Goal: Task Accomplishment & Management: Manage account settings

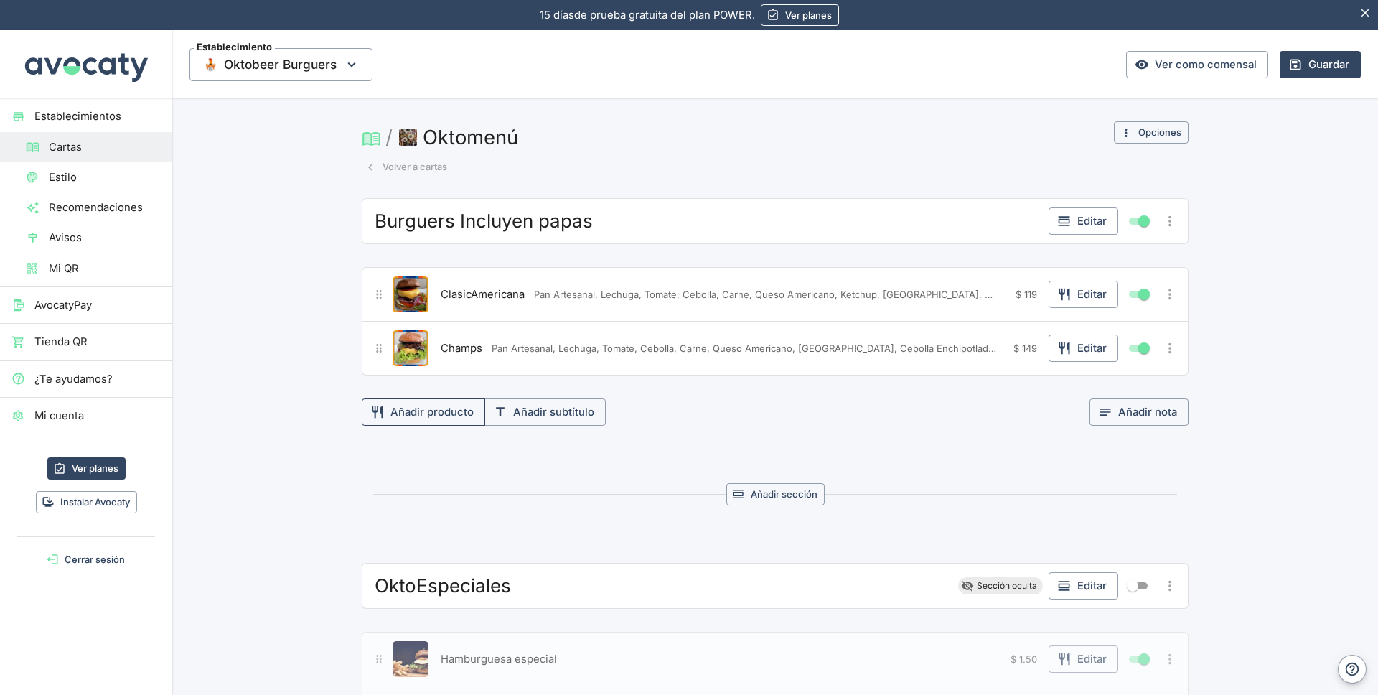
click at [428, 408] on button "Añadir producto" at bounding box center [423, 411] width 123 height 27
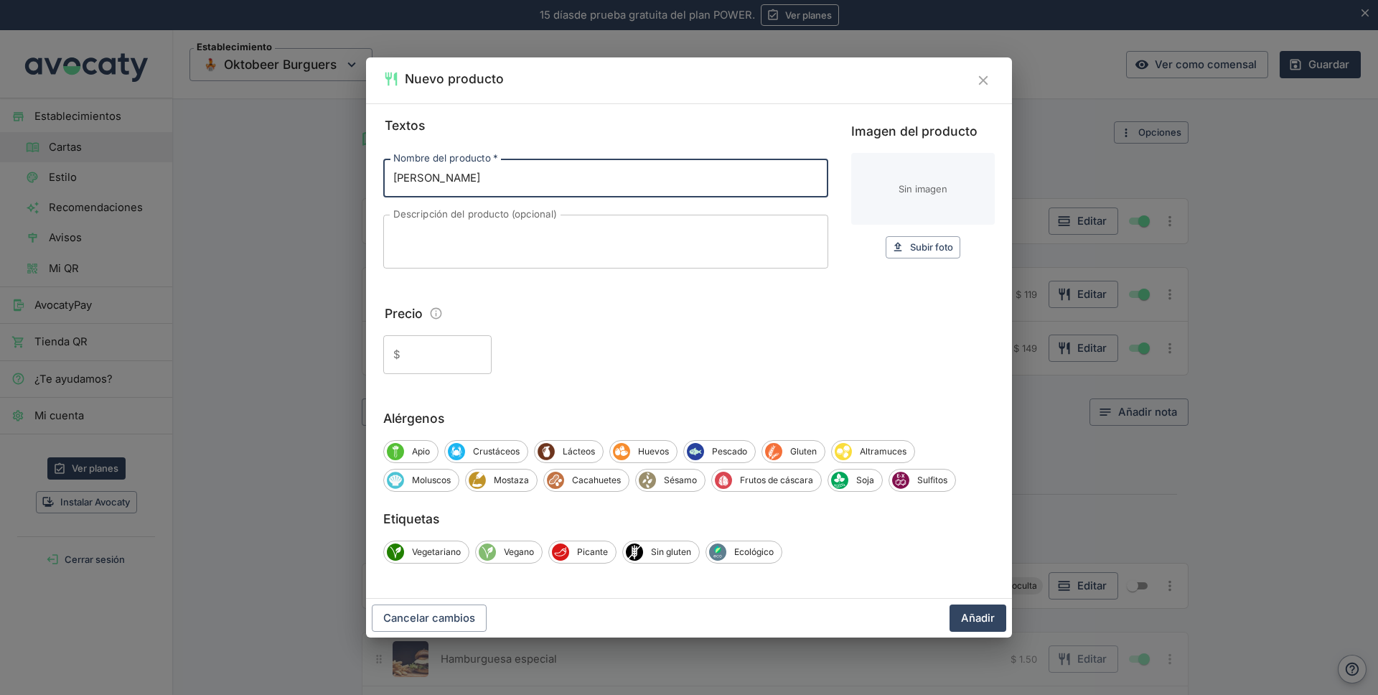
type input "[PERSON_NAME]"
click at [438, 233] on textarea "Descripción del producto (opcional)" at bounding box center [605, 242] width 425 height 30
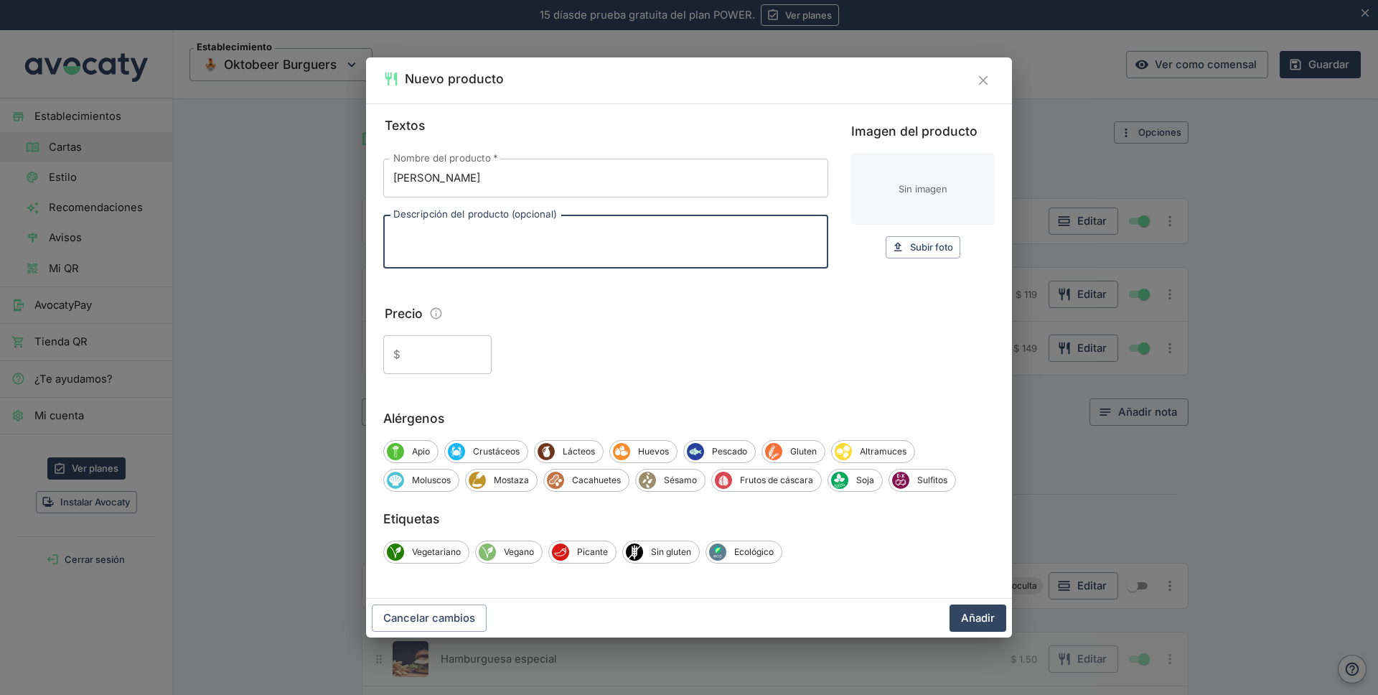
paste textarea "Pan Artesanal ajonjolí negro, Lechuga, Tomate, Carne, Queso Havarti, Piña Asada…"
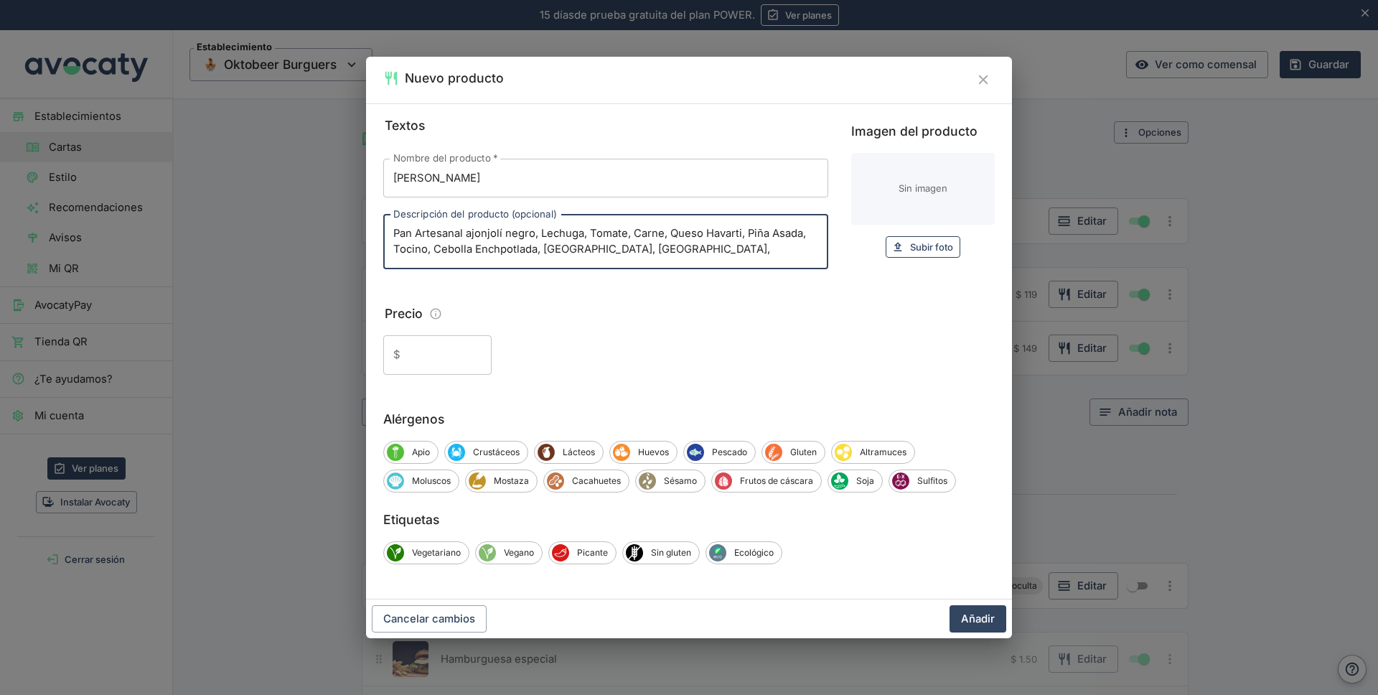
type textarea "Pan Artesanal ajonjolí negro, Lechuga, Tomate, Carne, Queso Havarti, Piña Asada…"
click at [930, 250] on span "Subir foto" at bounding box center [931, 247] width 43 height 17
type input "C:\fakepath\[PERSON_NAME].jpg"
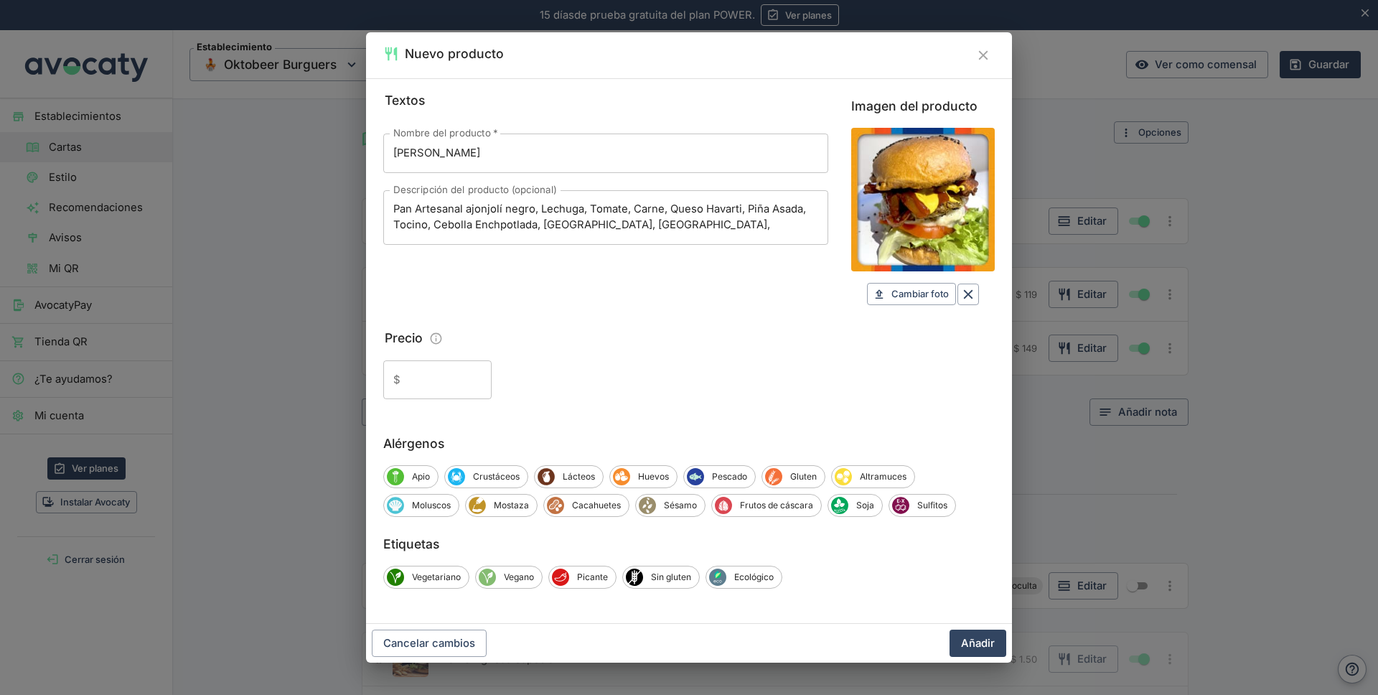
click at [419, 378] on input "Precio" at bounding box center [448, 379] width 85 height 39
type input "179"
click at [975, 639] on button "Añadir" at bounding box center [977, 642] width 57 height 27
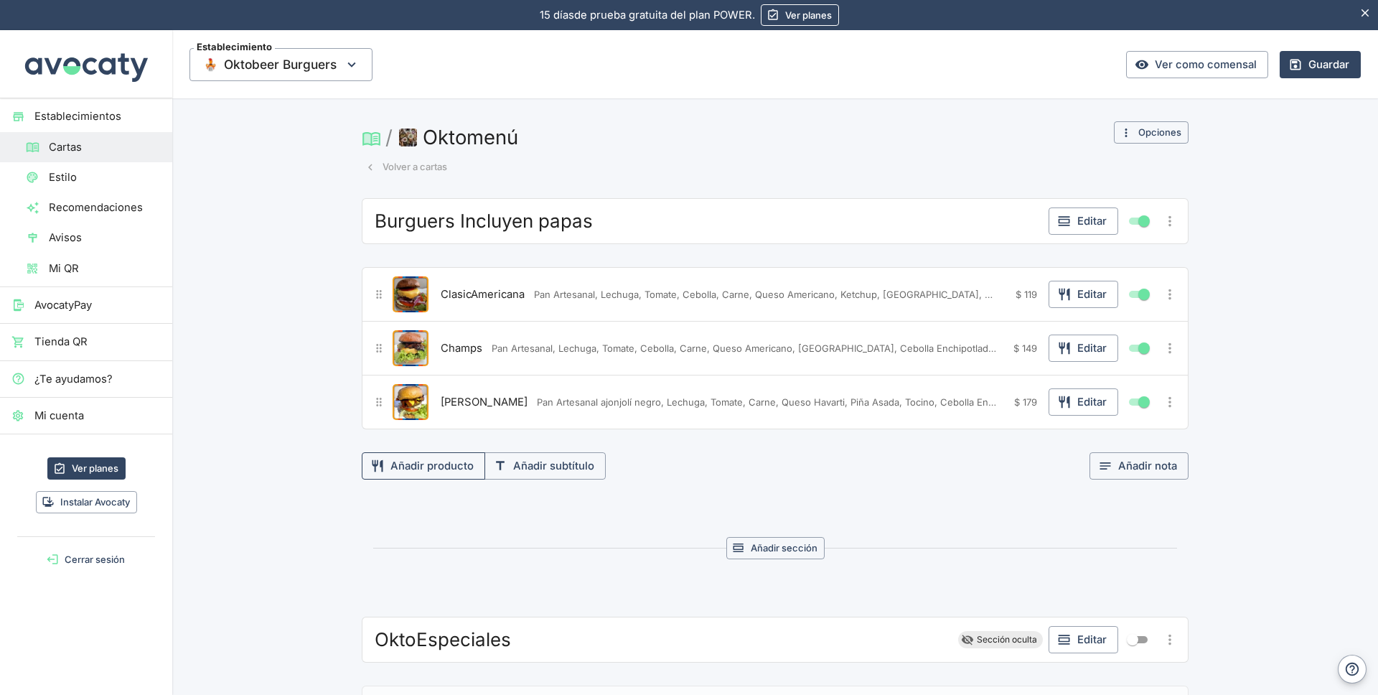
click at [438, 462] on button "Añadir producto" at bounding box center [423, 465] width 123 height 27
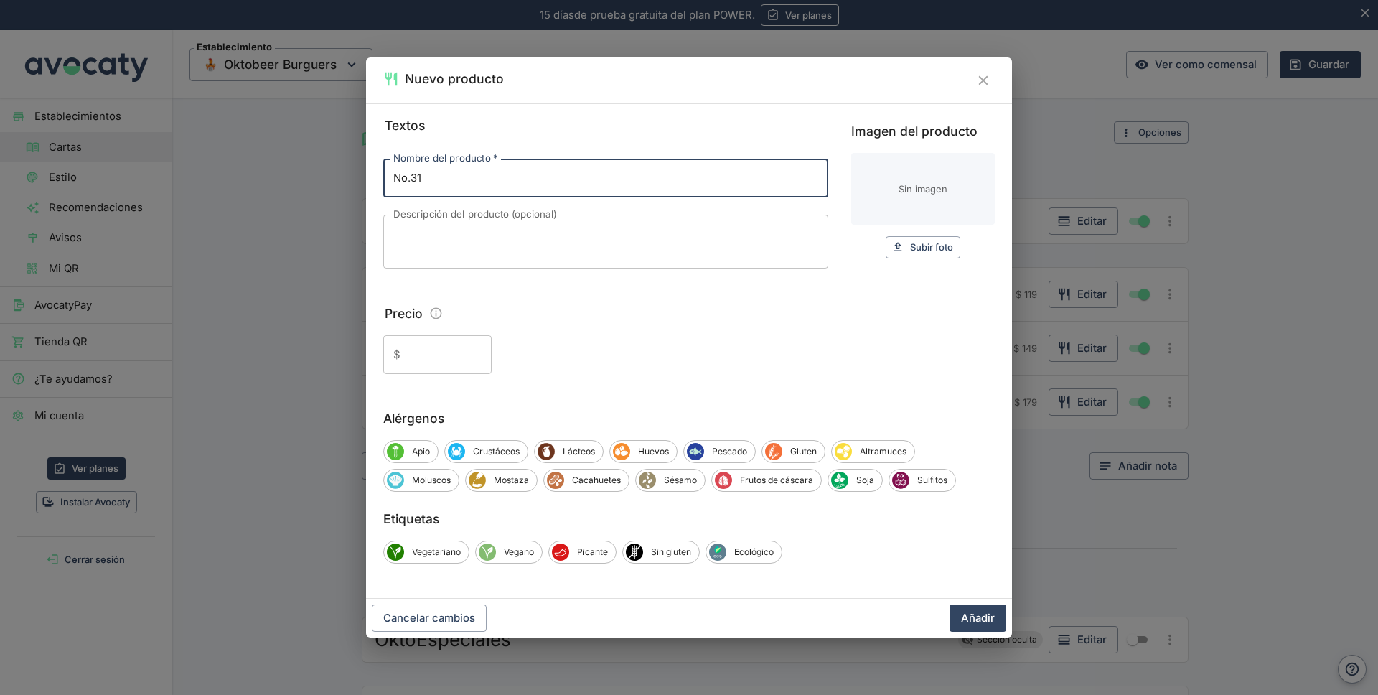
type input "No.31"
click at [419, 234] on textarea "Descripción del producto (opcional)" at bounding box center [605, 242] width 425 height 30
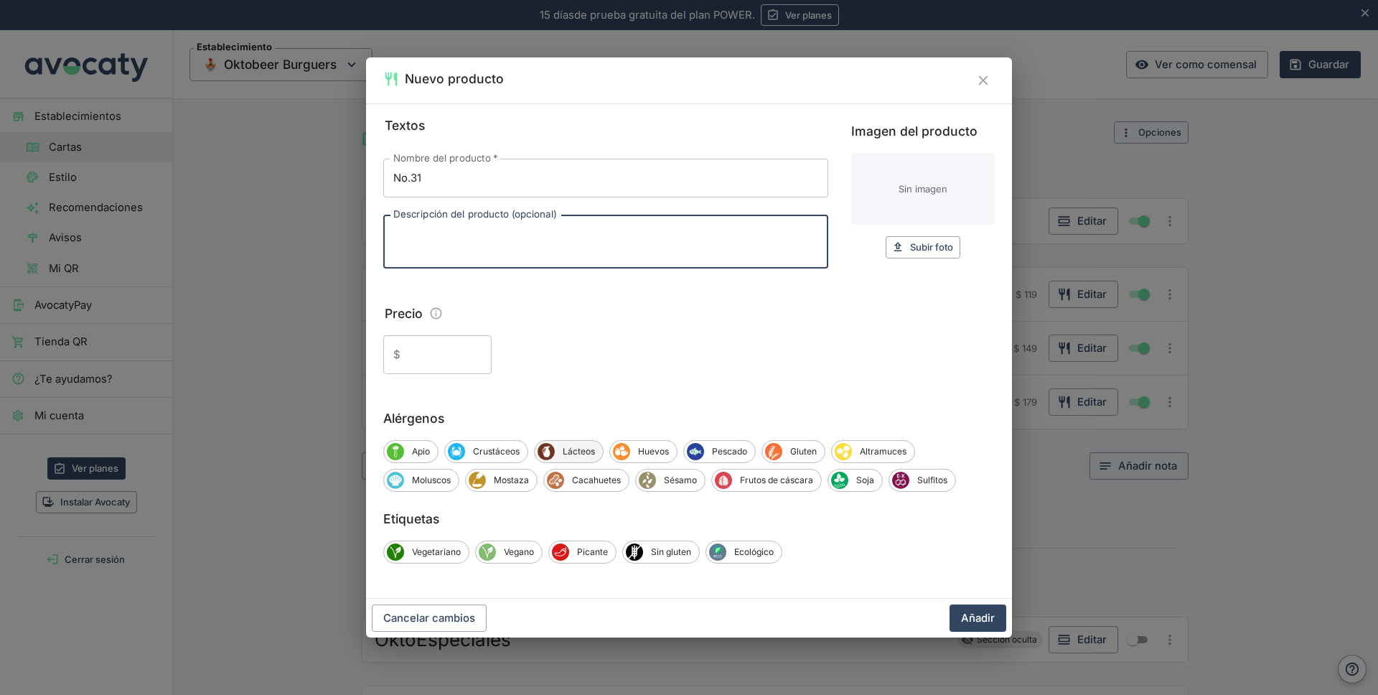
paste textarea "Pan Artesanal, Guacamole de la casa, Carne, Queso Americano, Tocino, Cebolla Ca…"
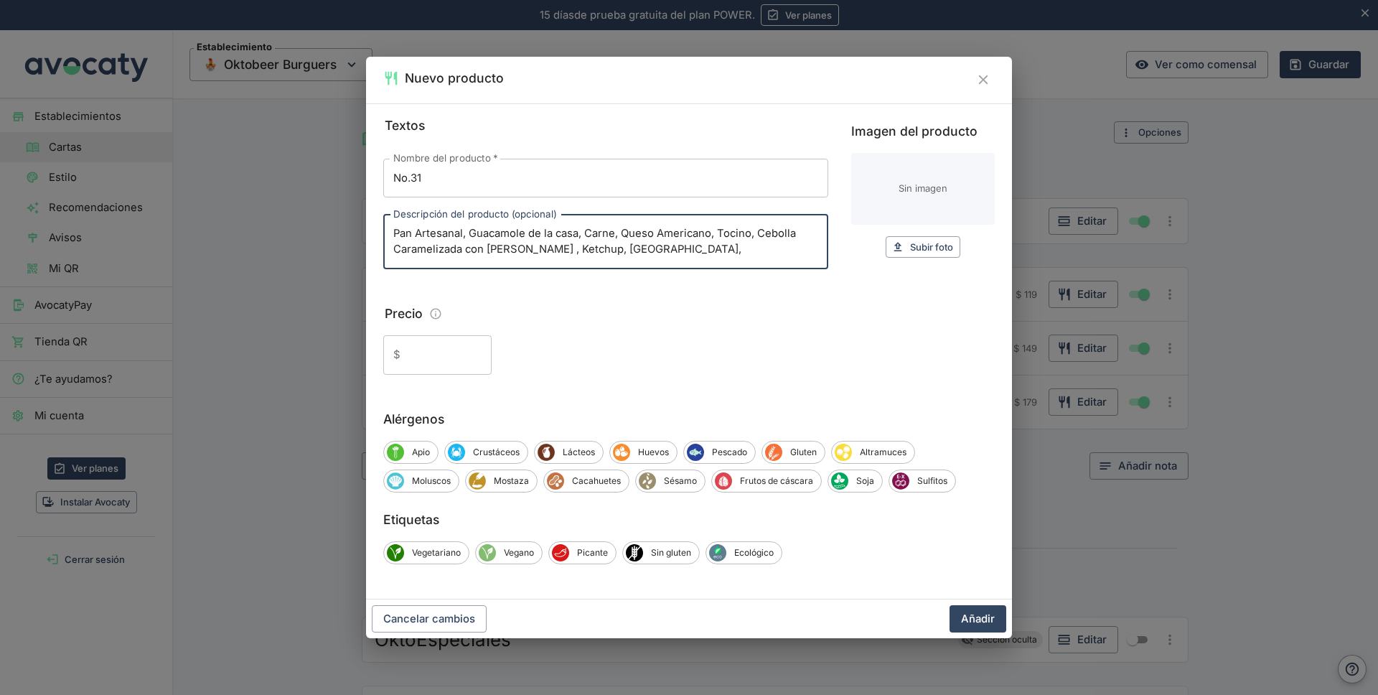
type textarea "Pan Artesanal, Guacamole de la casa, Carne, Queso Americano, Tocino, Cebolla Ca…"
click at [428, 355] on input "Precio" at bounding box center [448, 354] width 85 height 39
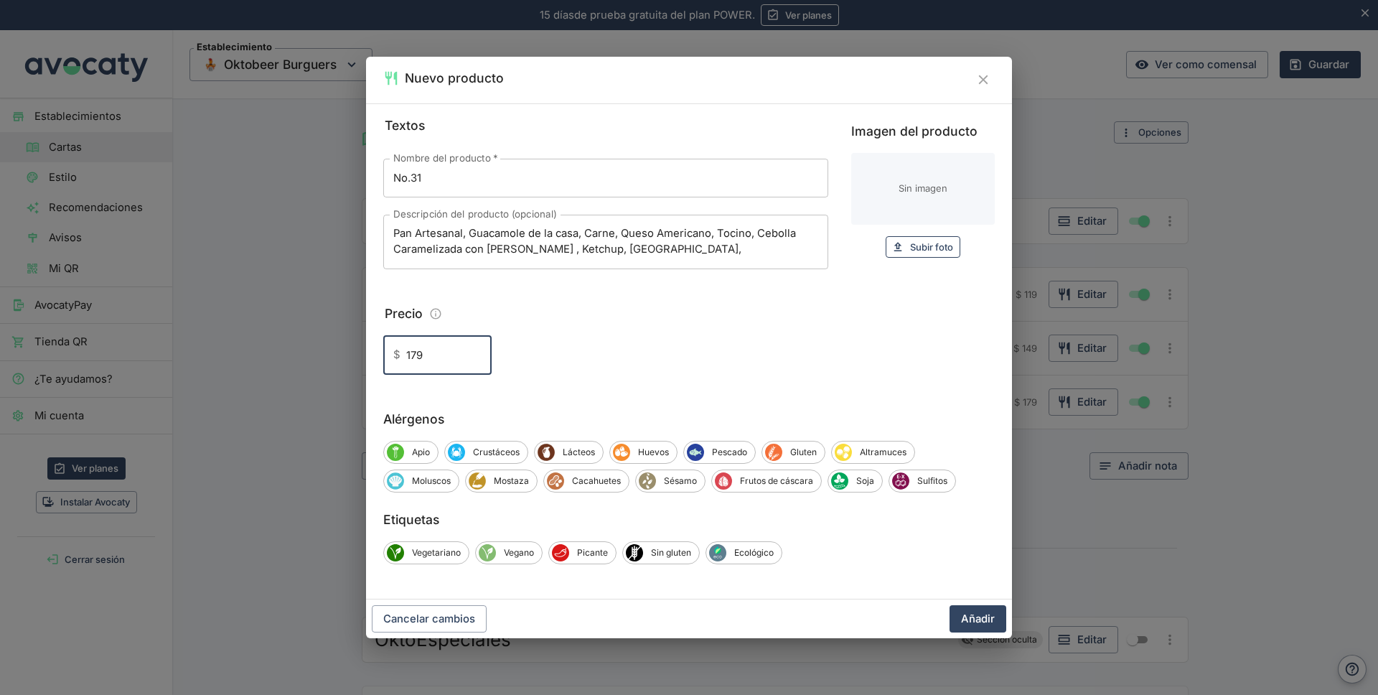
type input "179"
click at [918, 243] on span "Subir foto" at bounding box center [931, 247] width 43 height 17
type input "C:\fakepath\31.jpg"
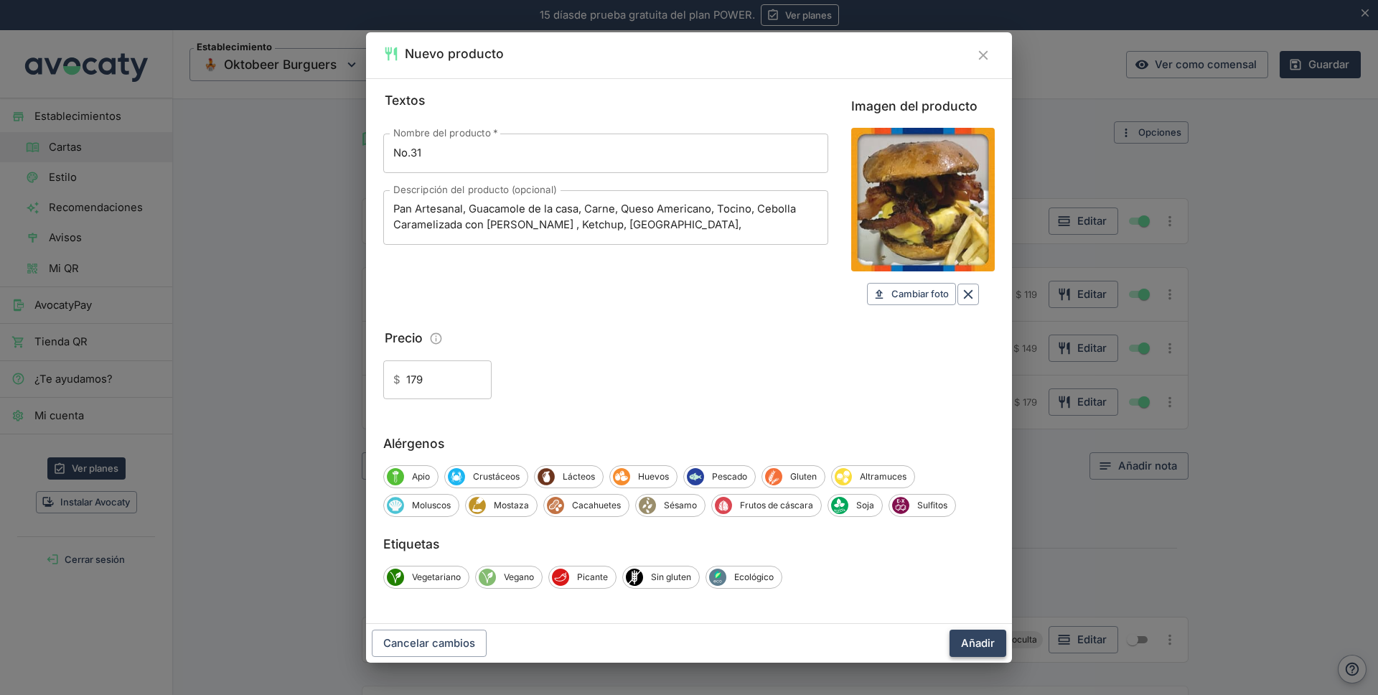
click at [976, 642] on button "Añadir" at bounding box center [977, 642] width 57 height 27
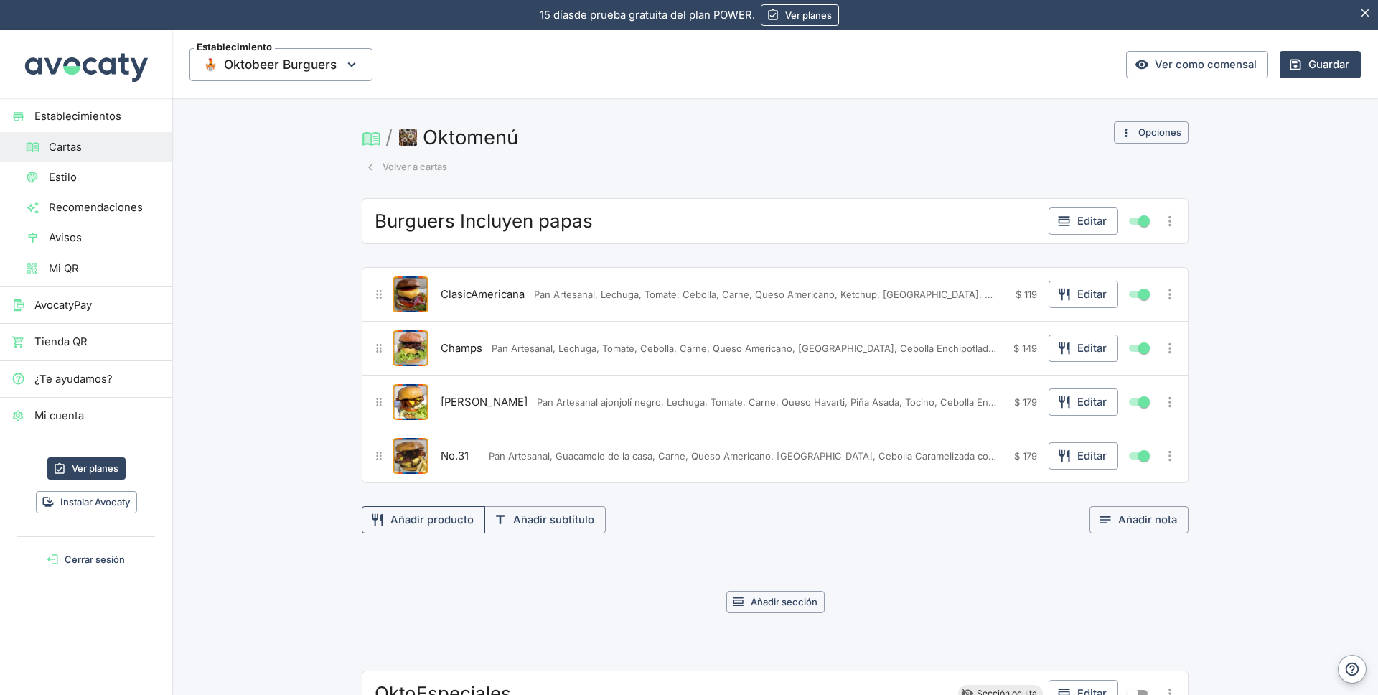
click at [404, 516] on button "Añadir producto" at bounding box center [423, 519] width 123 height 27
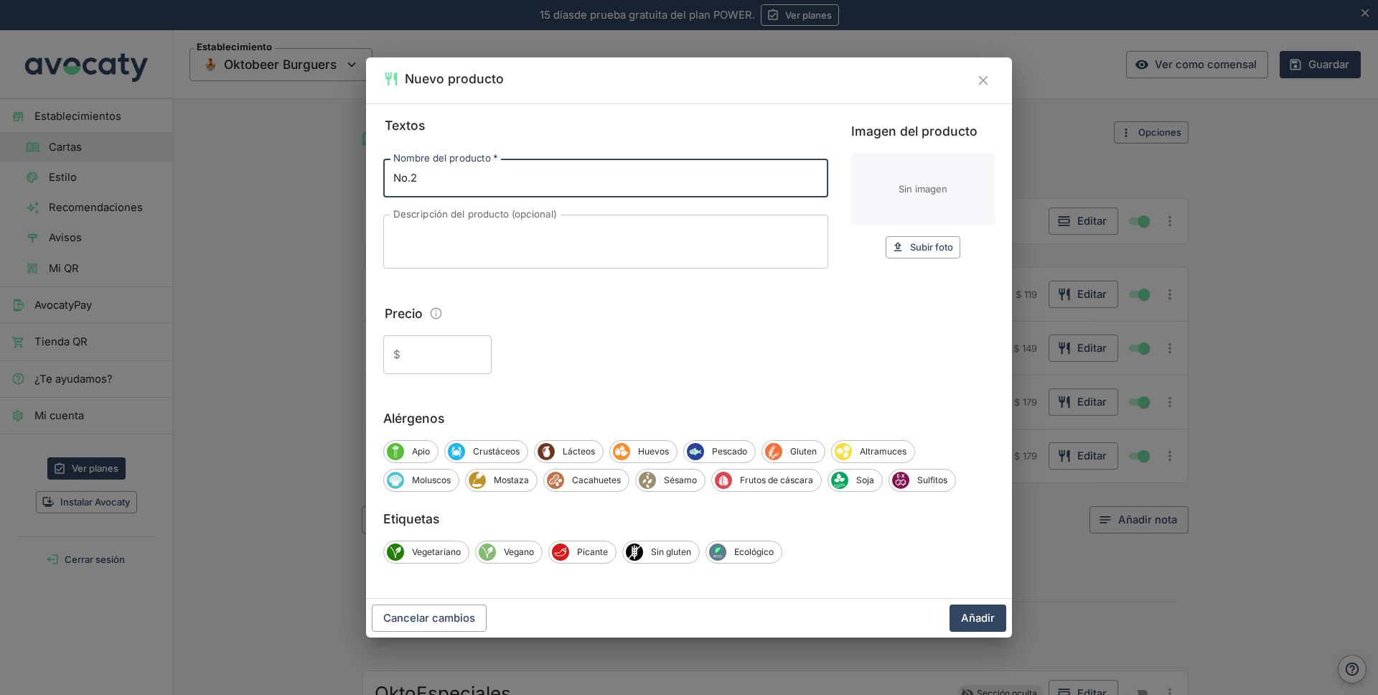
type input "No.2"
click at [414, 238] on textarea "Descripción del producto (opcional)" at bounding box center [605, 242] width 425 height 30
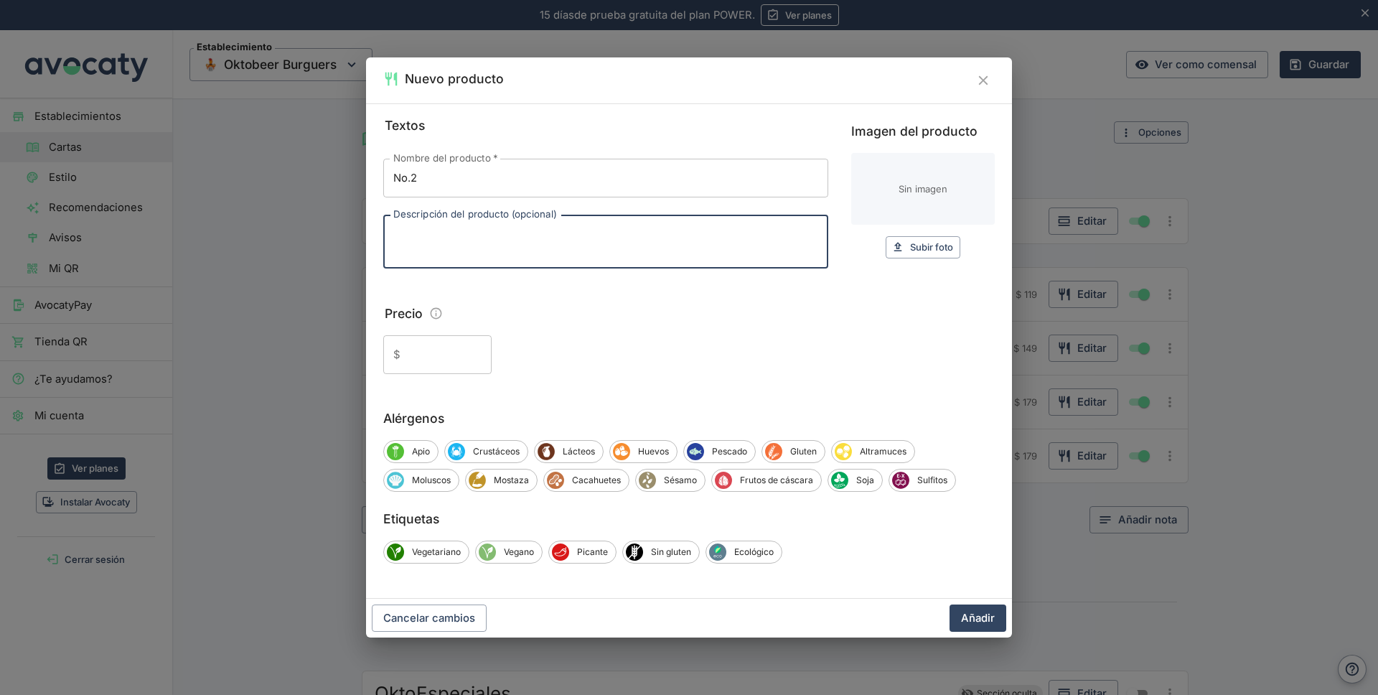
paste textarea "Pan Artesanal ajonjolí negro, lechuga, Tomate, Doble Carne, Queso Havarti y/o A…"
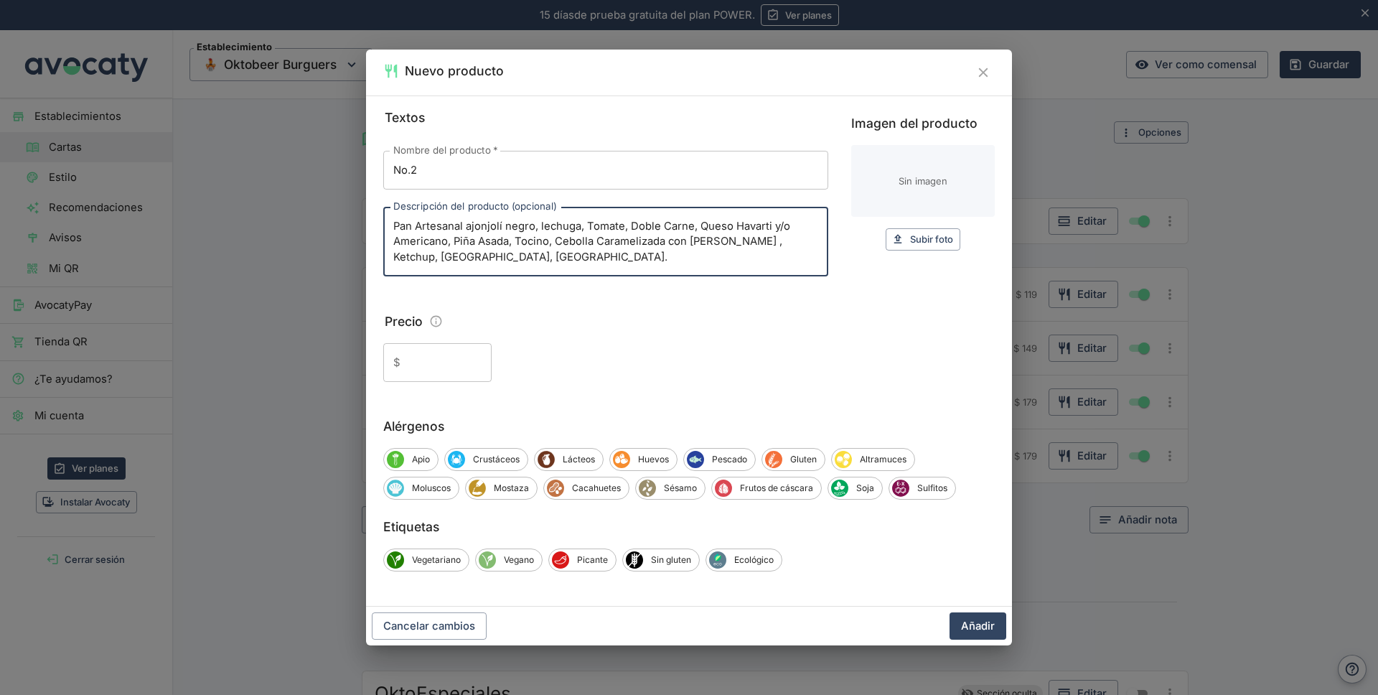
type textarea "Pan Artesanal ajonjolí negro, lechuga, Tomate, Doble Carne, Queso Havarti y/o A…"
click at [431, 372] on input "Precio" at bounding box center [448, 362] width 85 height 39
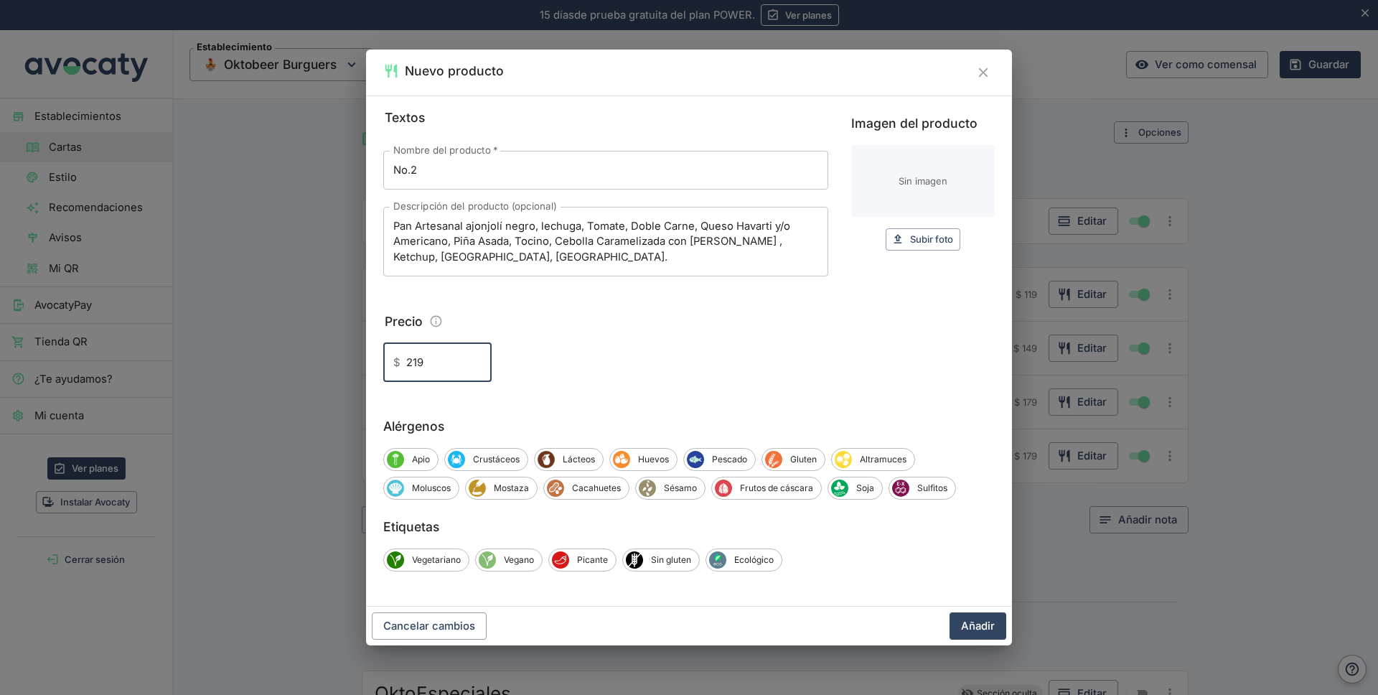
type input "219"
click at [917, 173] on input "Imagen del producto" at bounding box center [923, 181] width 144 height 72
type input "C:\fakepath\2.jpg"
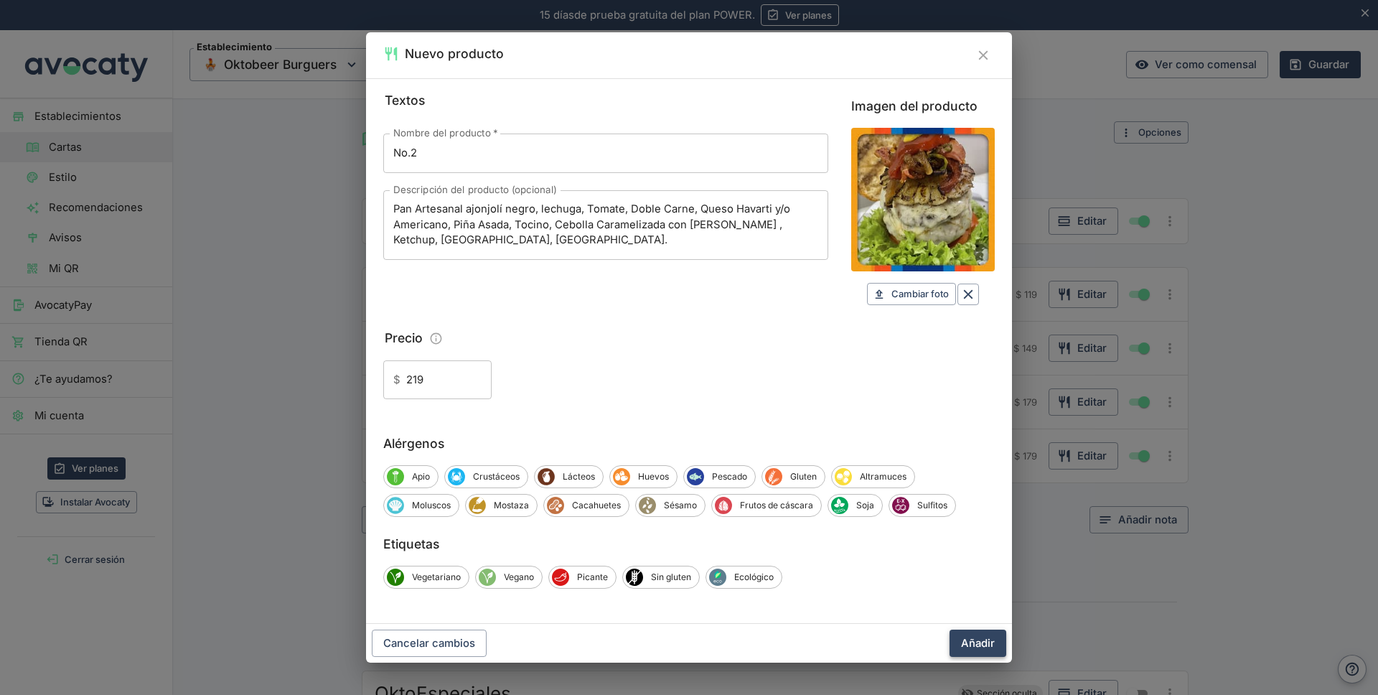
click at [976, 634] on button "Añadir" at bounding box center [977, 642] width 57 height 27
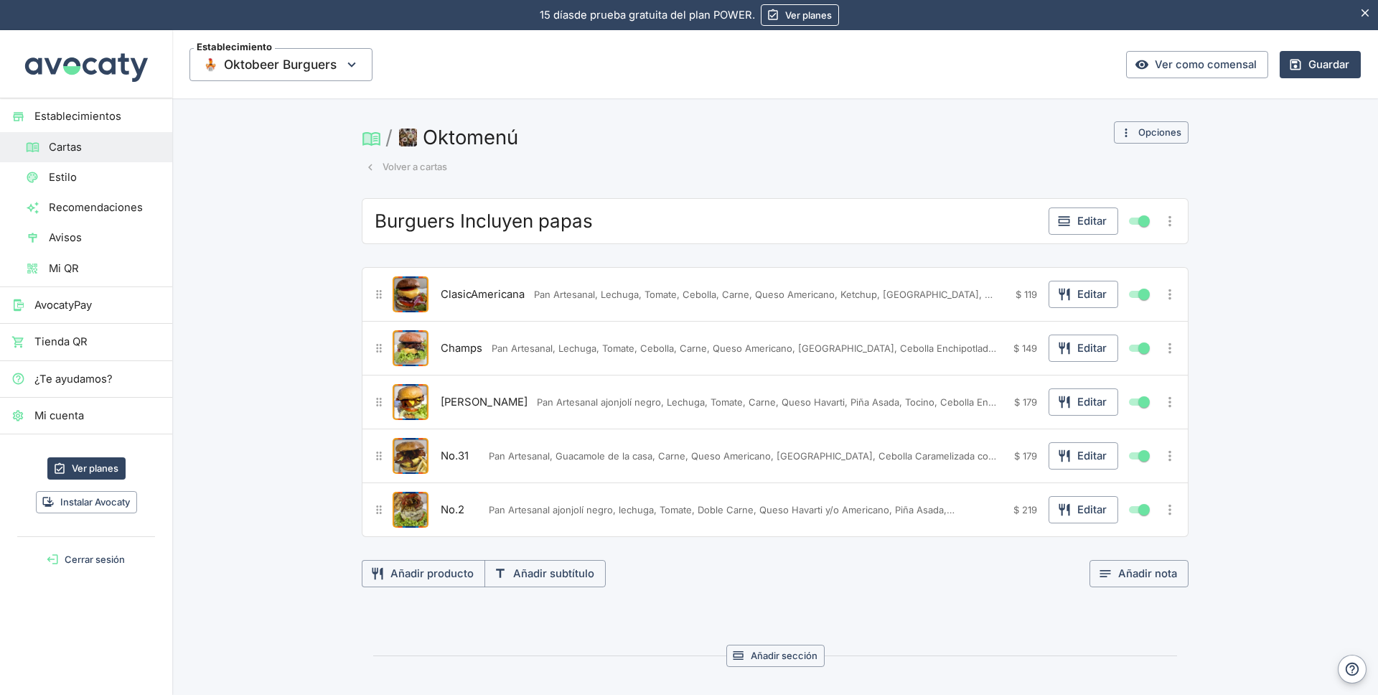
click at [457, 222] on span "Burguers Incluyen papas" at bounding box center [484, 221] width 218 height 23
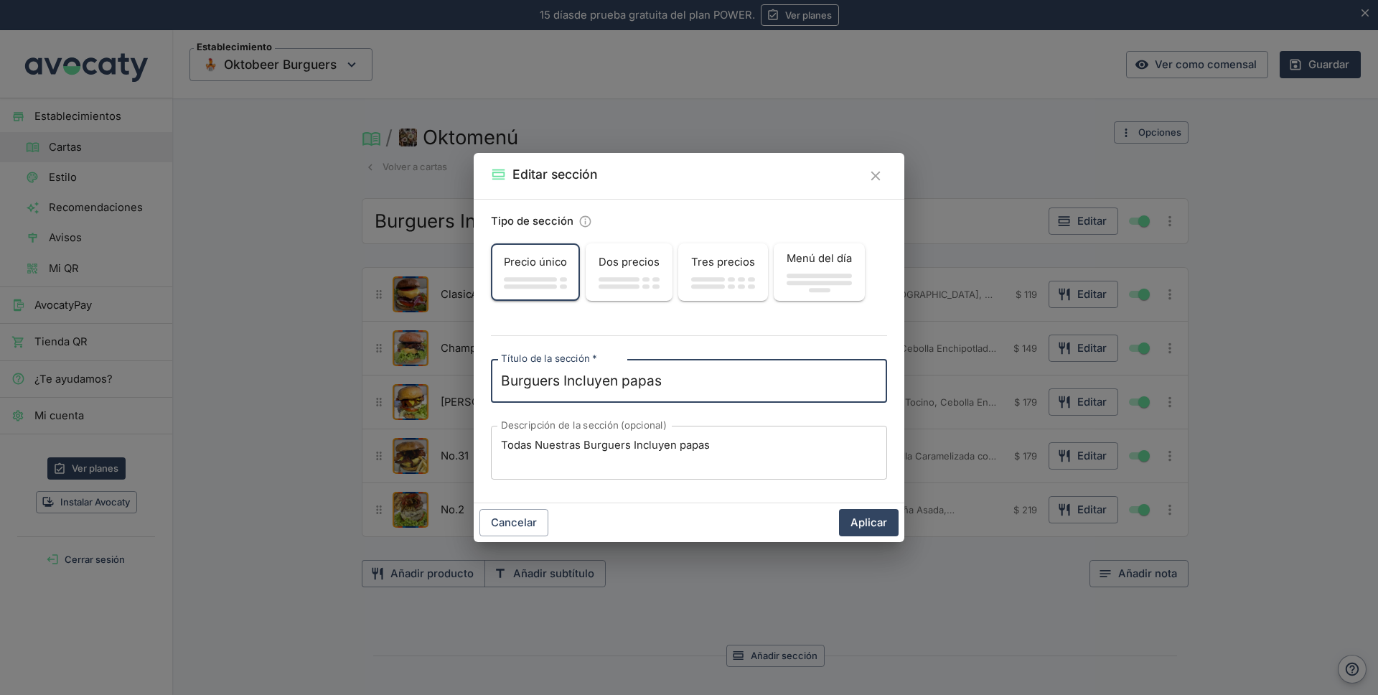
click at [564, 375] on textarea "Burguers Incluyen papas" at bounding box center [689, 381] width 376 height 20
type textarea "Burguers 100% carne de res"
click at [865, 520] on button "Aplicar" at bounding box center [869, 522] width 60 height 27
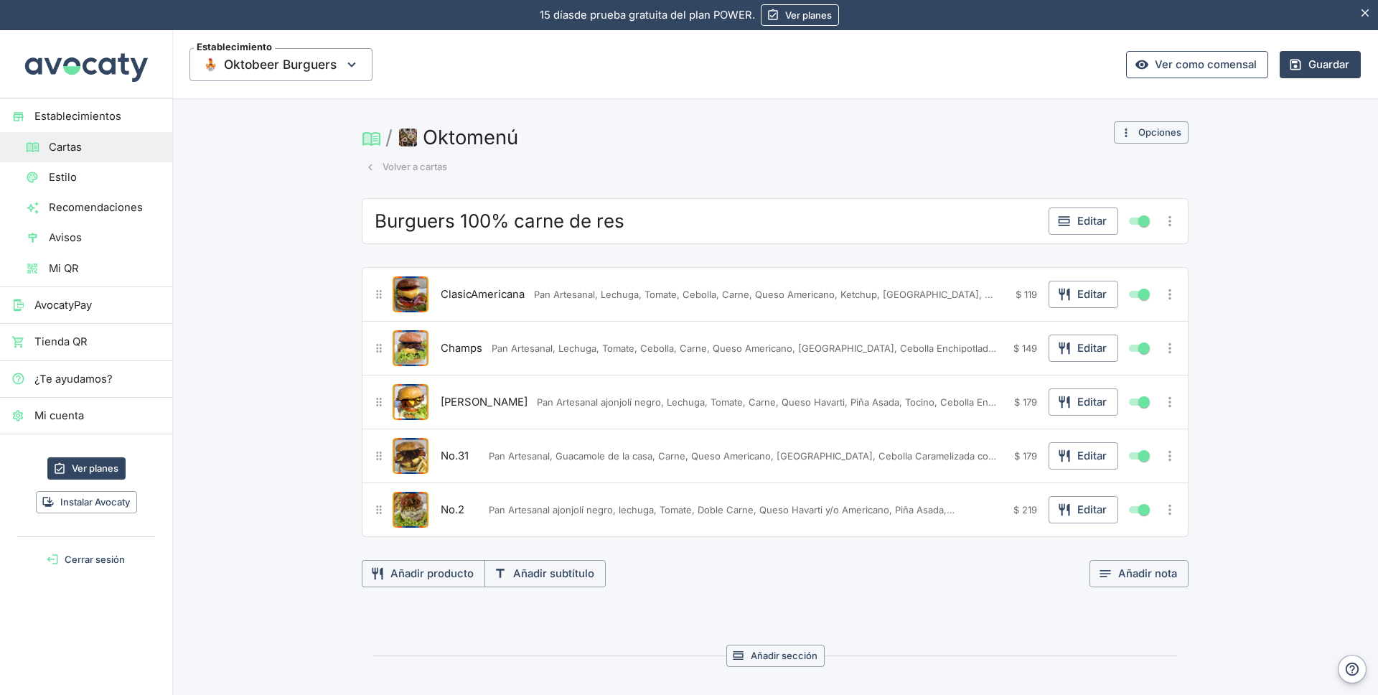
click at [1204, 68] on link "Ver como comensal" at bounding box center [1197, 64] width 142 height 27
click at [1309, 65] on button "Guardar" at bounding box center [1320, 64] width 81 height 27
click at [1173, 68] on link "Ver como comensal" at bounding box center [1197, 64] width 142 height 27
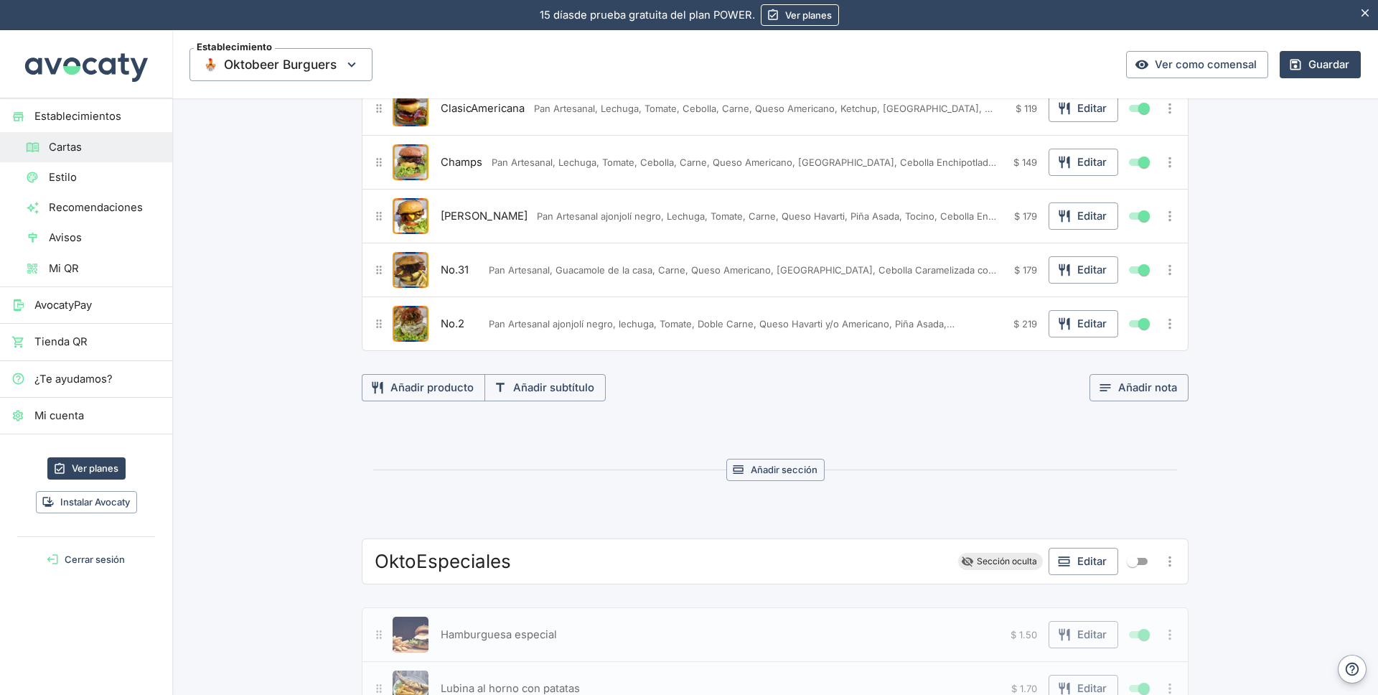
scroll to position [181, 0]
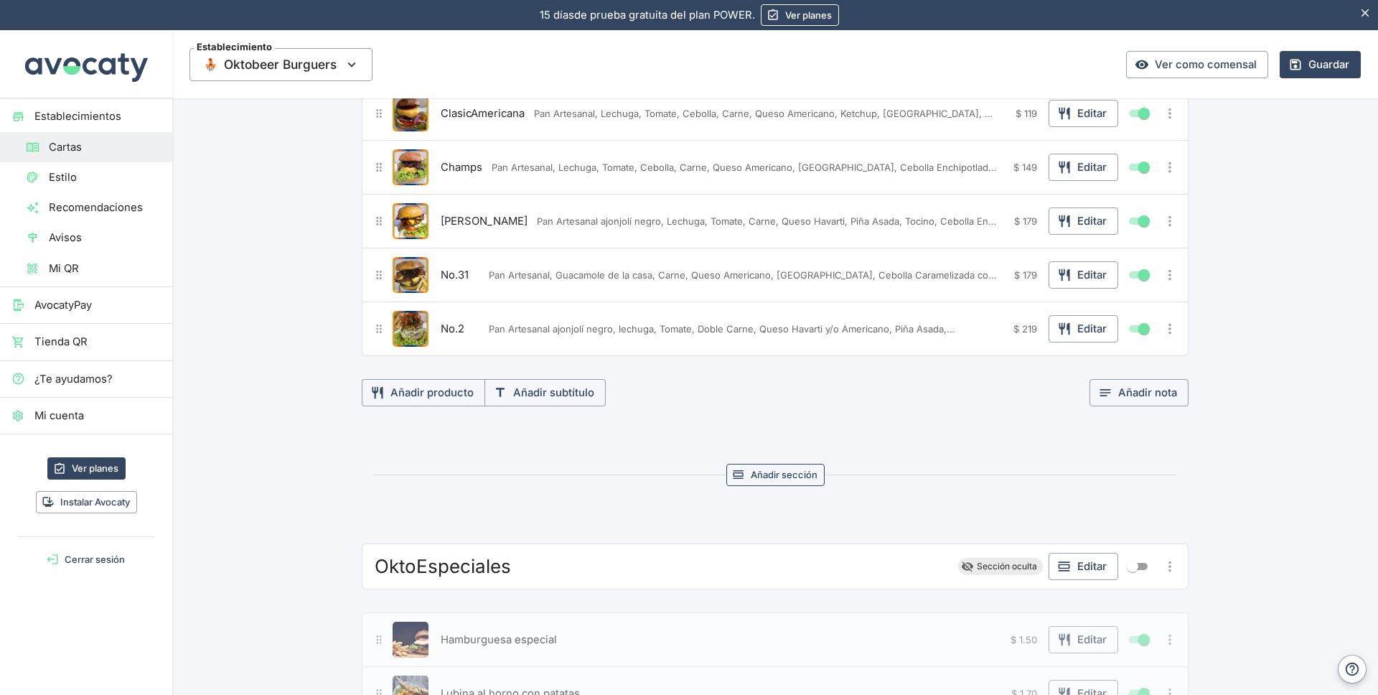
click at [774, 474] on button "Añadir sección" at bounding box center [775, 475] width 98 height 22
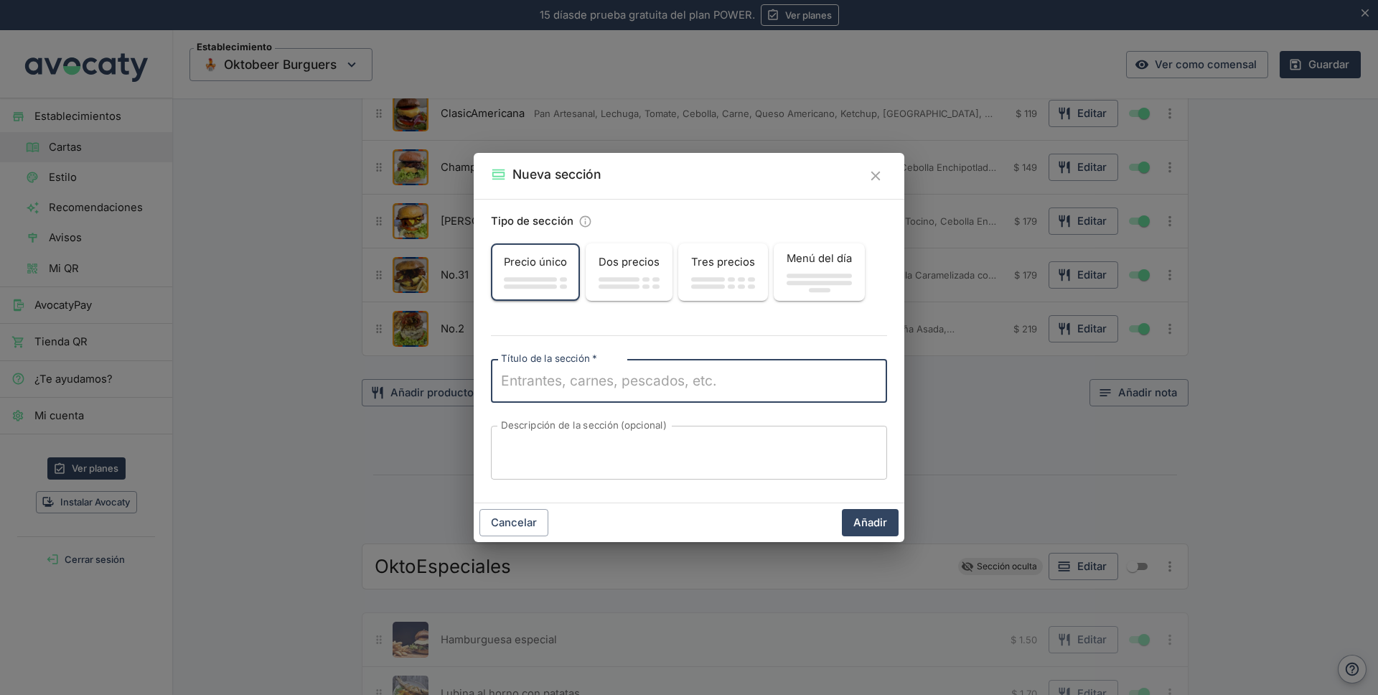
click at [611, 376] on textarea "Título de la sección   *" at bounding box center [689, 381] width 376 height 20
click at [590, 380] on textarea "Las de Pulpo 100% maya" at bounding box center [689, 381] width 376 height 20
click at [539, 450] on textarea "Descripción de la sección (opcional)" at bounding box center [689, 453] width 376 height 30
type textarea "Las de Pulpo"
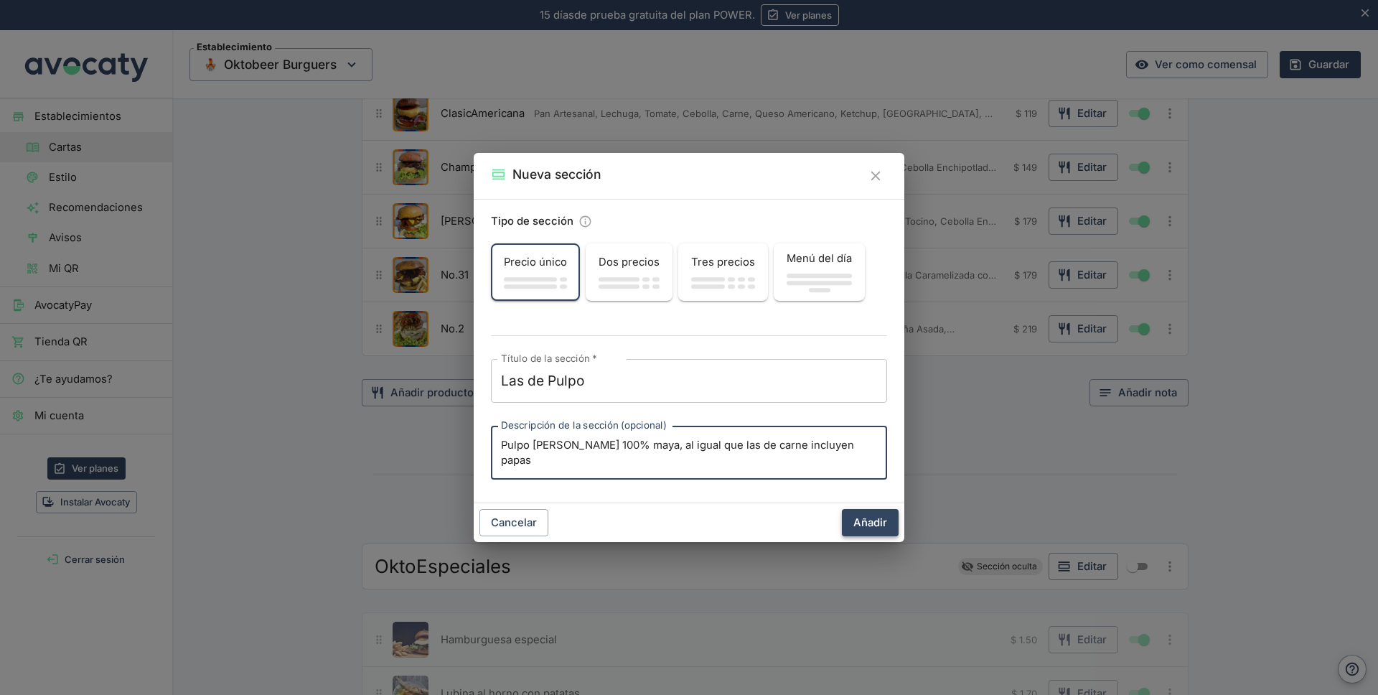
type textarea "Pulpo [PERSON_NAME] 100% maya, al igual que las de carne incluyen papas"
click at [861, 517] on button "Añadir" at bounding box center [870, 522] width 57 height 27
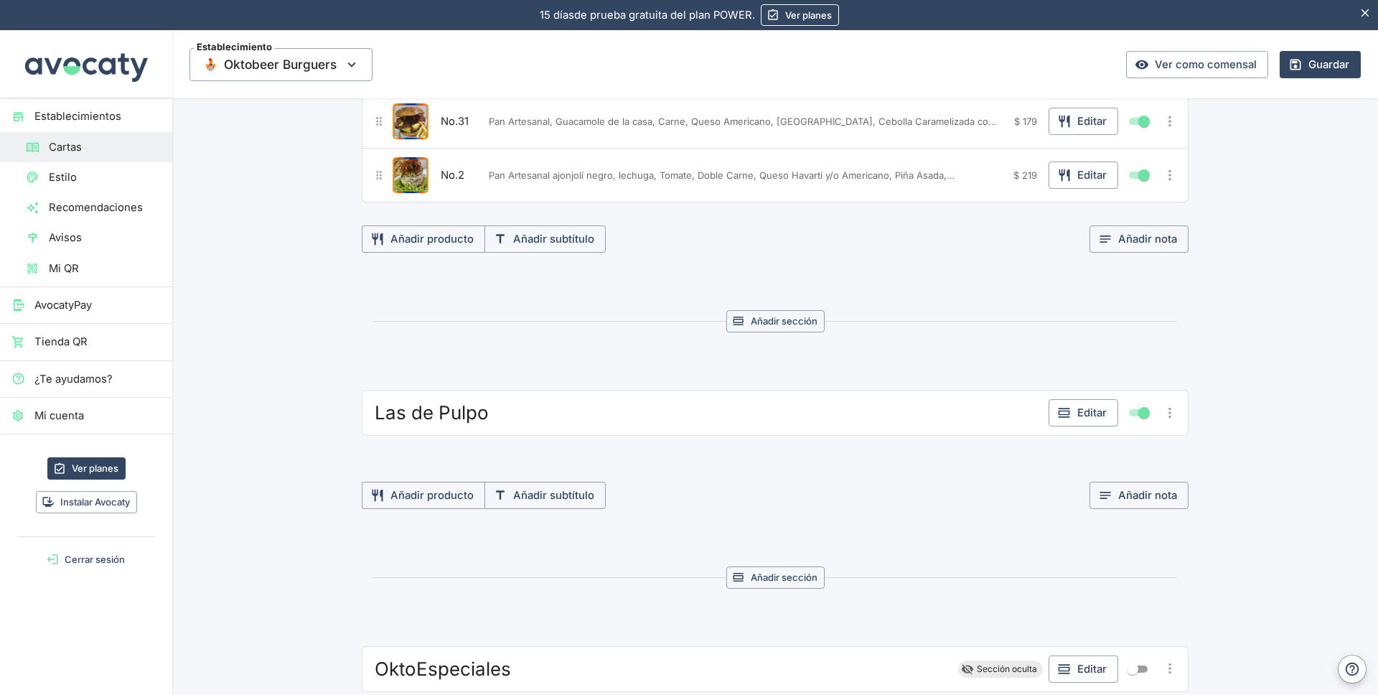
scroll to position [344, 0]
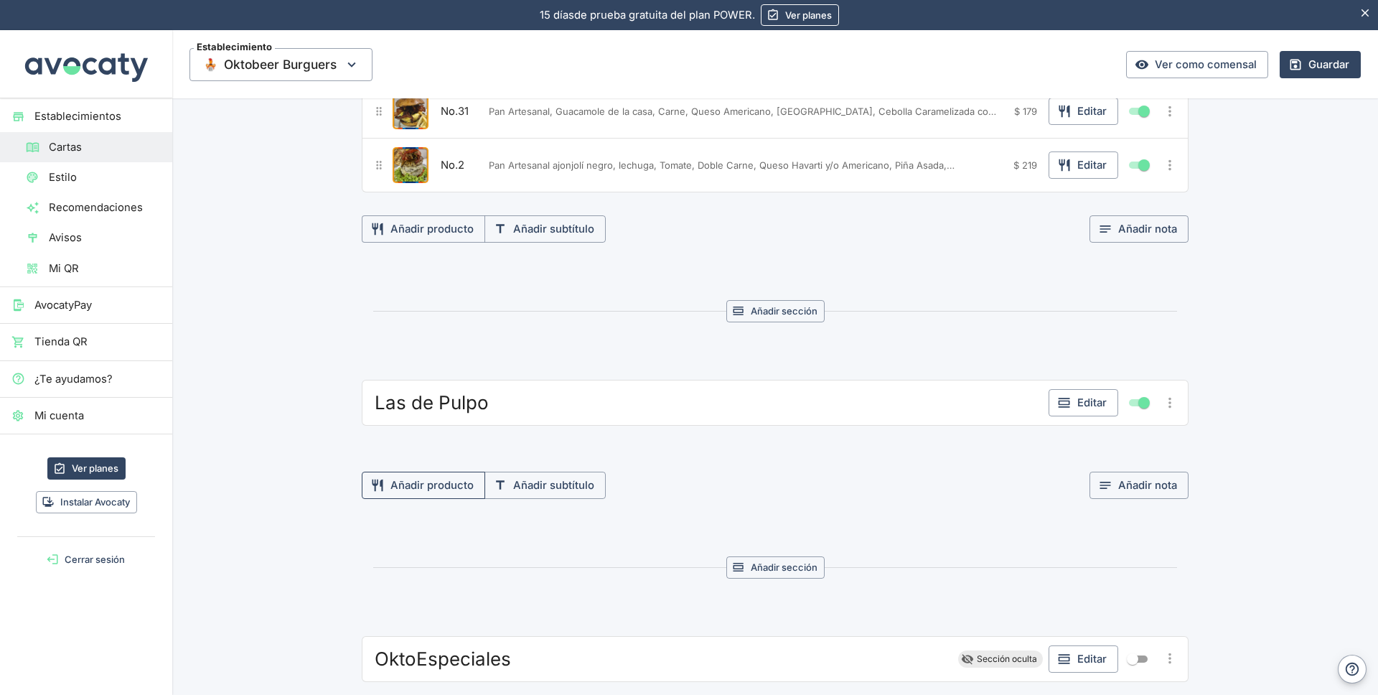
click at [450, 487] on button "Añadir producto" at bounding box center [423, 485] width 123 height 27
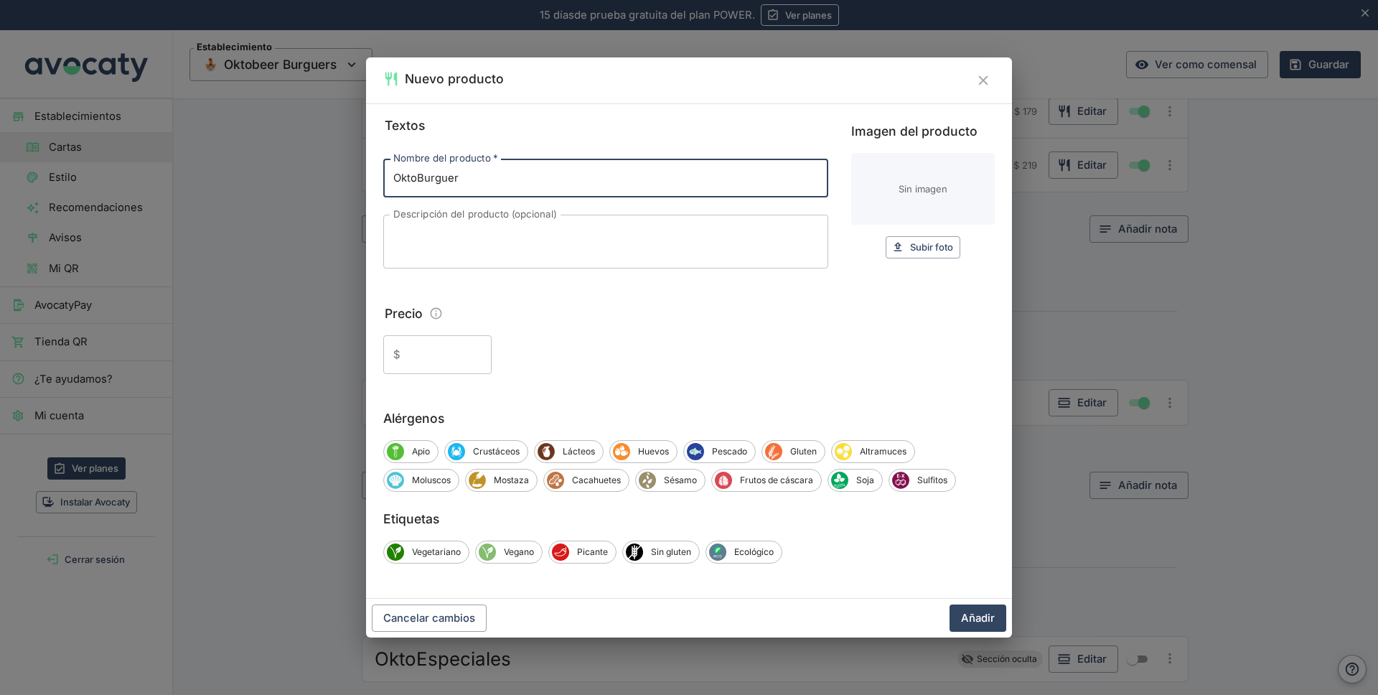
click at [408, 228] on textarea "Descripción del producto (opcional)" at bounding box center [605, 242] width 425 height 30
type input "OktoBurguer"
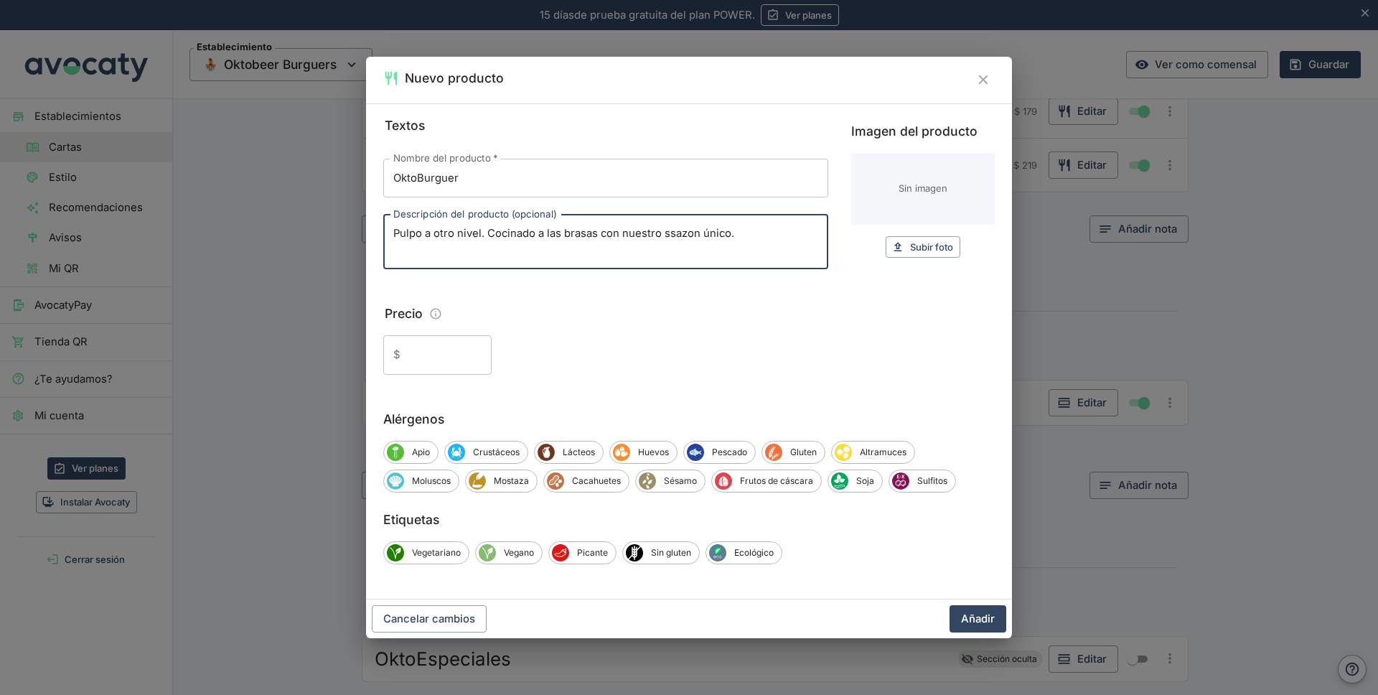
paste textarea "Pan Artesanal ajonjolí negro, Pulpo a [GEOGRAPHIC_DATA], Queso Havarti, Cebolla…"
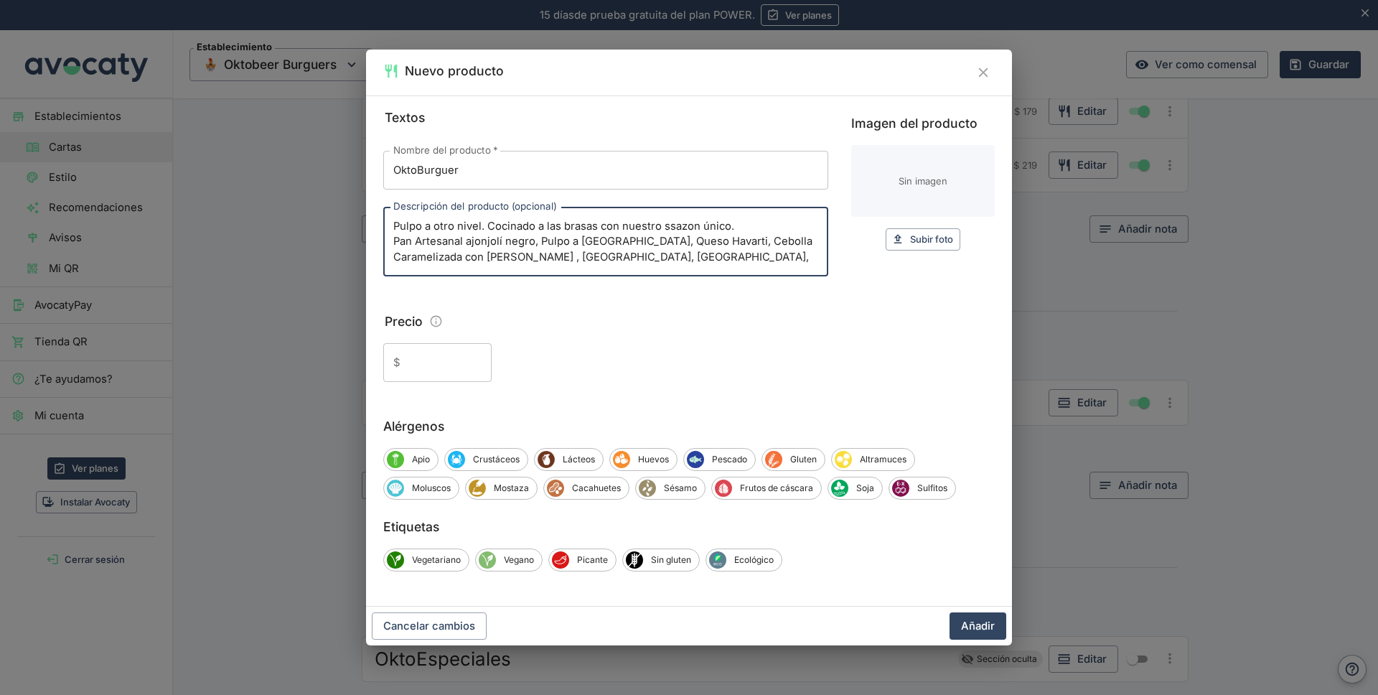
click at [675, 225] on textarea "Pulpo a otro nivel. Cocinado a las brasas con nuestro ssazon único. Pan Artesan…" at bounding box center [605, 242] width 425 height 46
click at [665, 225] on textarea "Pulpo a otro nivel. Cocinado a las brasas con nuestro sazón único. Pan Artesana…" at bounding box center [605, 242] width 425 height 46
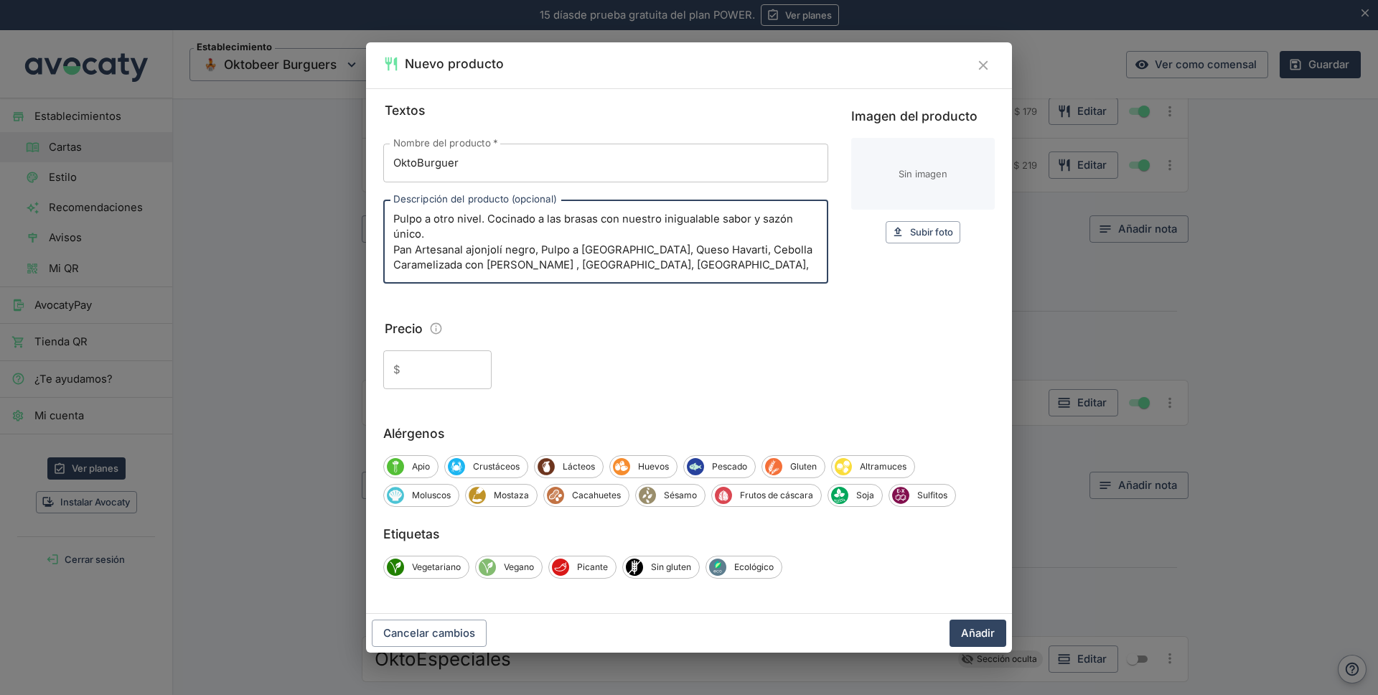
click at [732, 220] on textarea "Pulpo a otro nivel. Cocinado a las brasas con nuestro inigualable sabor y sazón…" at bounding box center [605, 242] width 425 height 60
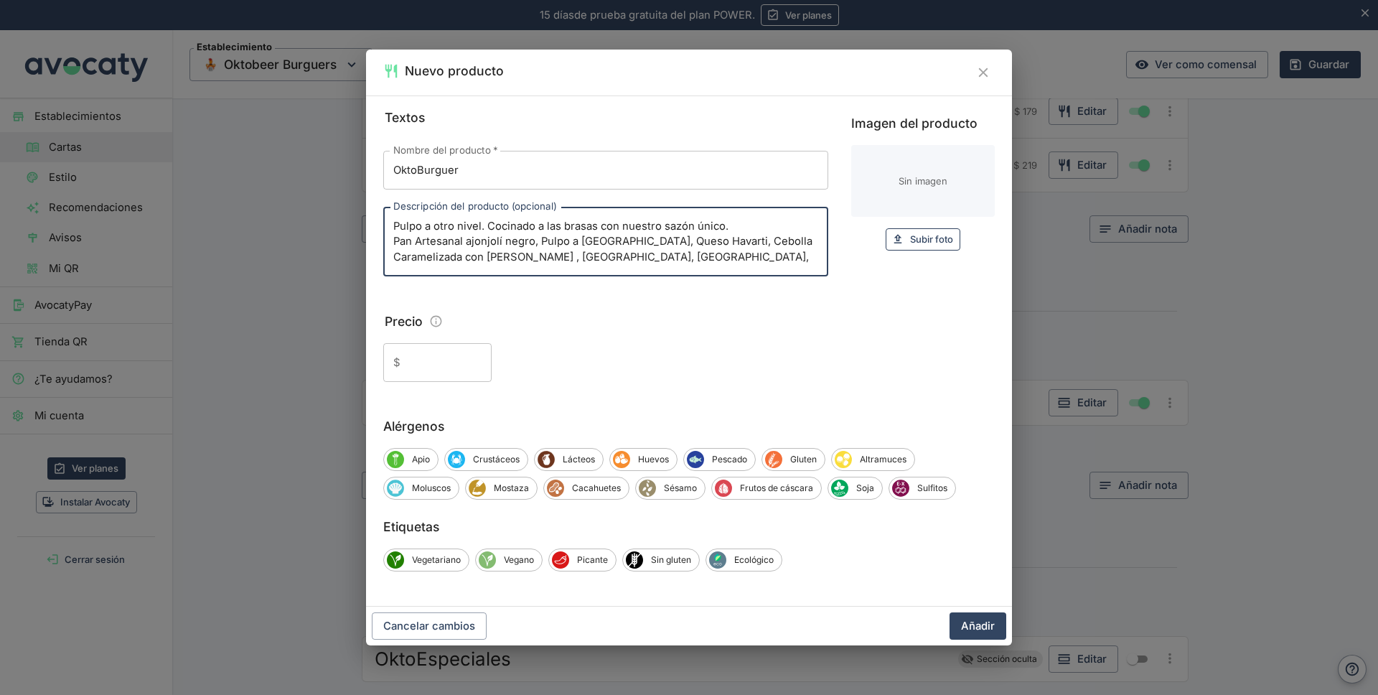
type textarea "Pulpo a otro nivel. Cocinado a las brasas con nuestro sazón único. Pan Artesana…"
click at [910, 240] on span "Subir foto" at bounding box center [931, 239] width 43 height 17
type input "C:\fakepath\oktoburguer.jpg"
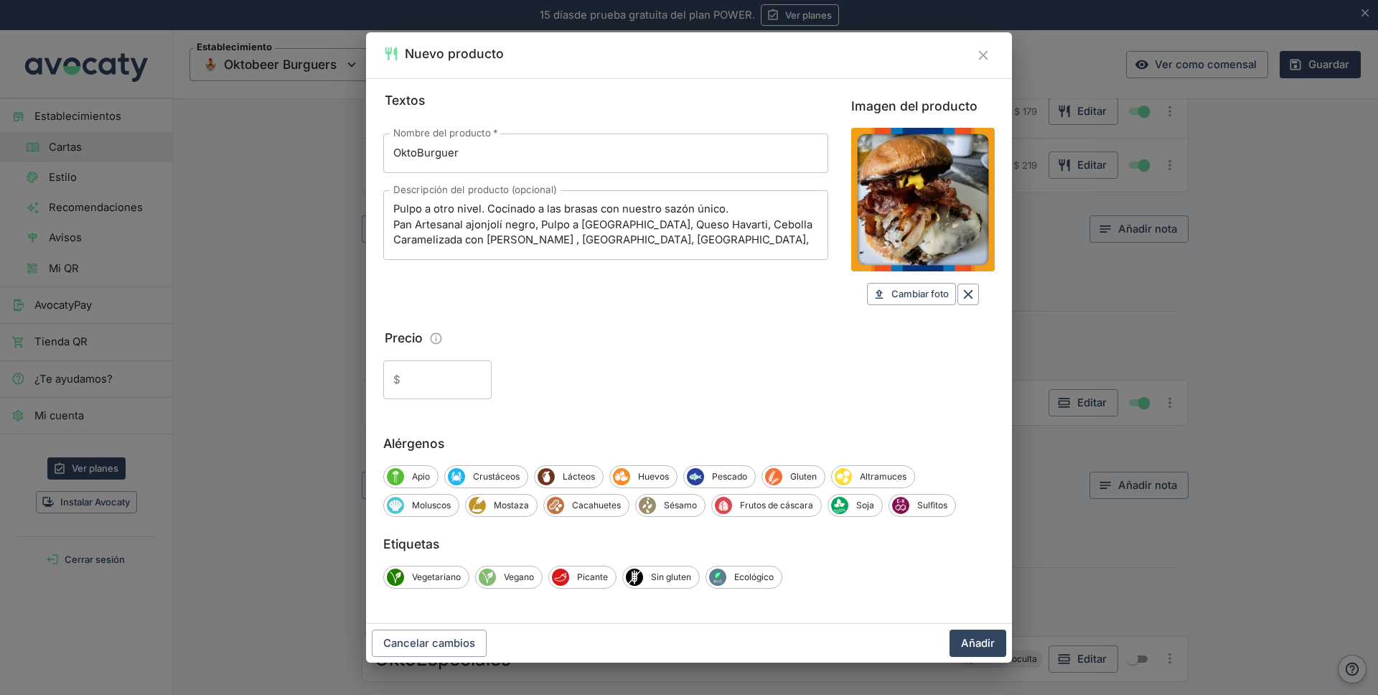
click at [435, 381] on input "Precio" at bounding box center [448, 379] width 85 height 39
type input "219"
click at [972, 643] on button "Añadir" at bounding box center [977, 642] width 57 height 27
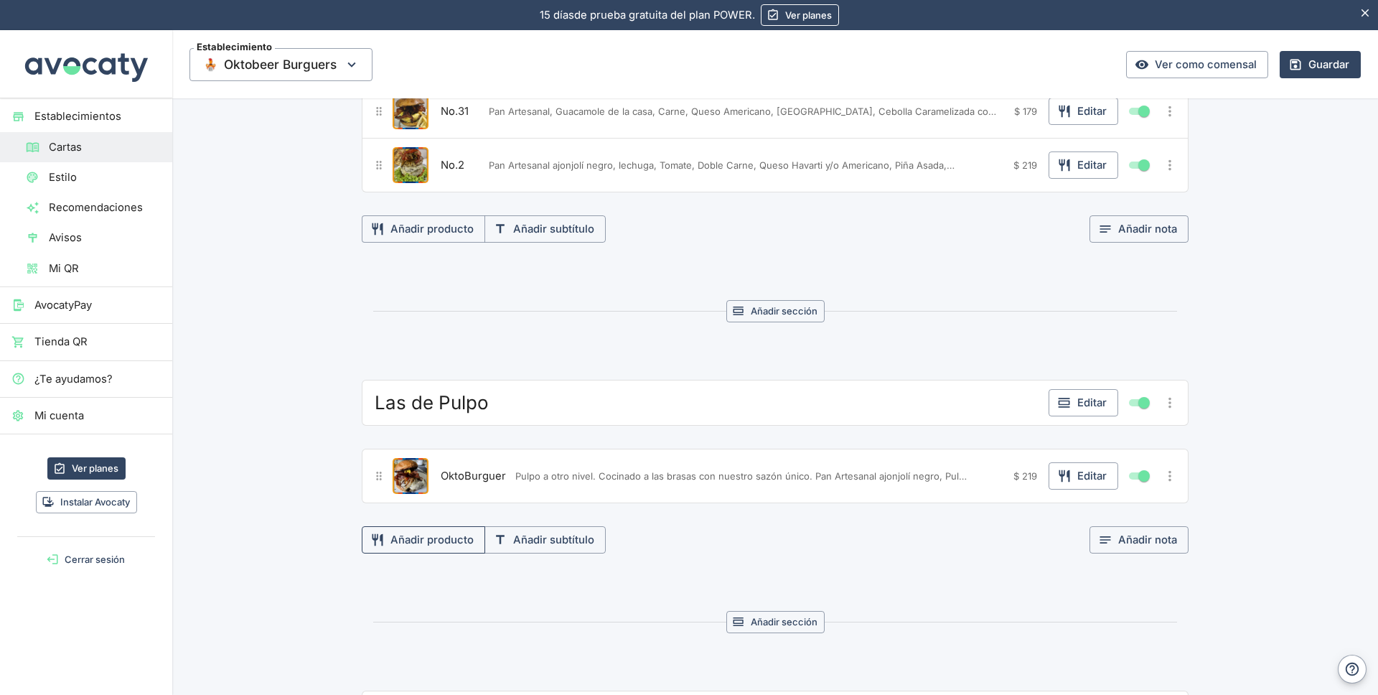
click at [428, 538] on button "Añadir producto" at bounding box center [423, 539] width 123 height 27
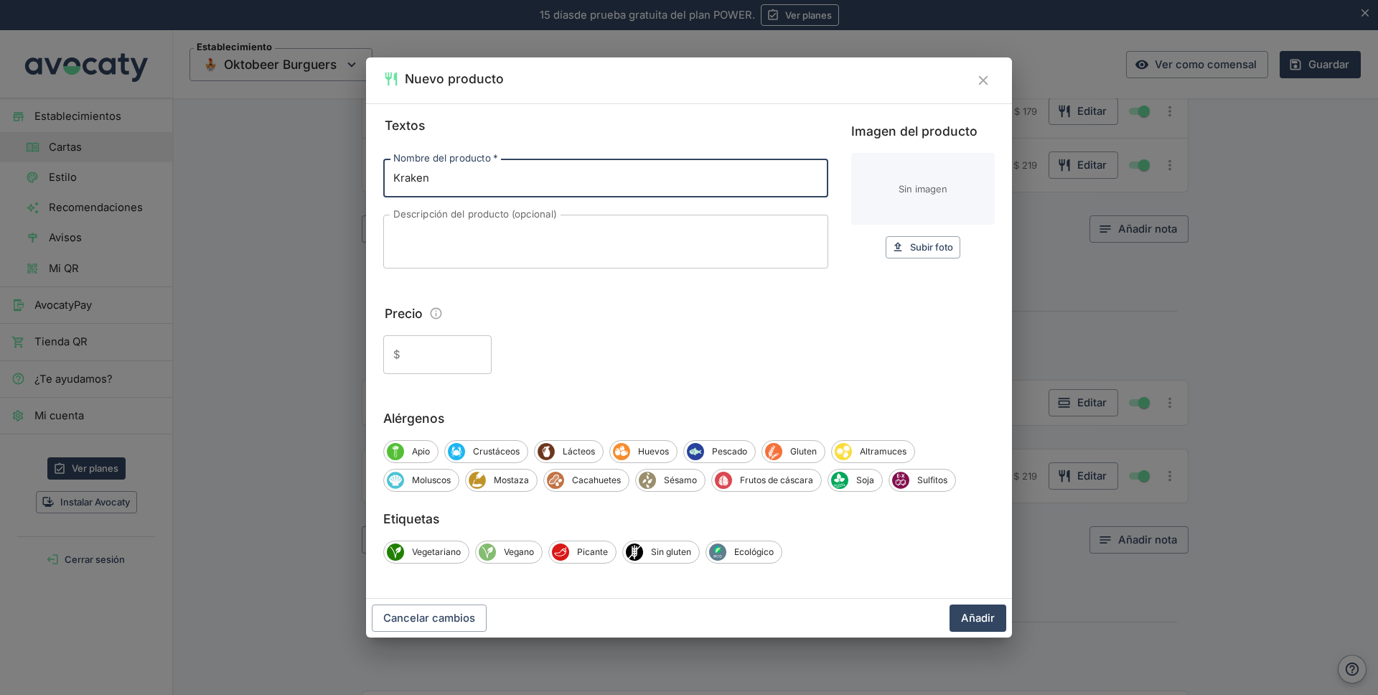
type input "Kraken"
click at [423, 235] on textarea "Descripción del producto (opcional)" at bounding box center [605, 242] width 425 height 30
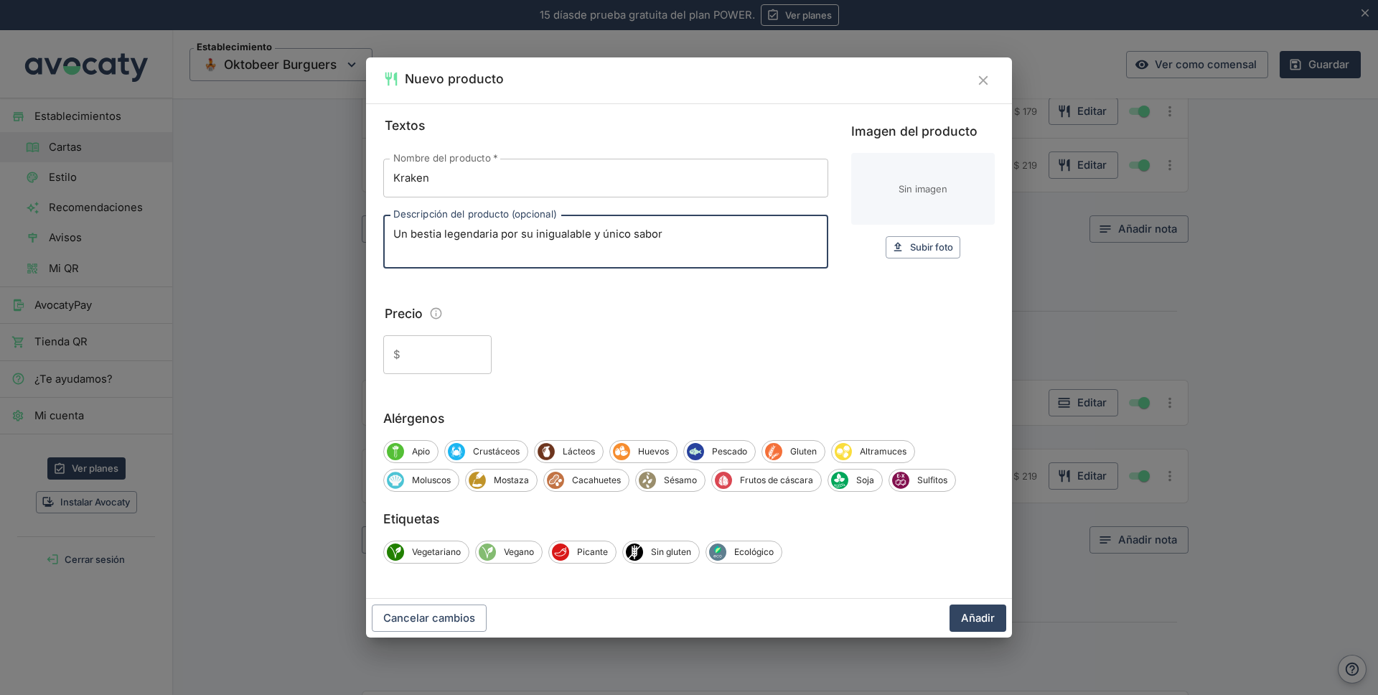
click at [680, 238] on textarea "Un bestia legendaria por su inigualable y único sabor" at bounding box center [605, 242] width 425 height 30
click at [801, 235] on textarea "Un bestia legendaria por su inigualable y único sabor. Pregunta por nuestro reto" at bounding box center [605, 242] width 425 height 30
click at [425, 248] on textarea "Un bestia legendaria por su inigualable y único sabor. Pregunta por nuestro ret…" at bounding box center [605, 242] width 425 height 30
paste textarea "Pan Artesanal ajonjolí negro, Carne, Queso Havarti, Pulpo a [GEOGRAPHIC_DATA], …"
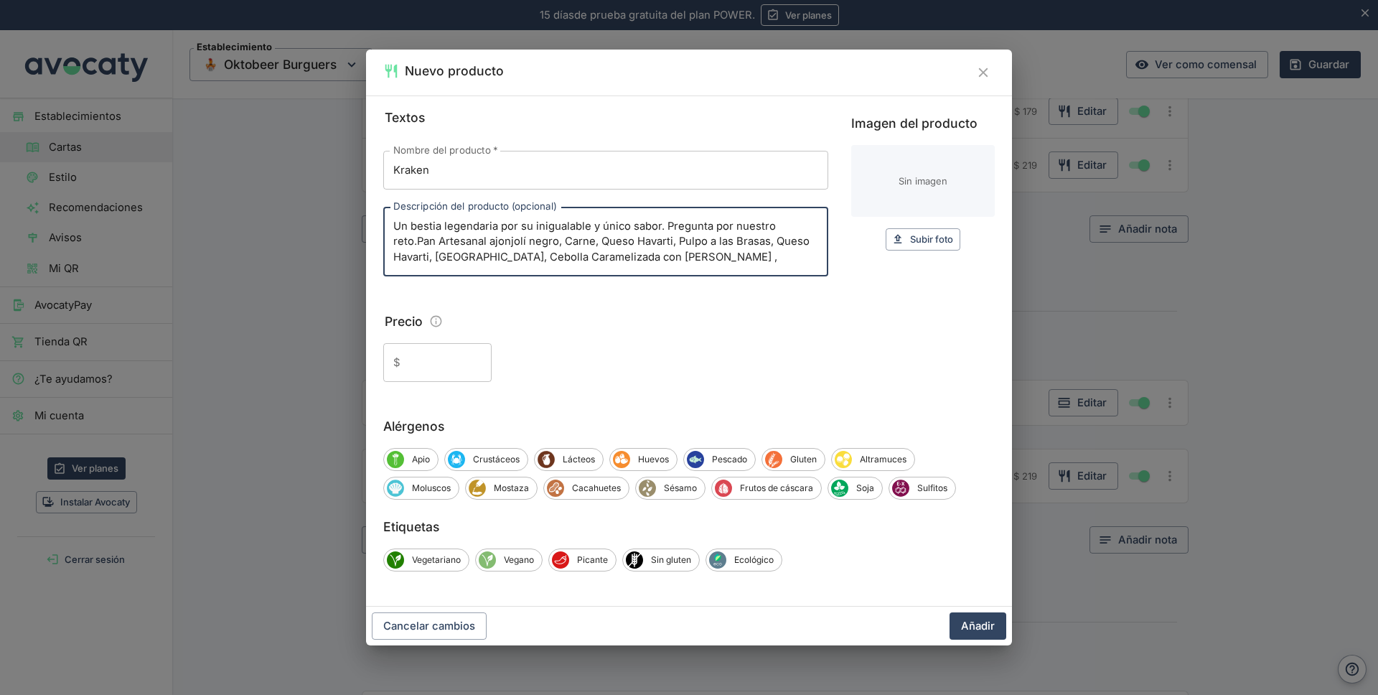
click at [797, 223] on textarea "Un bestia legendaria por su inigualable y único sabor. Pregunta por nuestro ret…" at bounding box center [605, 242] width 425 height 46
click at [650, 258] on textarea "Un bestia legendaria por su inigualable y único sabor. Pregunta por nuestro ret…" at bounding box center [605, 242] width 425 height 46
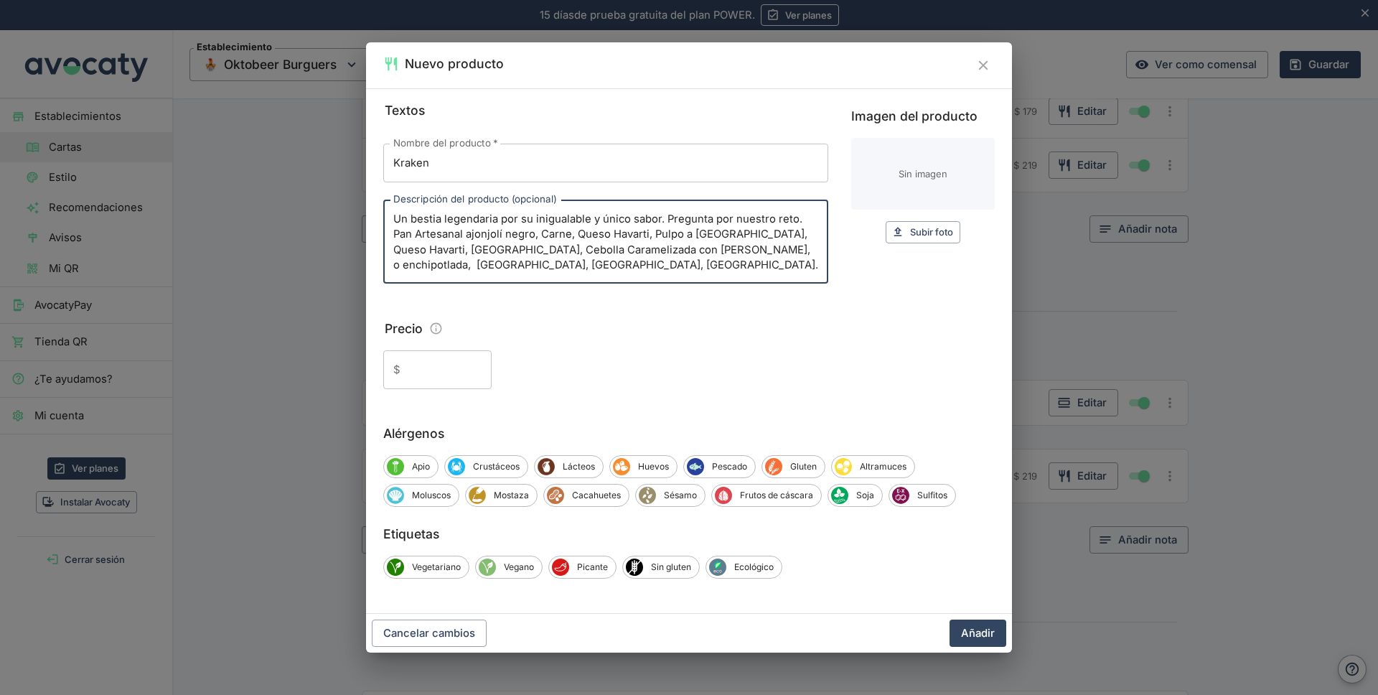
type textarea "Un bestia legendaria por su inigualable y único sabor. Pregunta por nuestro ret…"
click at [436, 369] on input "Precio" at bounding box center [448, 369] width 85 height 39
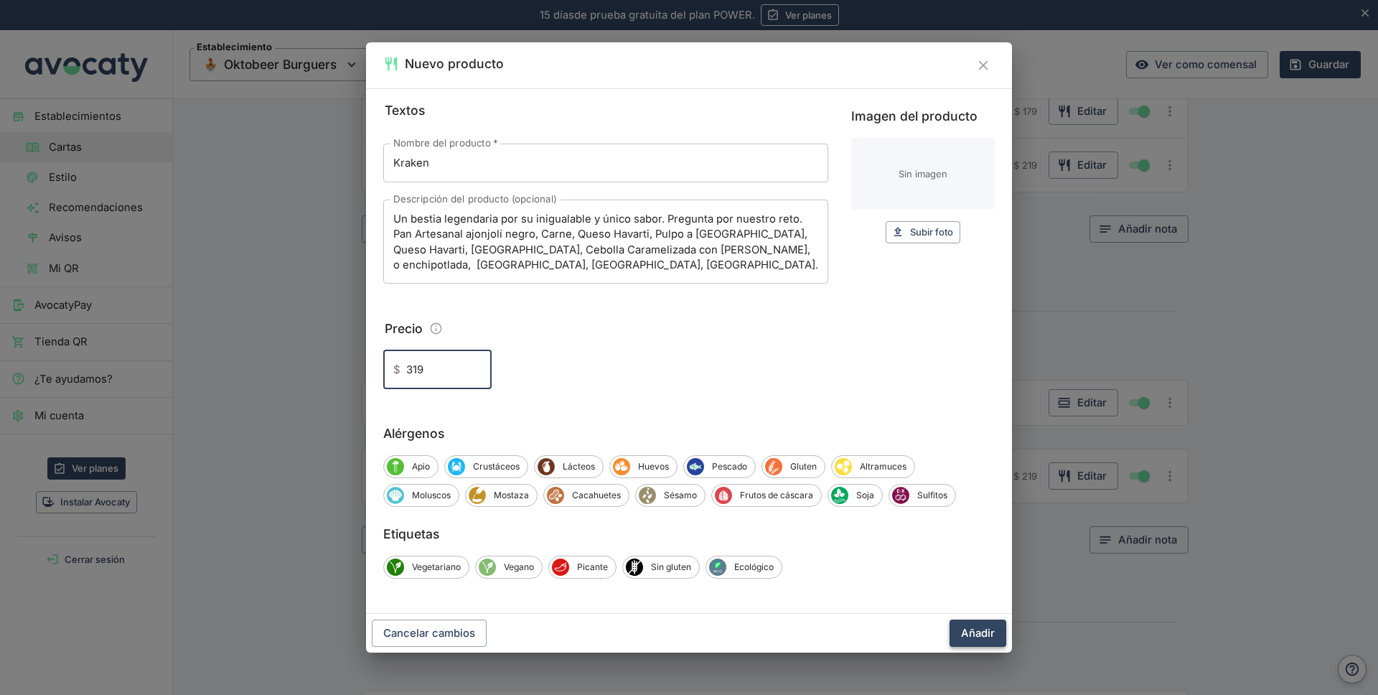
type input "319"
click at [973, 632] on button "Añadir" at bounding box center [977, 632] width 57 height 27
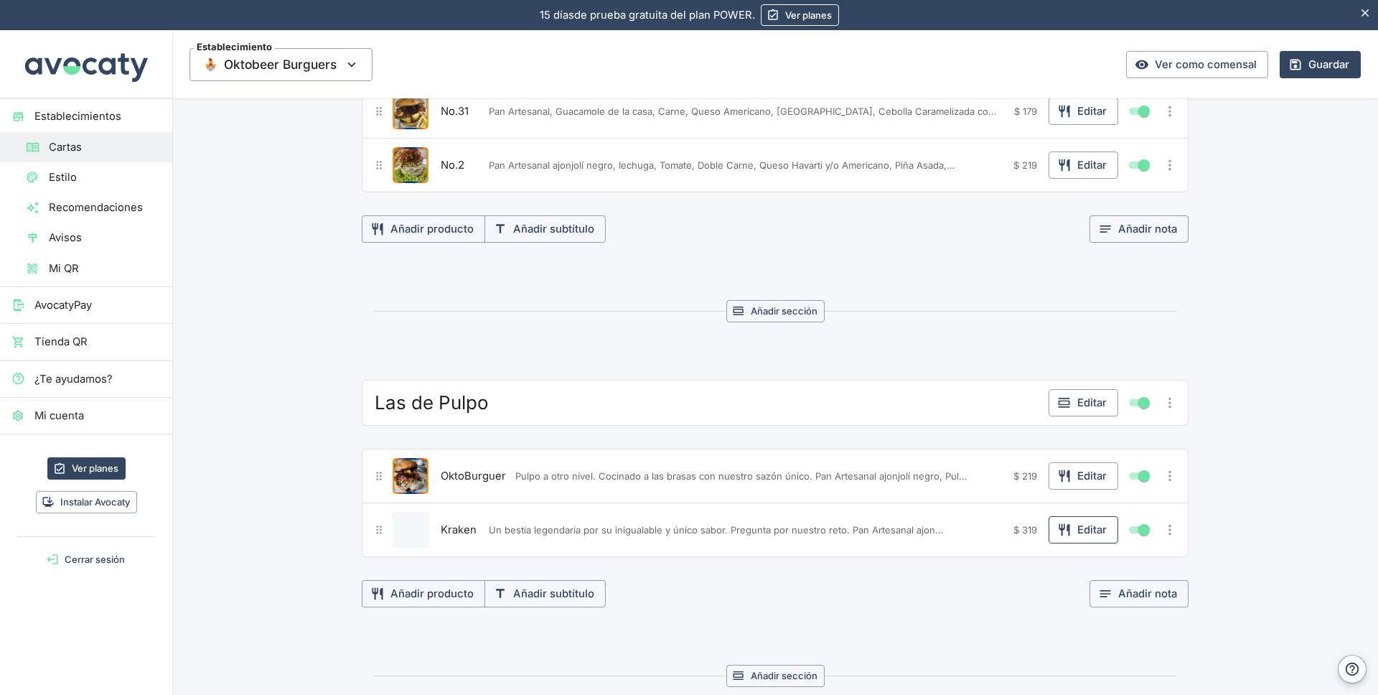
click at [1074, 524] on button "Editar" at bounding box center [1084, 529] width 70 height 27
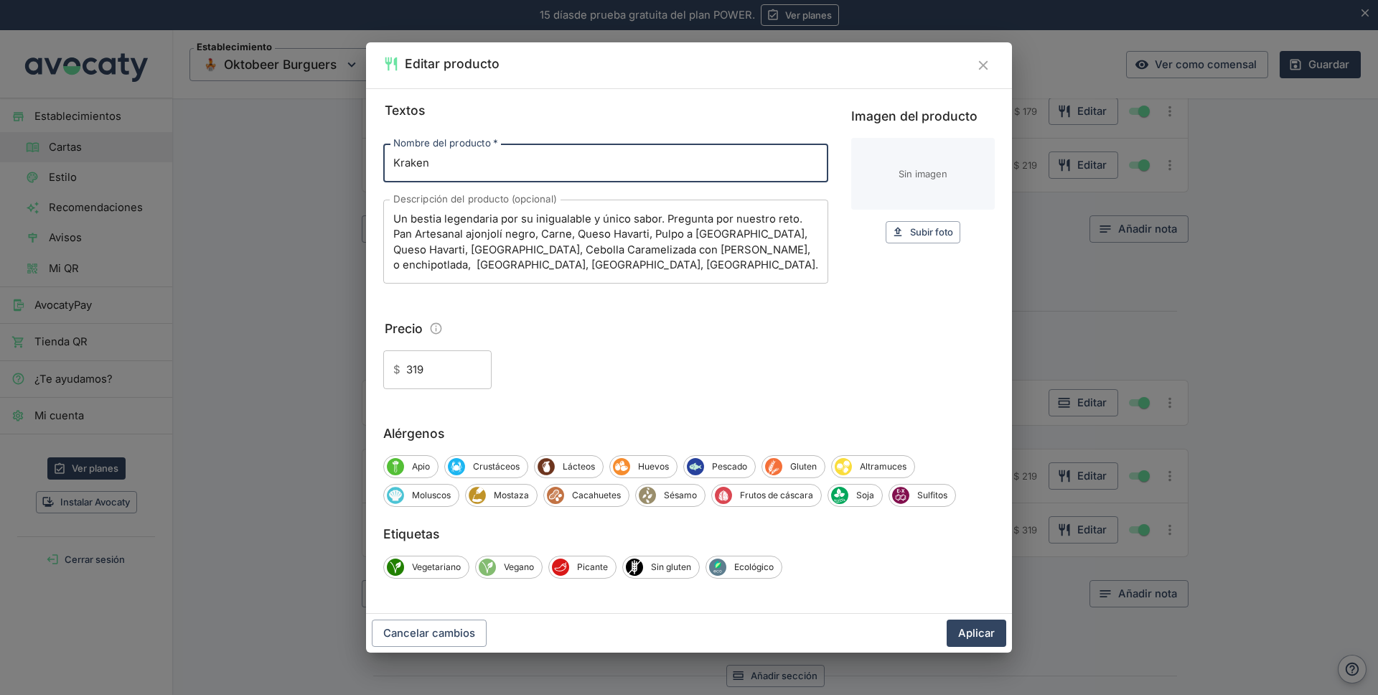
click at [934, 175] on input "Imagen del producto" at bounding box center [923, 174] width 144 height 72
type input "C:\fakepath\kraken.jpg"
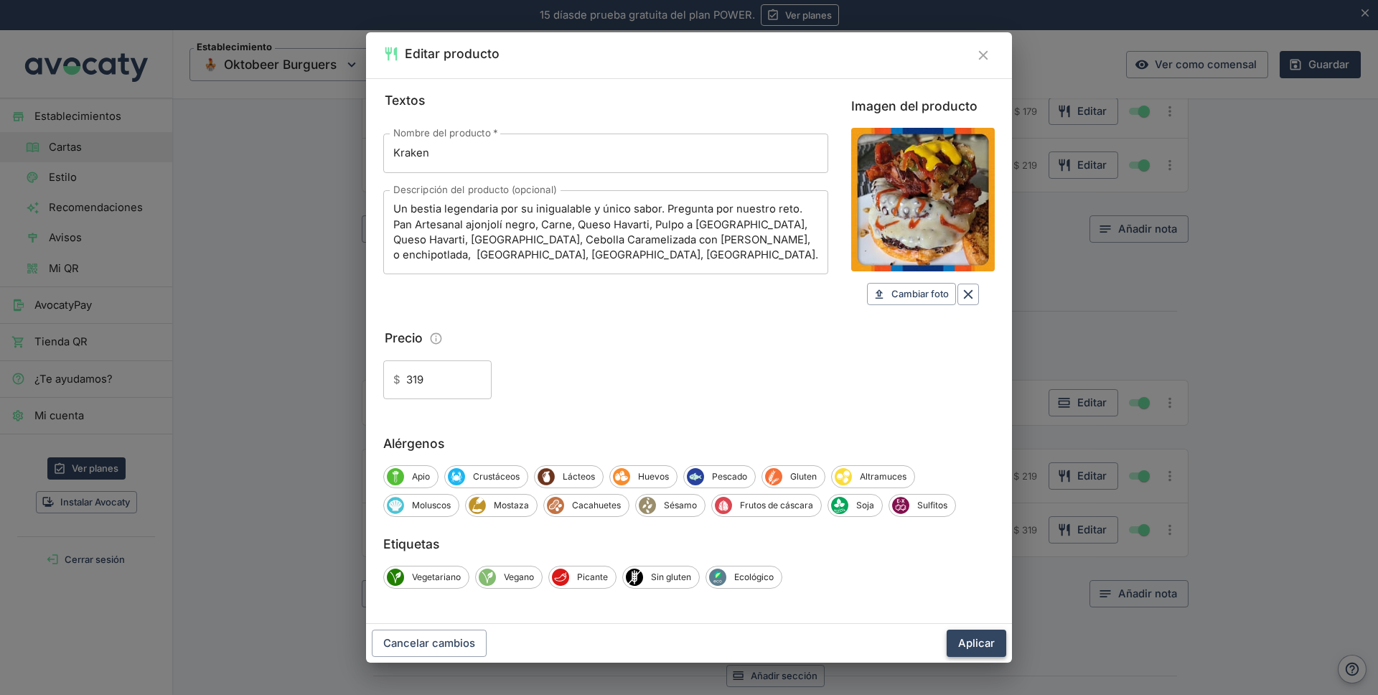
click at [973, 639] on button "Aplicar" at bounding box center [977, 642] width 60 height 27
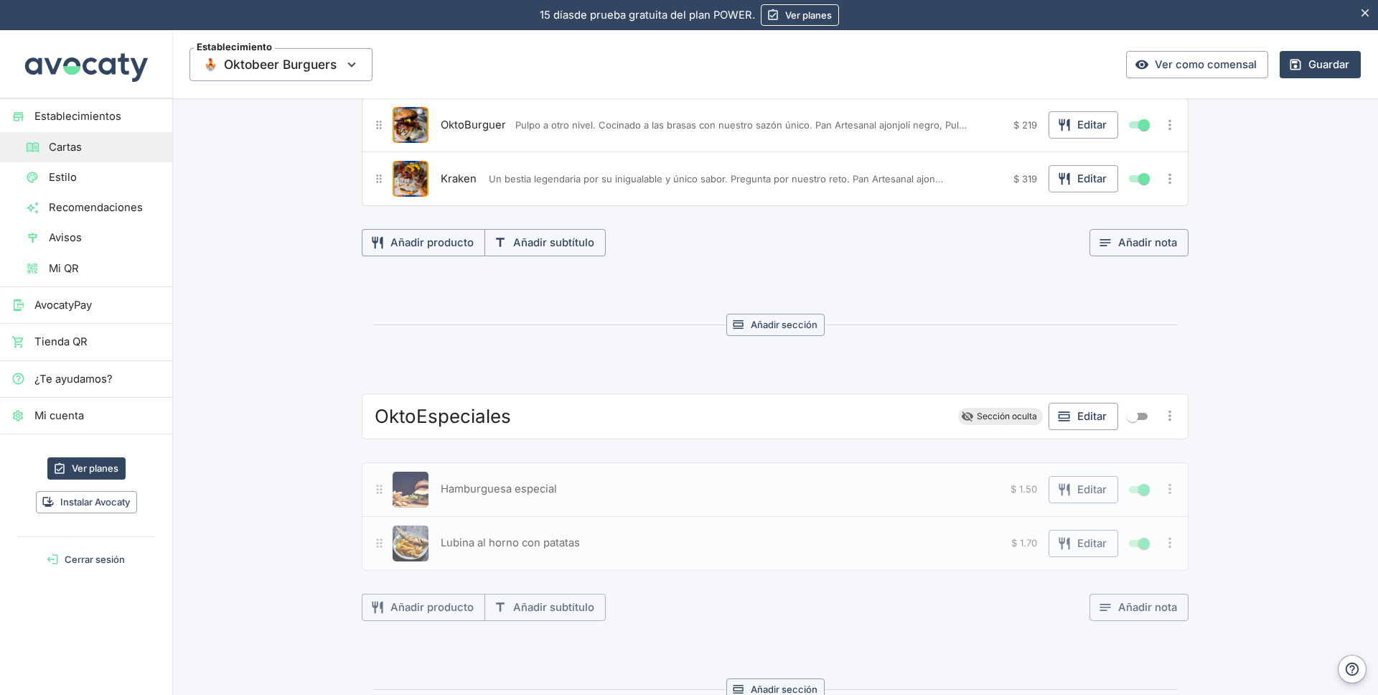
scroll to position [703, 0]
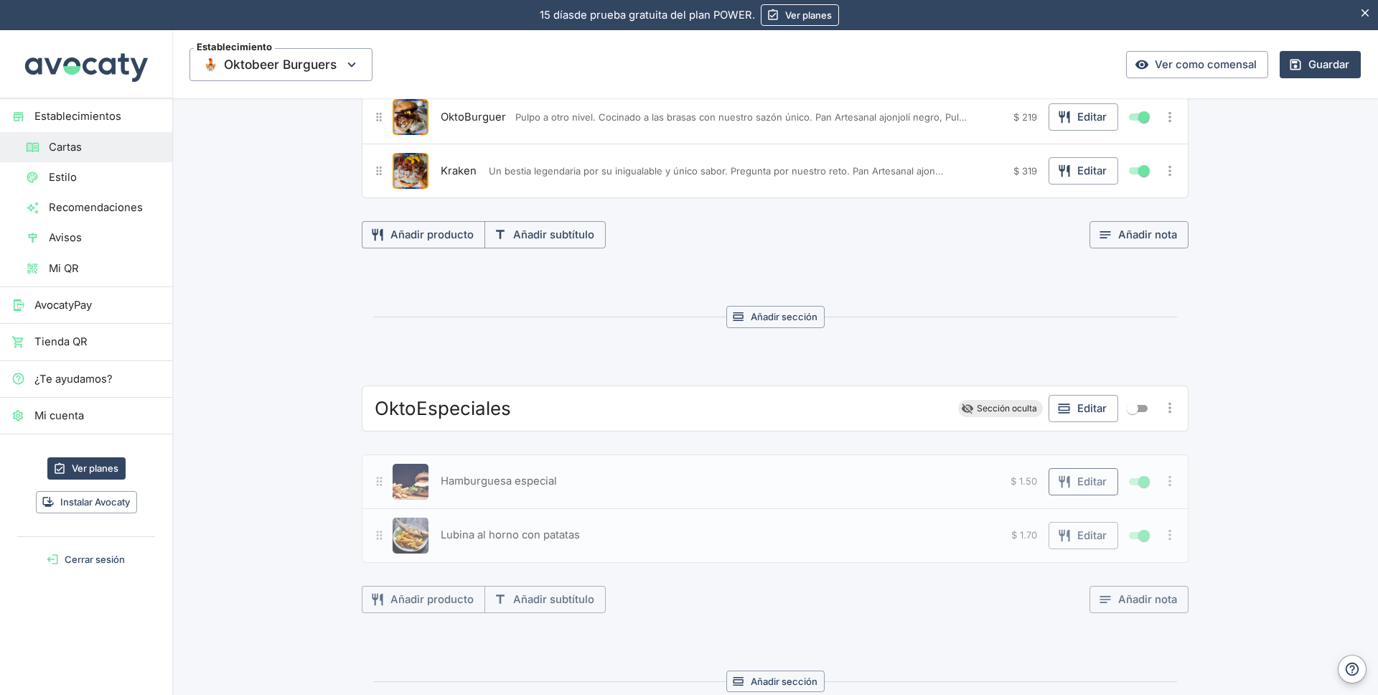
click at [1079, 484] on button "Editar" at bounding box center [1084, 481] width 70 height 27
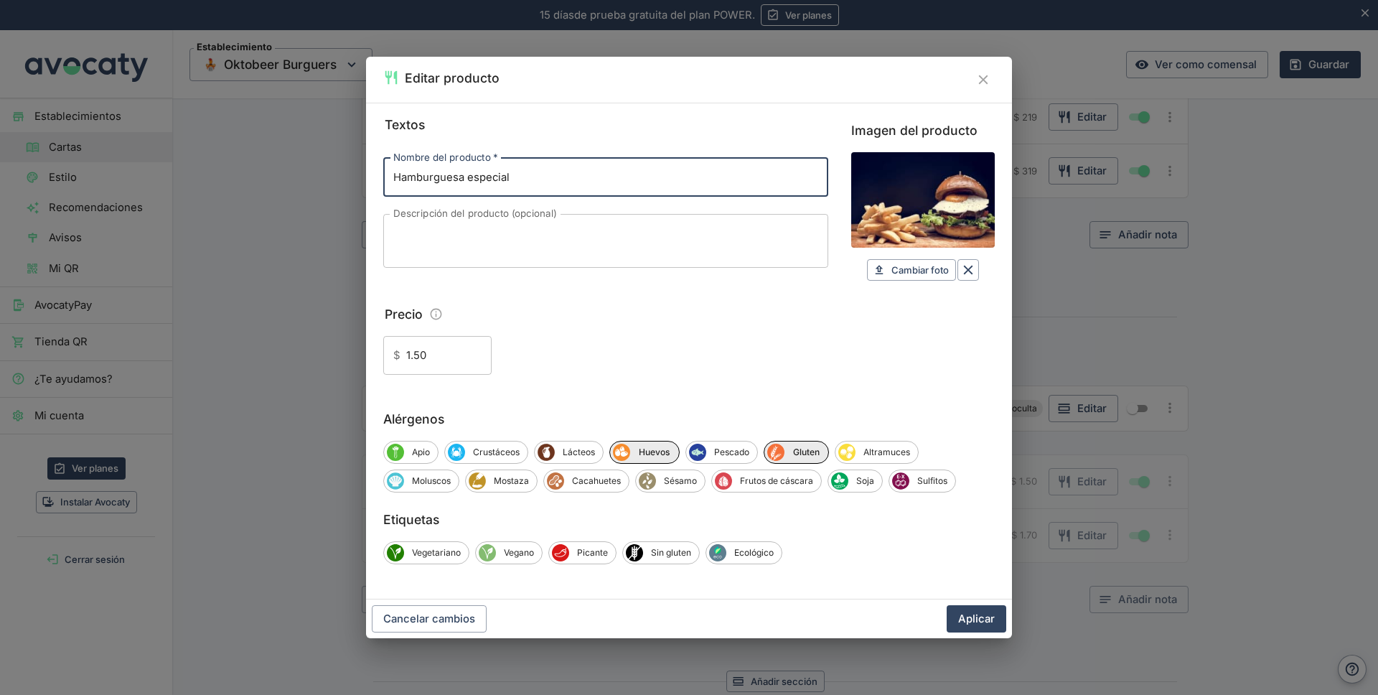
click at [571, 178] on input "Hamburguesa especial" at bounding box center [605, 177] width 445 height 39
paste input "Oktobeer 2.2 tu (no) puedes con ella"
type input "2.2 tu (no) puedes con ella"
click at [414, 237] on textarea "Descripción del producto (opcional)" at bounding box center [605, 241] width 425 height 30
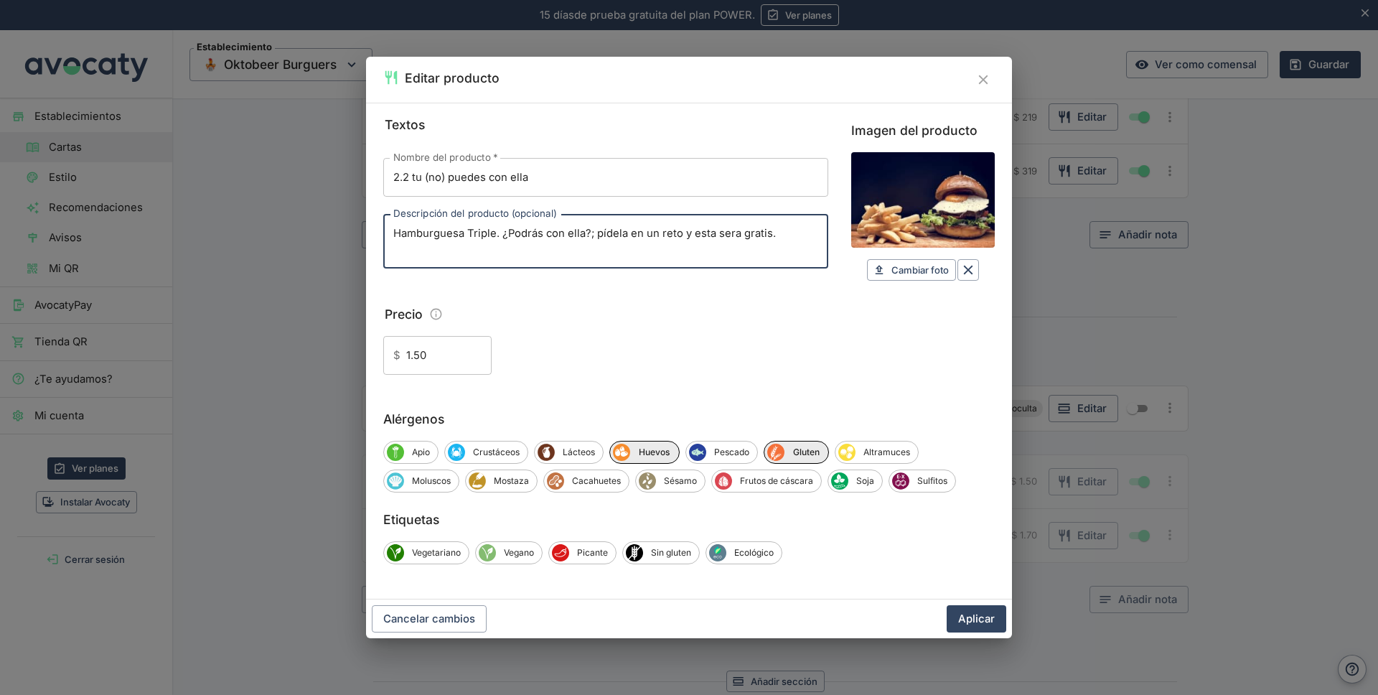
paste textarea "Oktobeer 2.2 tu (no) puedes con ella"
click at [418, 245] on textarea "Hamburguesa Triple. ¿Podrás con ella?; pídela en un reto y esta sera gratis." at bounding box center [605, 241] width 425 height 30
paste textarea "Pan Artesanal ajonjolí negro, lechuga, Tomate, Doble Carne, Queso Havarti y/o A…"
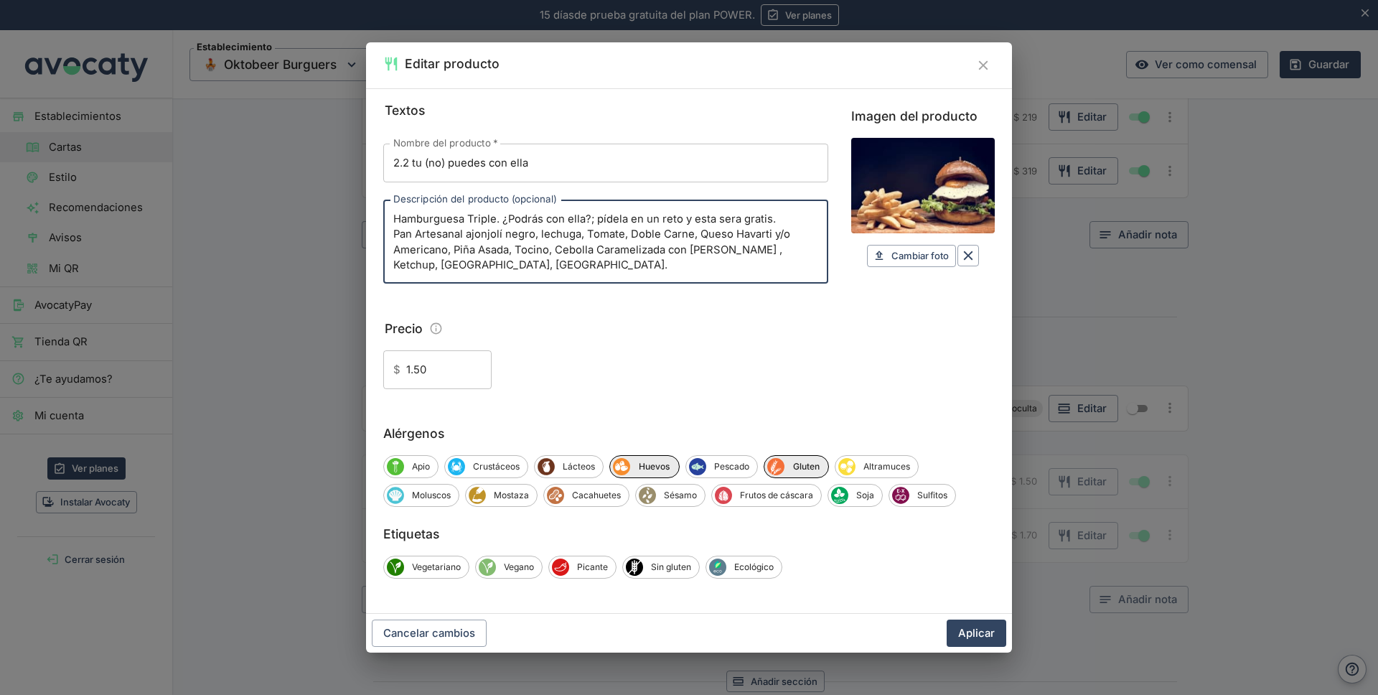
click at [639, 235] on textarea "Hamburguesa Triple. ¿Podrás con ella?; pídela en un reto y esta sera gratis. Pa…" at bounding box center [605, 242] width 425 height 60
type textarea "Hamburguesa Triple. ¿Podrás con ella?; pídela en un reto y esta sera gratis. Pa…"
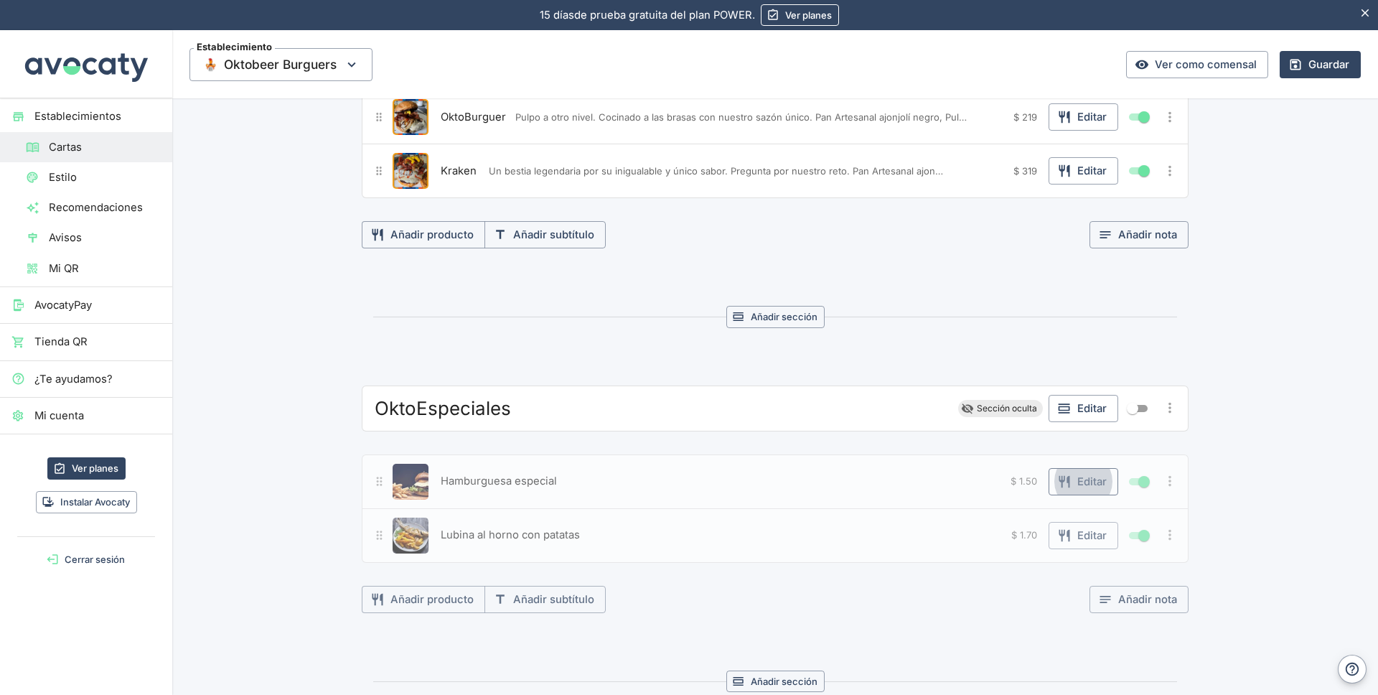
click at [1069, 486] on button "Editar" at bounding box center [1084, 481] width 70 height 27
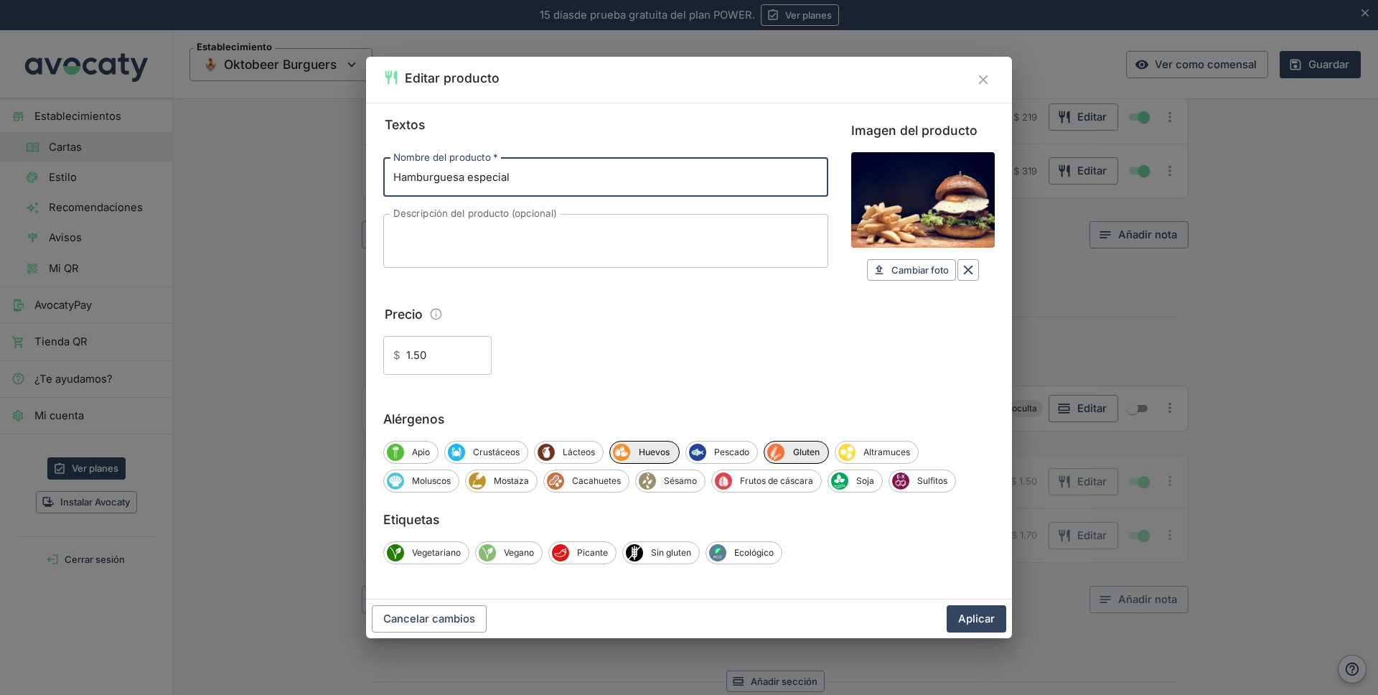
click at [422, 231] on textarea "Descripción del producto (opcional)" at bounding box center [605, 241] width 425 height 30
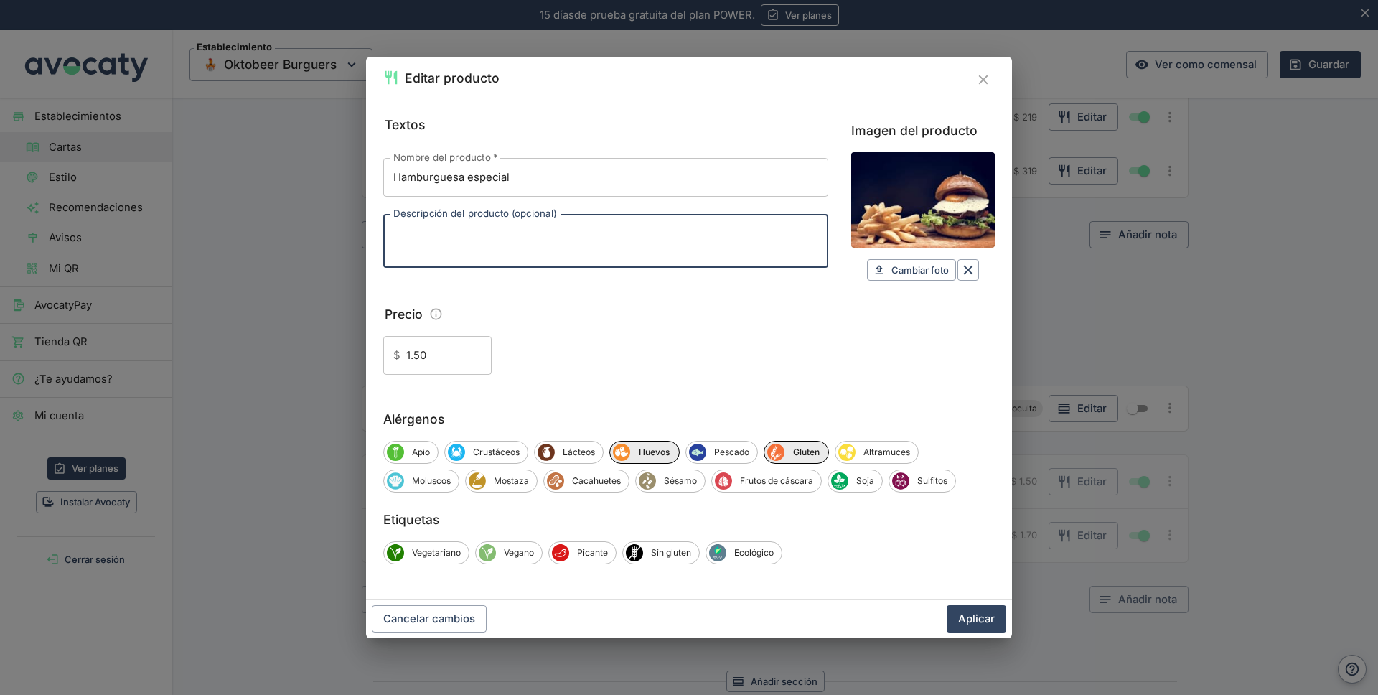
click at [520, 183] on input "Hamburguesa especial" at bounding box center [605, 177] width 445 height 39
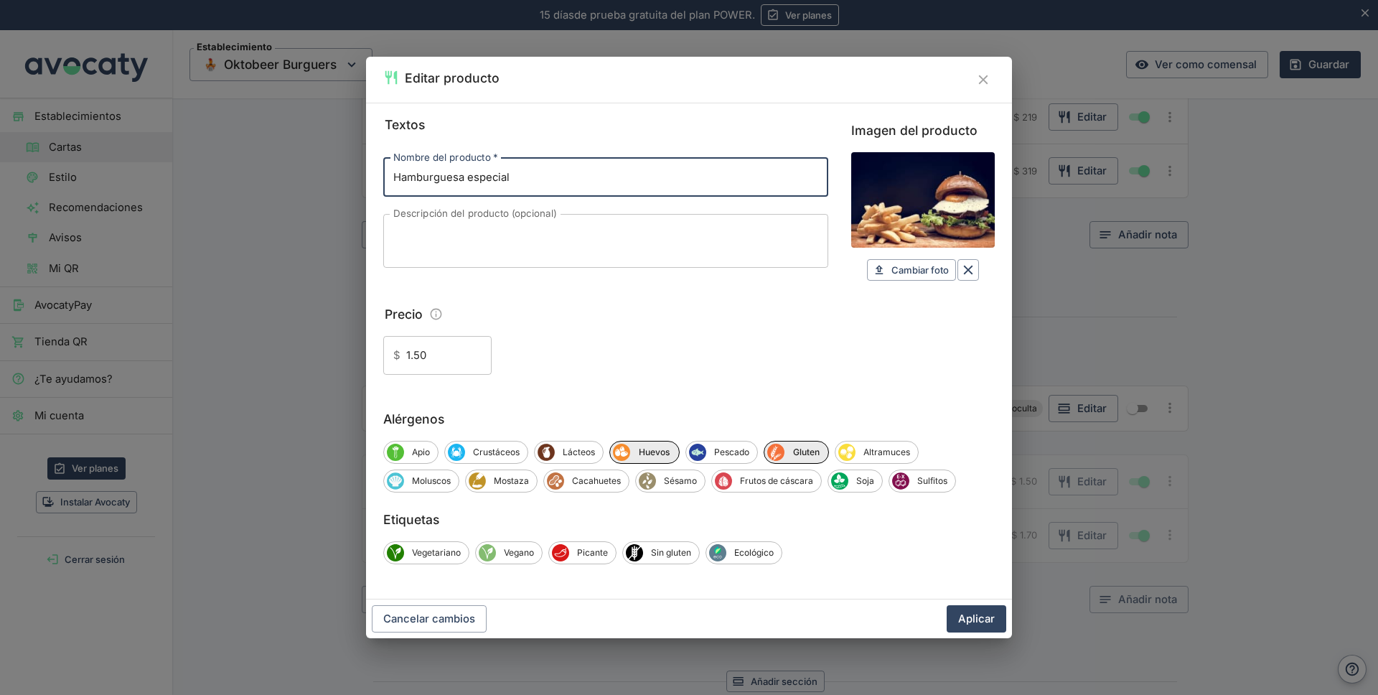
click at [520, 183] on input "Hamburguesa especial" at bounding box center [605, 177] width 445 height 39
click at [411, 229] on textarea "Descripción del producto (opcional)" at bounding box center [605, 241] width 425 height 30
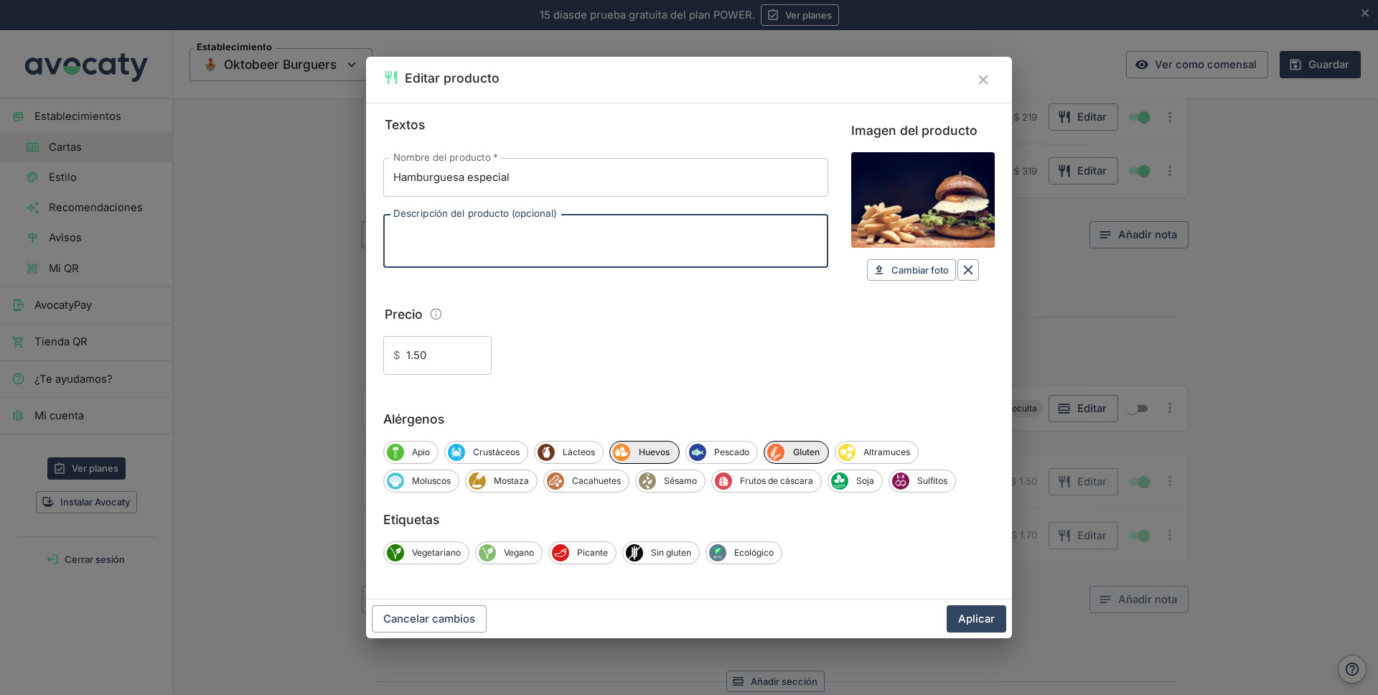
paste textarea "Pan Artesanal ajonjolí negro, lechuga, Tomate, Doble Carne, Queso Havarti y/o A…"
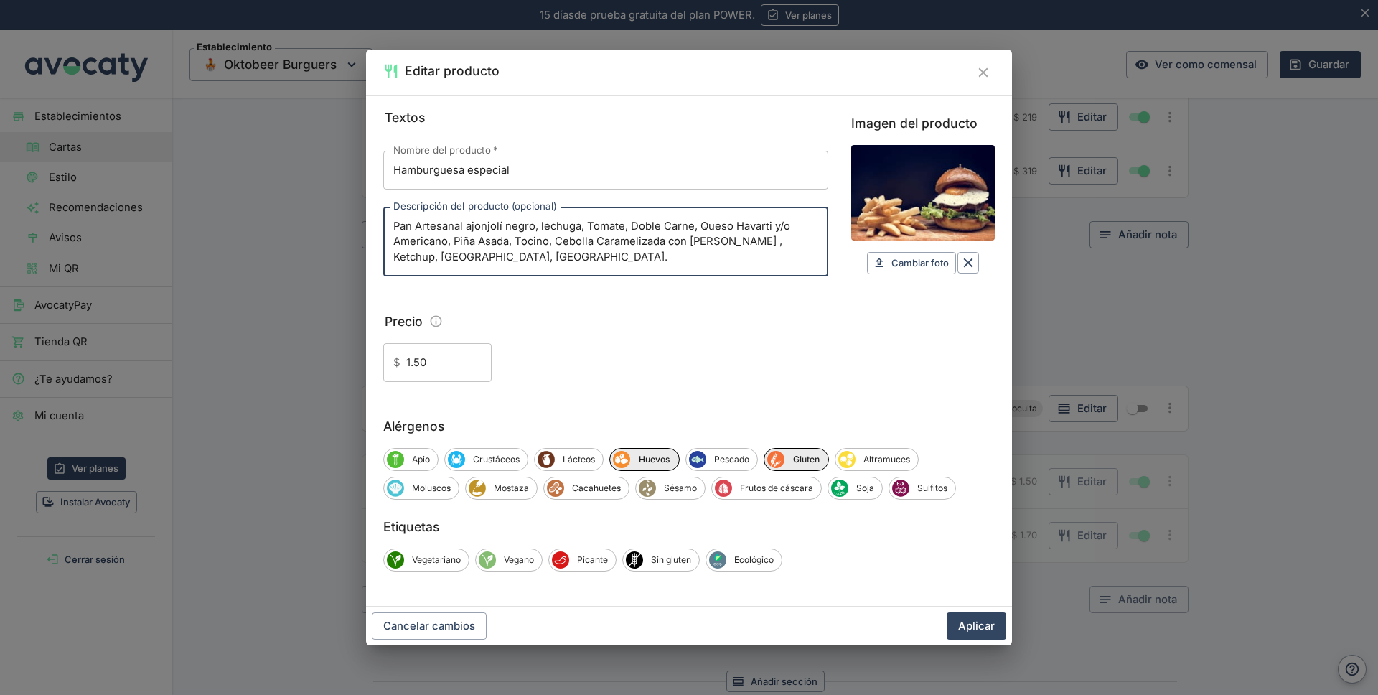
click at [640, 225] on textarea "Pan Artesanal ajonjolí negro, lechuga, Tomate, Doble Carne, Queso Havarti y/o A…" at bounding box center [605, 242] width 425 height 46
type textarea "Pan Artesanal ajonjolí negro, lechuga, Tomate, TRIPLE CARNE, Queso Havarti y/o …"
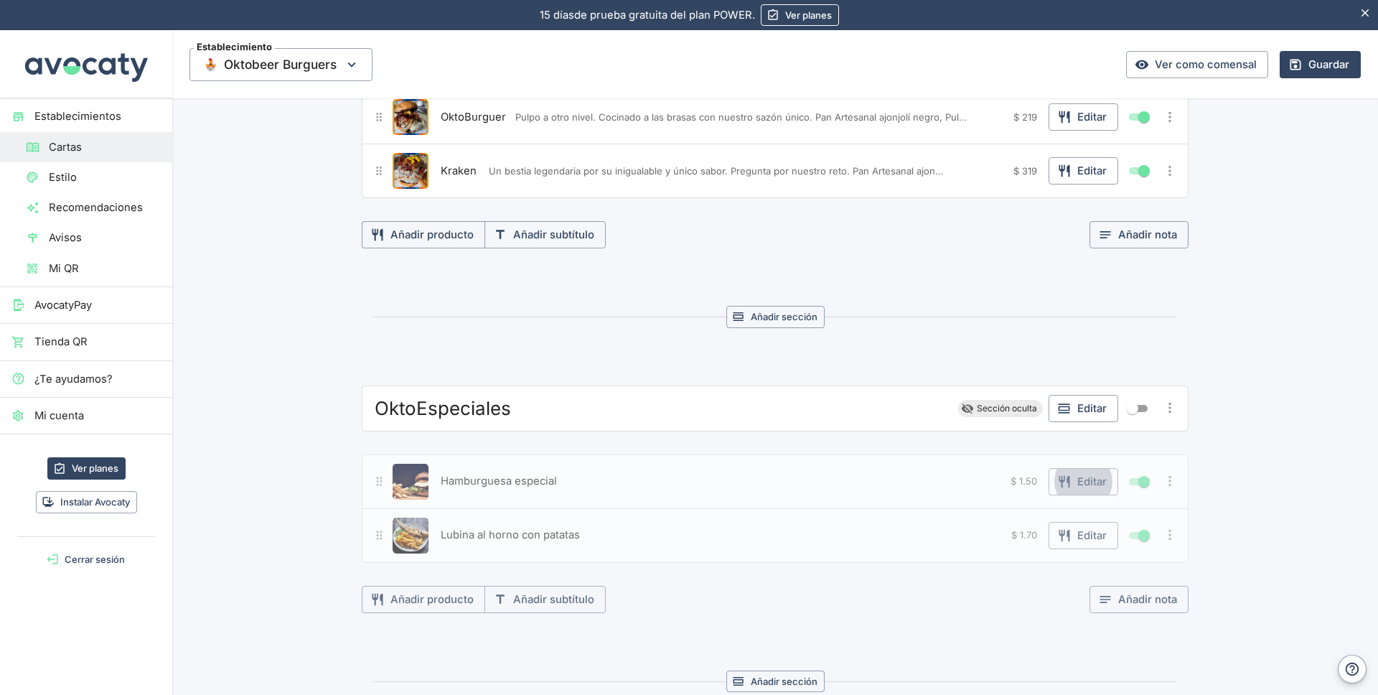
click at [501, 483] on span "Hamburguesa especial" at bounding box center [499, 481] width 116 height 16
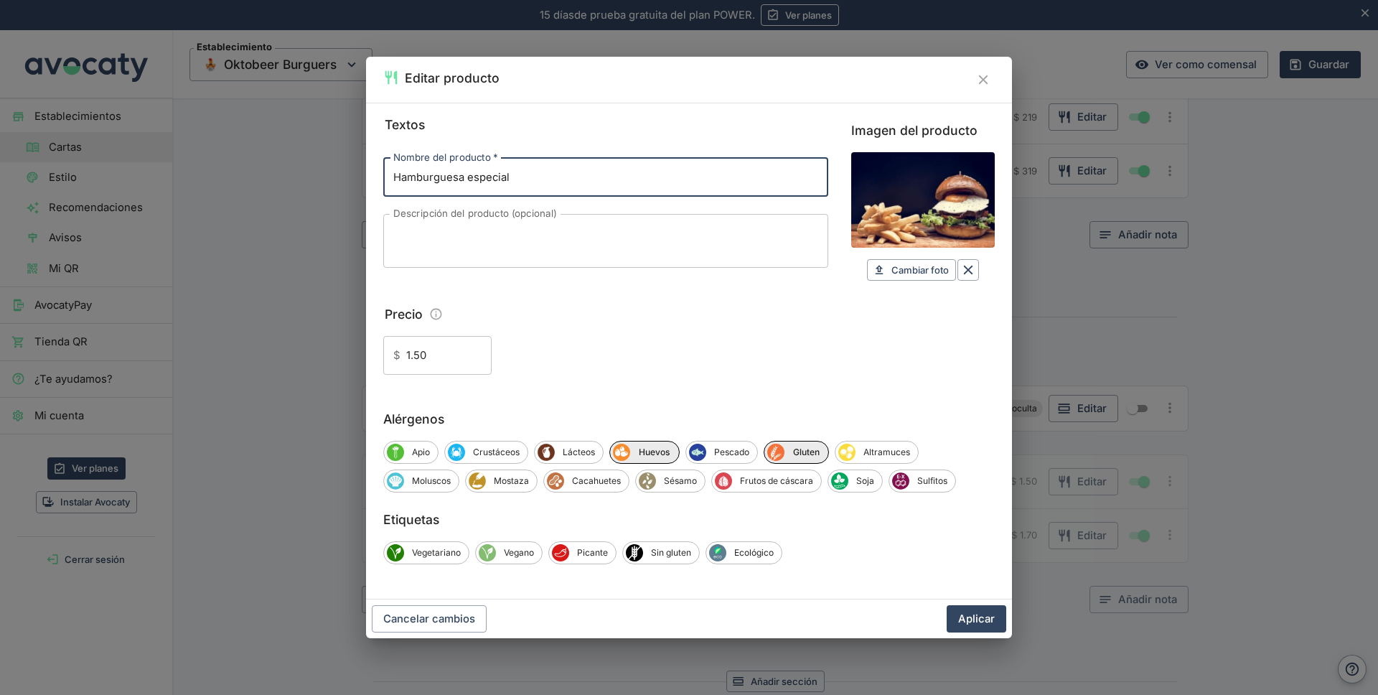
click at [449, 242] on textarea "Descripción del producto (opcional)" at bounding box center [605, 241] width 425 height 30
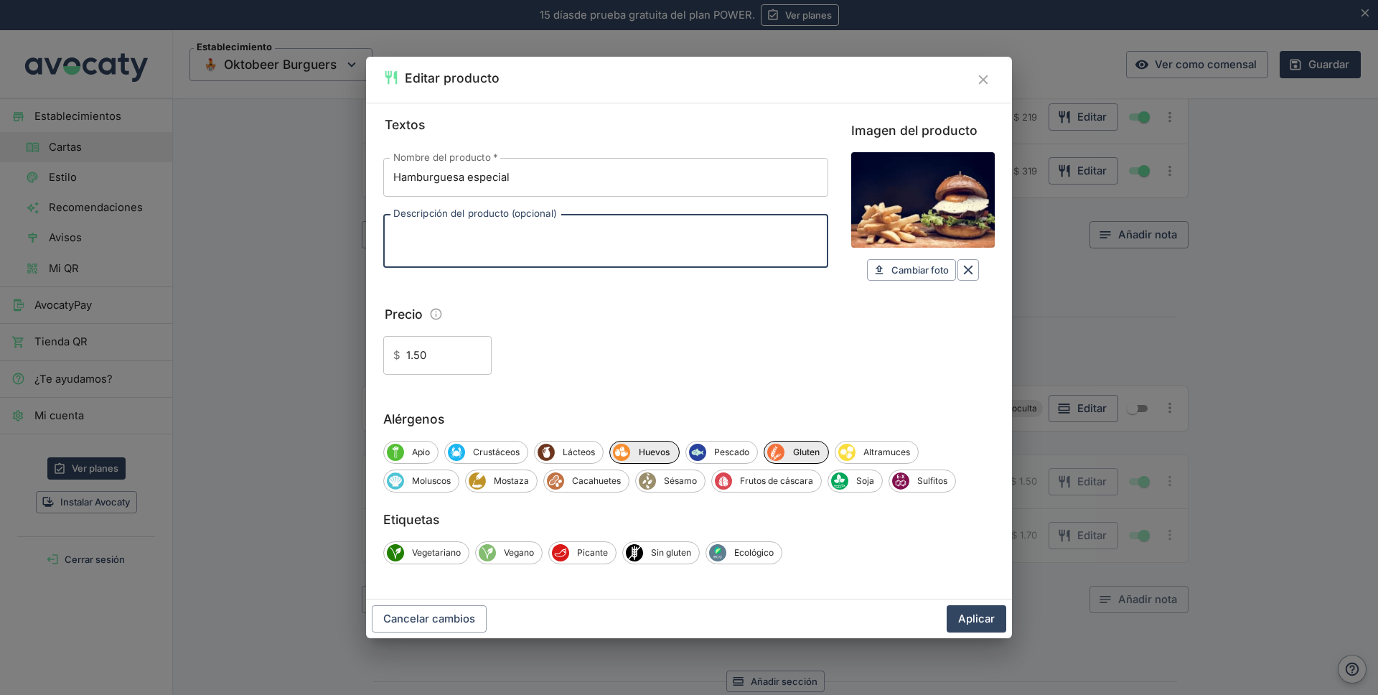
paste textarea "Pan Artesanal ajonjolí negro, lechuga, Tomate, Doble Carne, Queso Havarti y/o A…"
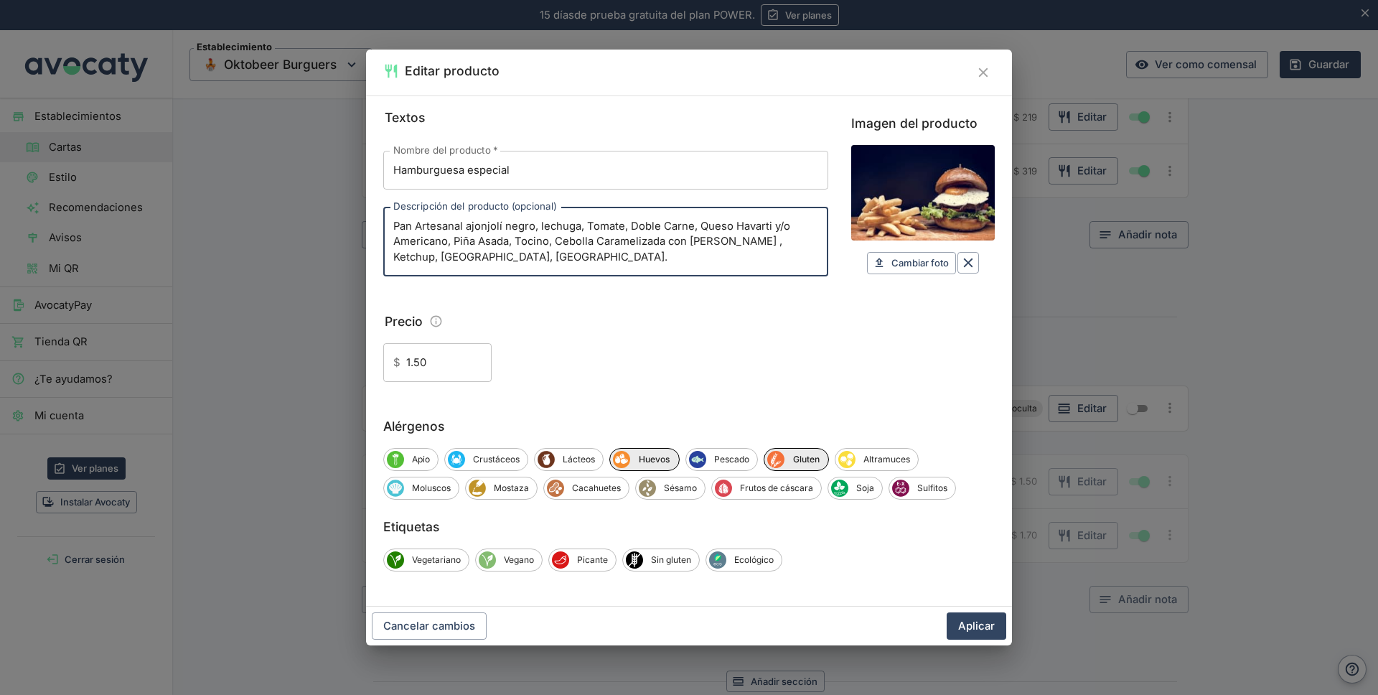
click at [642, 225] on textarea "Pan Artesanal ajonjolí negro, lechuga, Tomate, Doble Carne, Queso Havarti y/o A…" at bounding box center [605, 242] width 425 height 46
type textarea "Pan Artesanal ajonjolí negro, lechuga, Tomate, TRIPLE CARNE, Queso Havarti y/o …"
click at [525, 170] on input "Hamburguesa especial" at bounding box center [605, 170] width 445 height 39
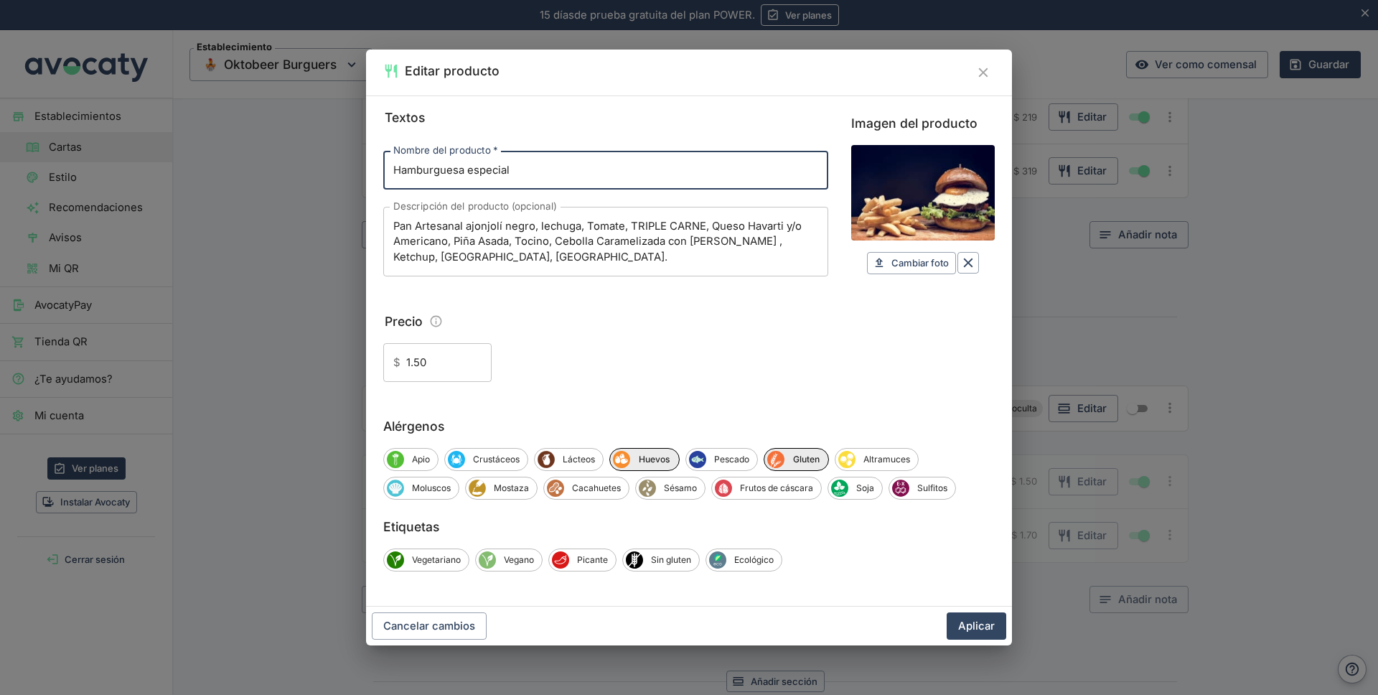
click at [525, 170] on input "Hamburguesa especial" at bounding box center [605, 170] width 445 height 39
paste input "2.2 tu (no) puedes con ella"
click at [593, 175] on input "2.2 tu (no) puedes con ella" at bounding box center [605, 170] width 445 height 39
click at [395, 224] on textarea "Pan Artesanal ajonjolí negro, lechuga, Tomate, TRIPLE CARNE, Queso Havarti y/o …" at bounding box center [605, 242] width 425 height 46
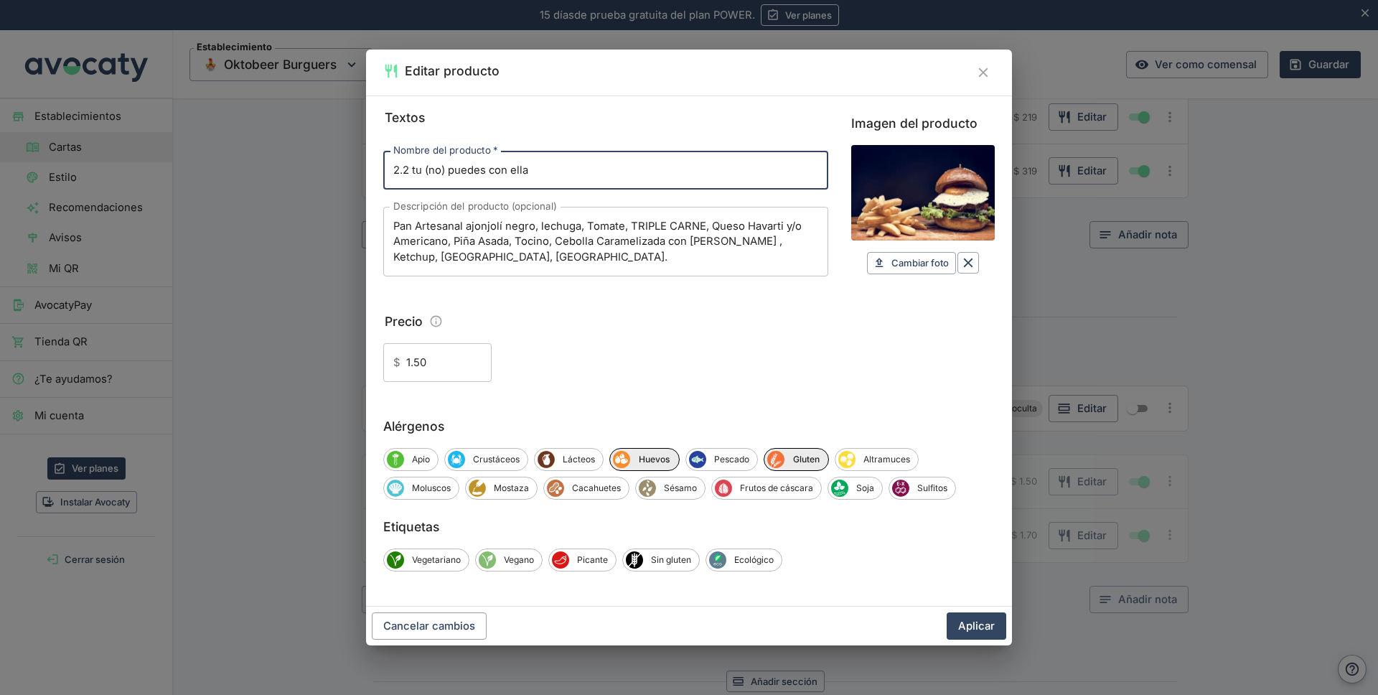
type input "2.2 tu (no) puedes con ella"
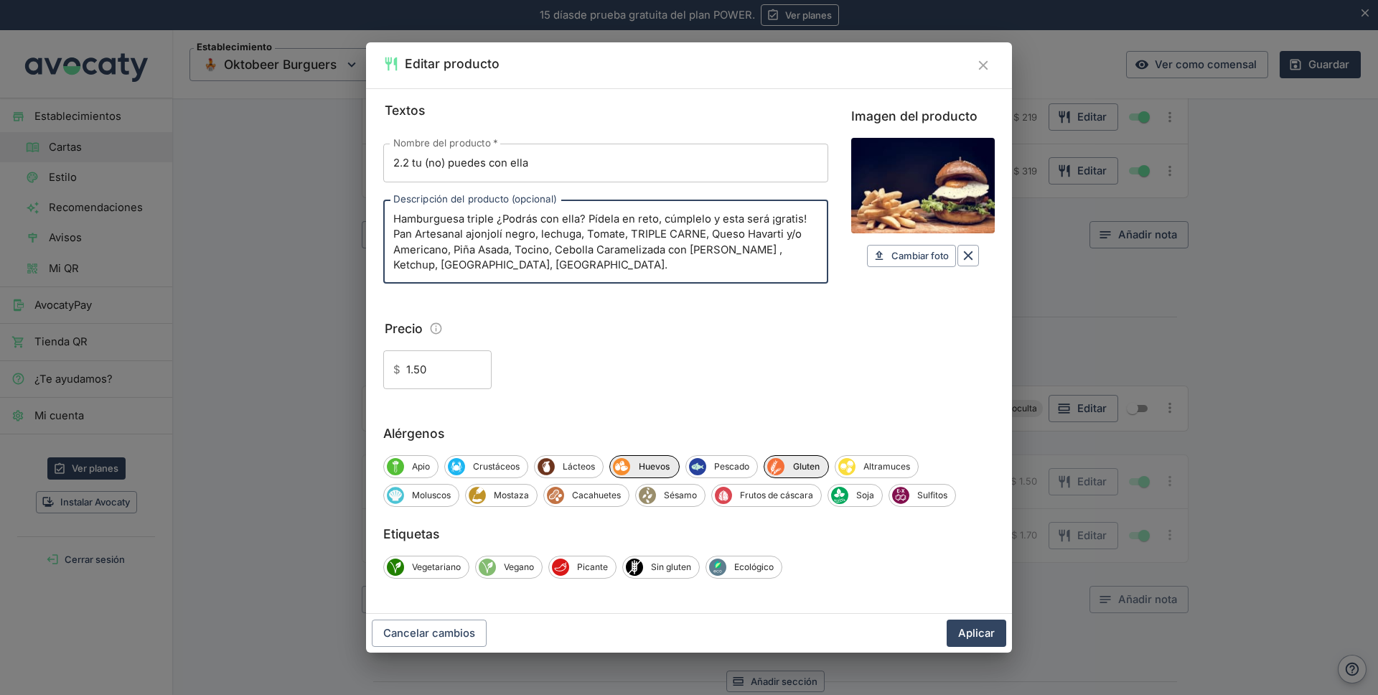
type textarea "Hamburguesa triple ¿Podrás con ella? Pídela en reto, cúmplelo y esta será ¡grat…"
click at [440, 370] on input "1.50" at bounding box center [448, 369] width 85 height 39
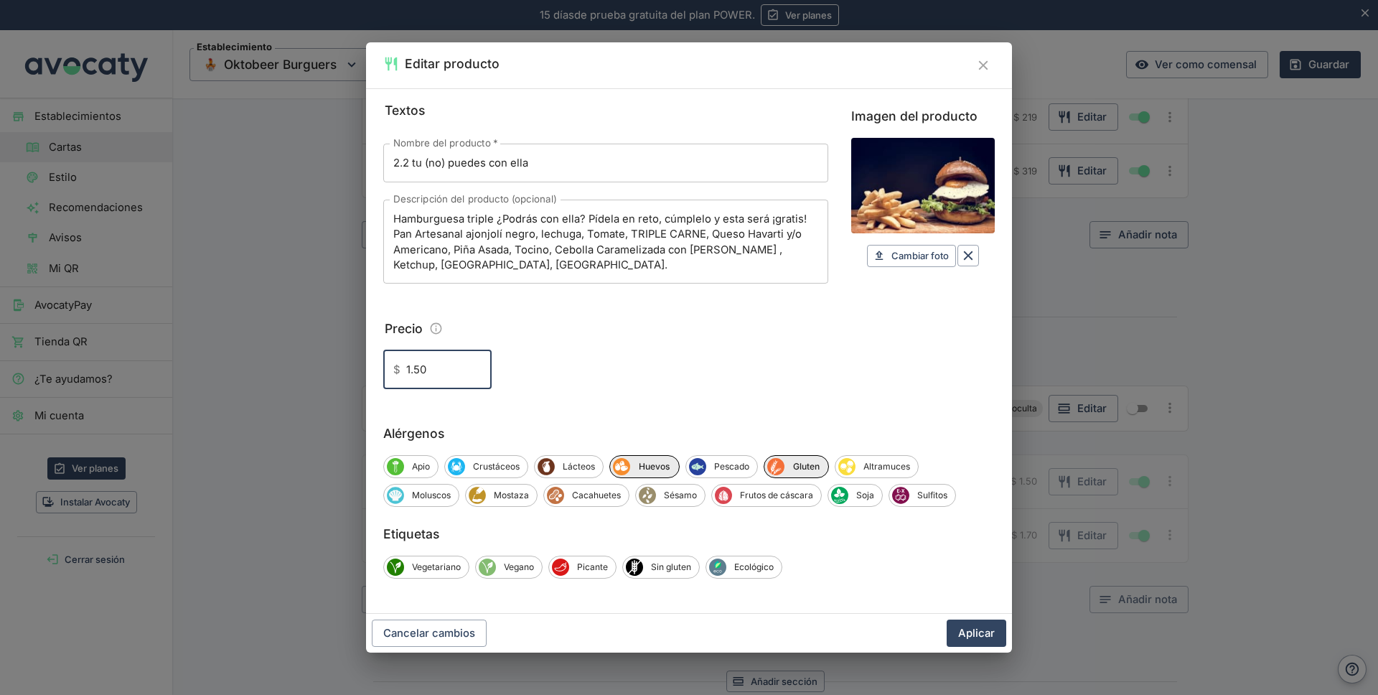
click at [440, 370] on input "1.50" at bounding box center [448, 369] width 85 height 39
type input "319"
click at [929, 217] on input "Imagen del producto" at bounding box center [923, 185] width 144 height 95
type input "C:\fakepath\kraken.jpg"
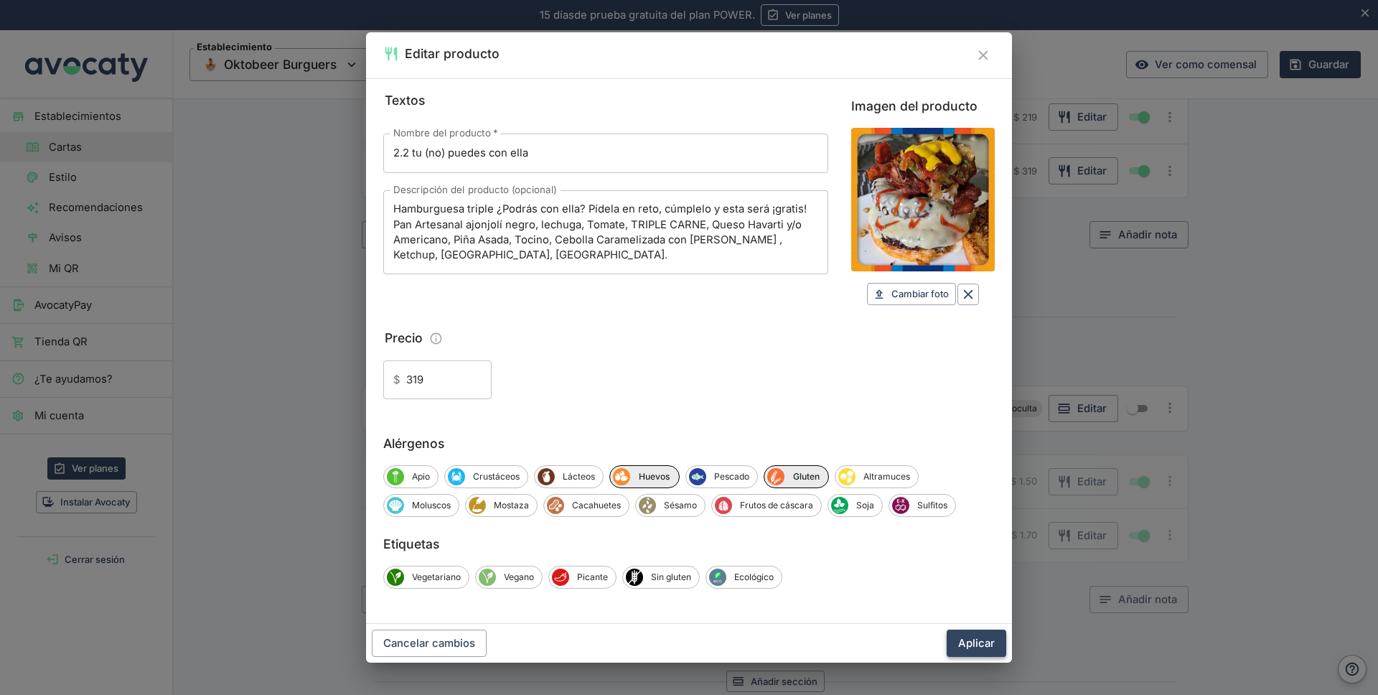
click at [973, 636] on button "Aplicar" at bounding box center [977, 642] width 60 height 27
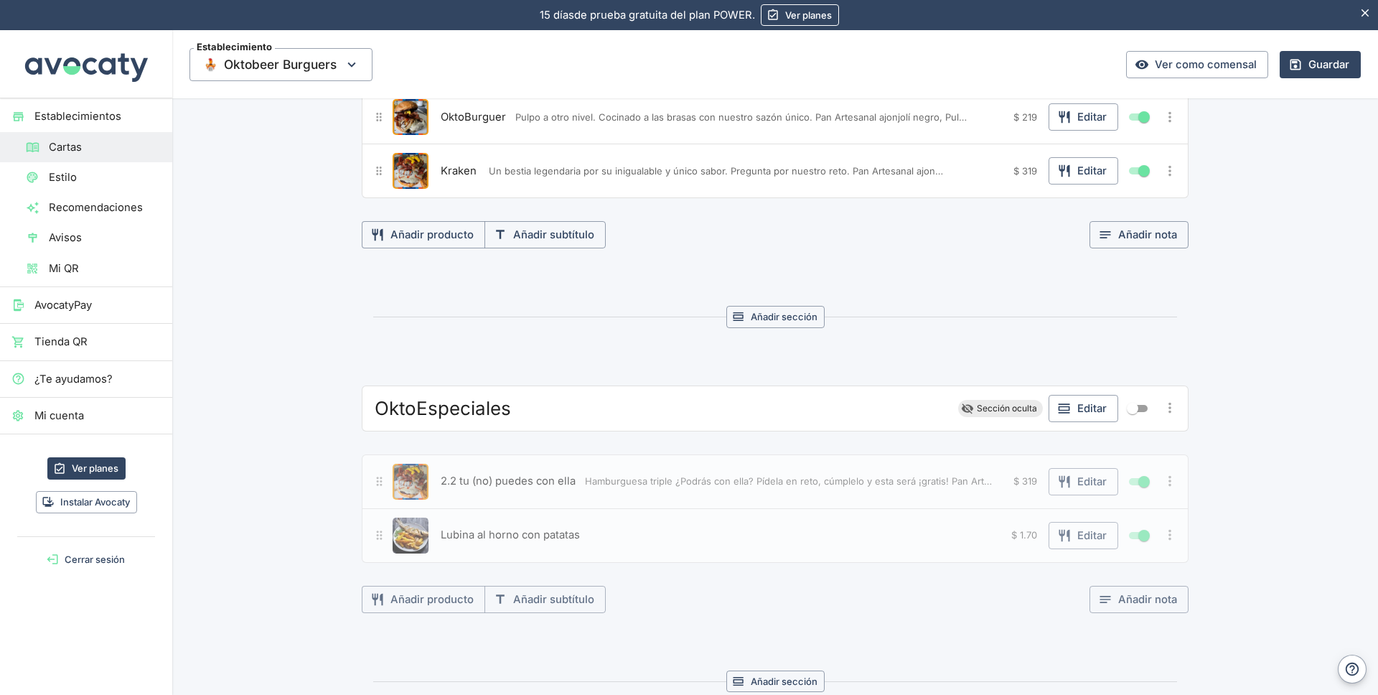
click at [523, 534] on span "Lubina al horno con patatas" at bounding box center [510, 535] width 139 height 16
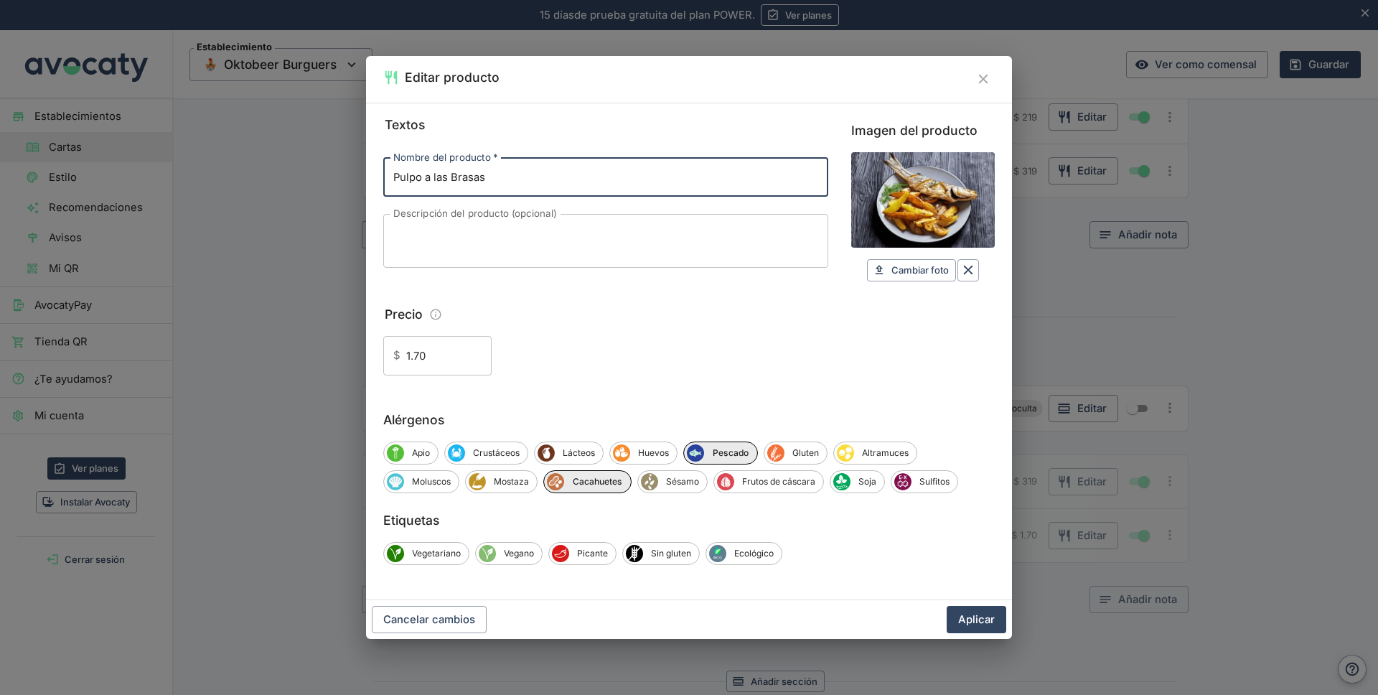
type input "Pulpo a las Brasas"
click at [477, 235] on textarea "Descripción del producto (opcional)" at bounding box center [605, 240] width 425 height 30
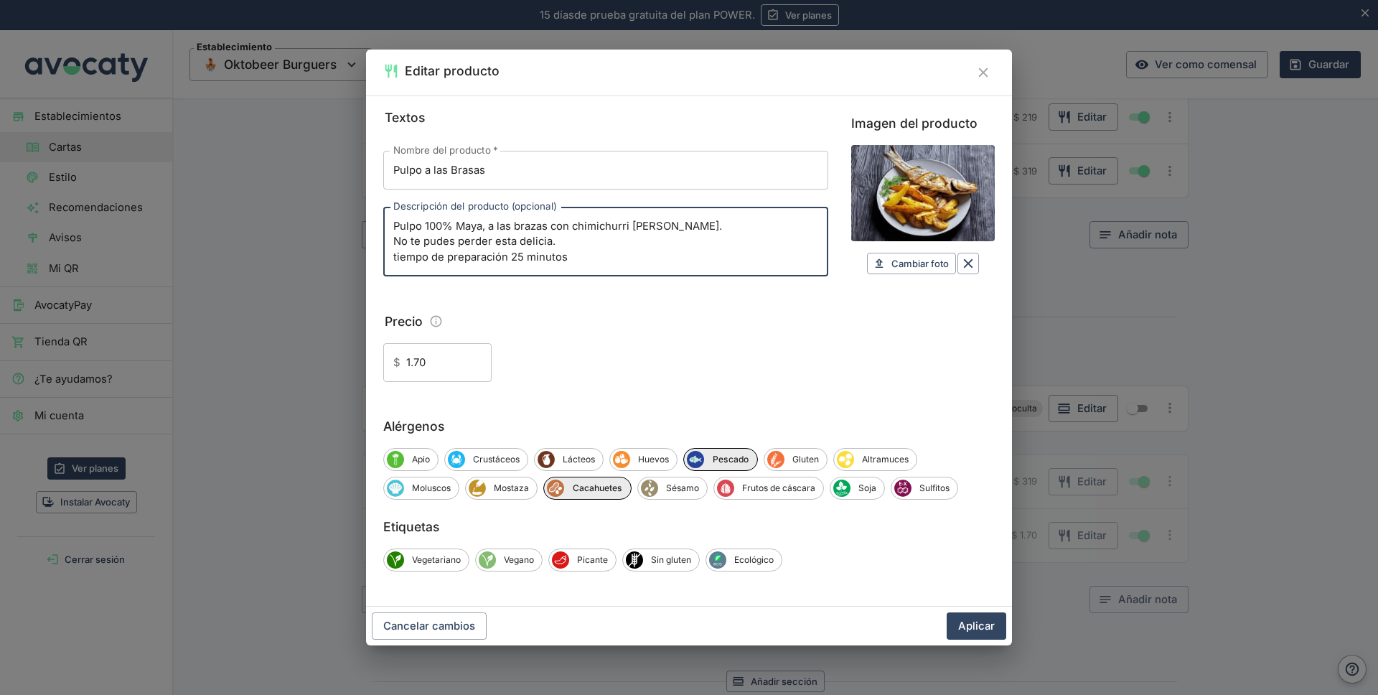
click at [390, 256] on div "Pulpo 100% Maya, a las brazas con chimichurri [PERSON_NAME]. No te pudes perder…" at bounding box center [605, 242] width 445 height 70
type textarea "Pulpo 100% Maya, a las brazas con chimichurri [PERSON_NAME]. No te pudes perder…"
click at [937, 262] on span "Cambiar foto" at bounding box center [919, 263] width 57 height 17
type input "C:\fakepath\Logo.png"
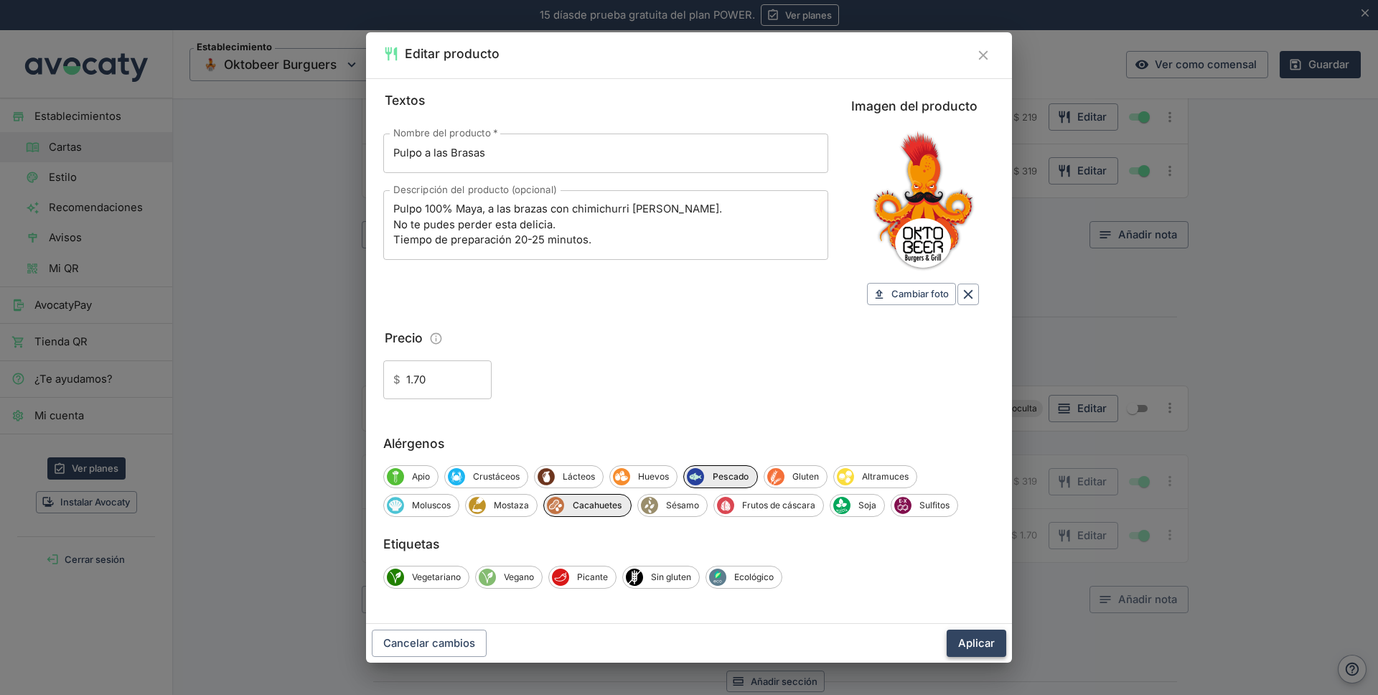
click at [977, 638] on button "Aplicar" at bounding box center [977, 642] width 60 height 27
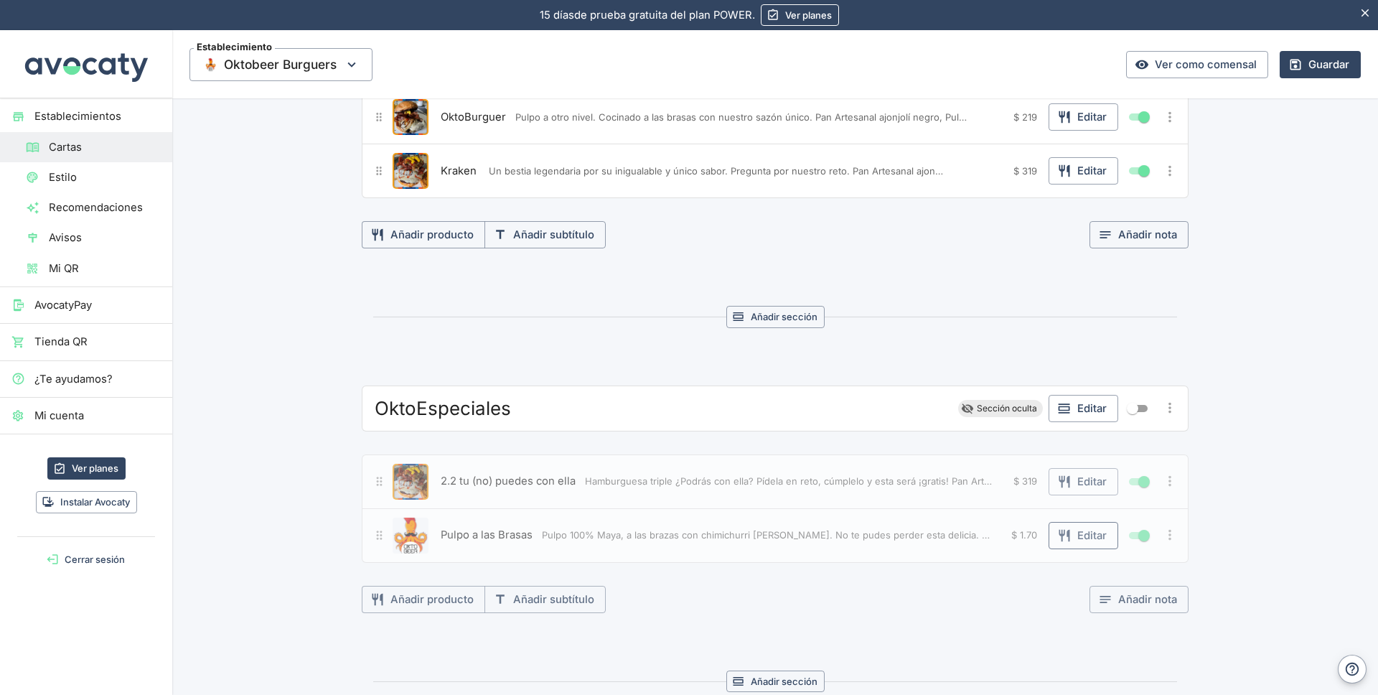
click at [1069, 531] on button "Editar" at bounding box center [1084, 535] width 70 height 27
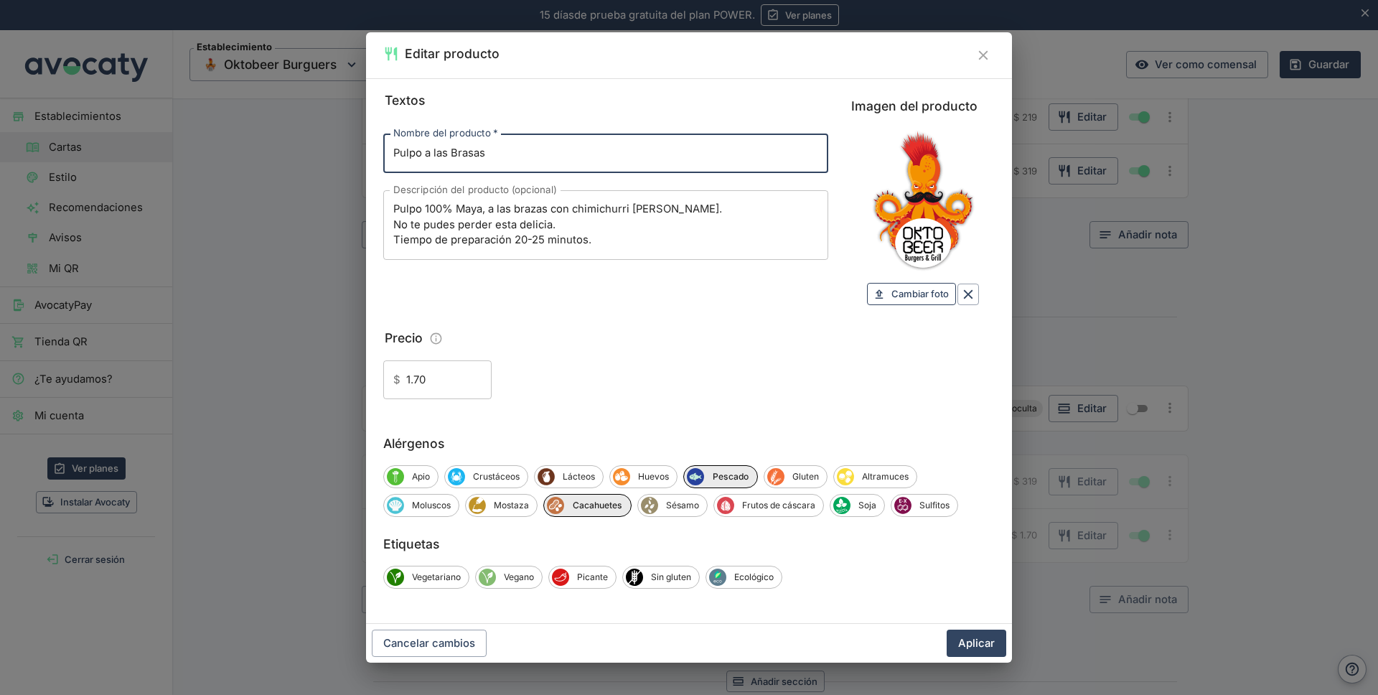
click at [902, 294] on span "Cambiar foto" at bounding box center [919, 294] width 57 height 17
type input "C:\fakepath\a las brasas.jpg"
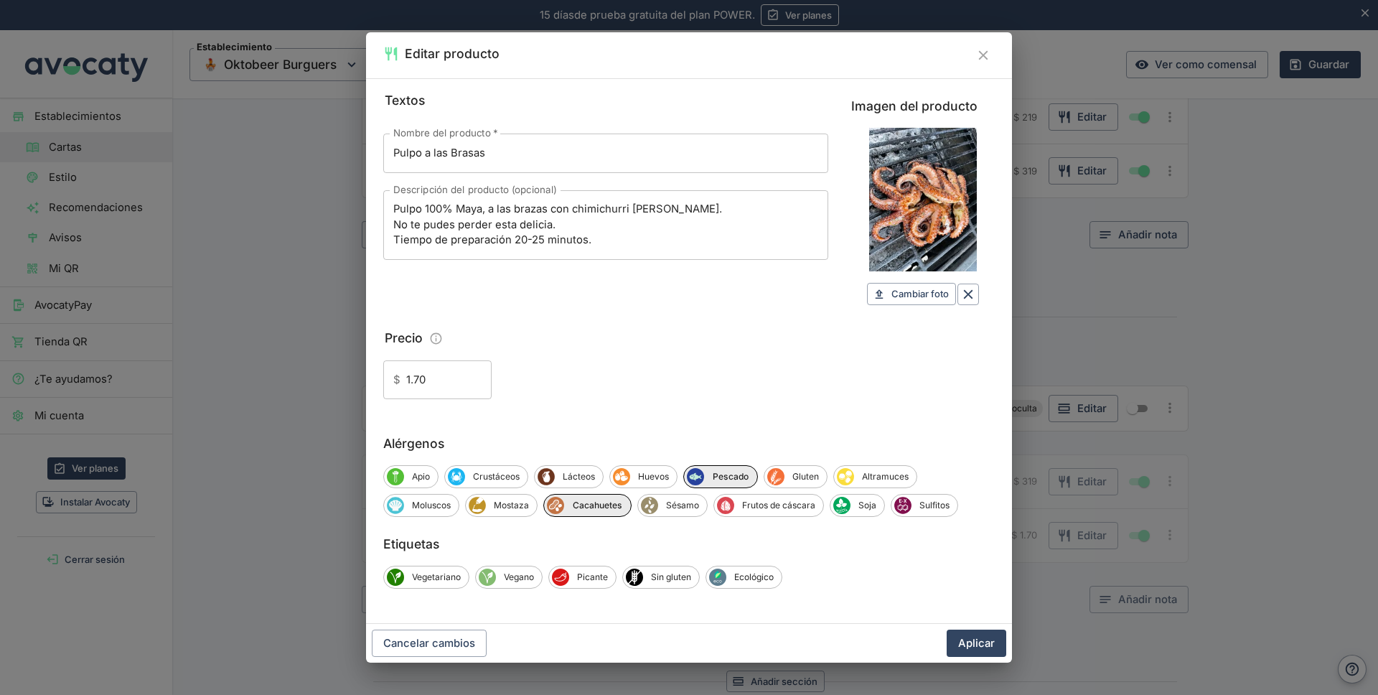
click at [439, 376] on input "1.70" at bounding box center [448, 379] width 85 height 39
click at [439, 378] on input "1.70" at bounding box center [448, 379] width 85 height 39
click at [441, 377] on input "1.70" at bounding box center [448, 379] width 85 height 39
type input "349"
click at [727, 477] on span "Pescado" at bounding box center [730, 476] width 53 height 13
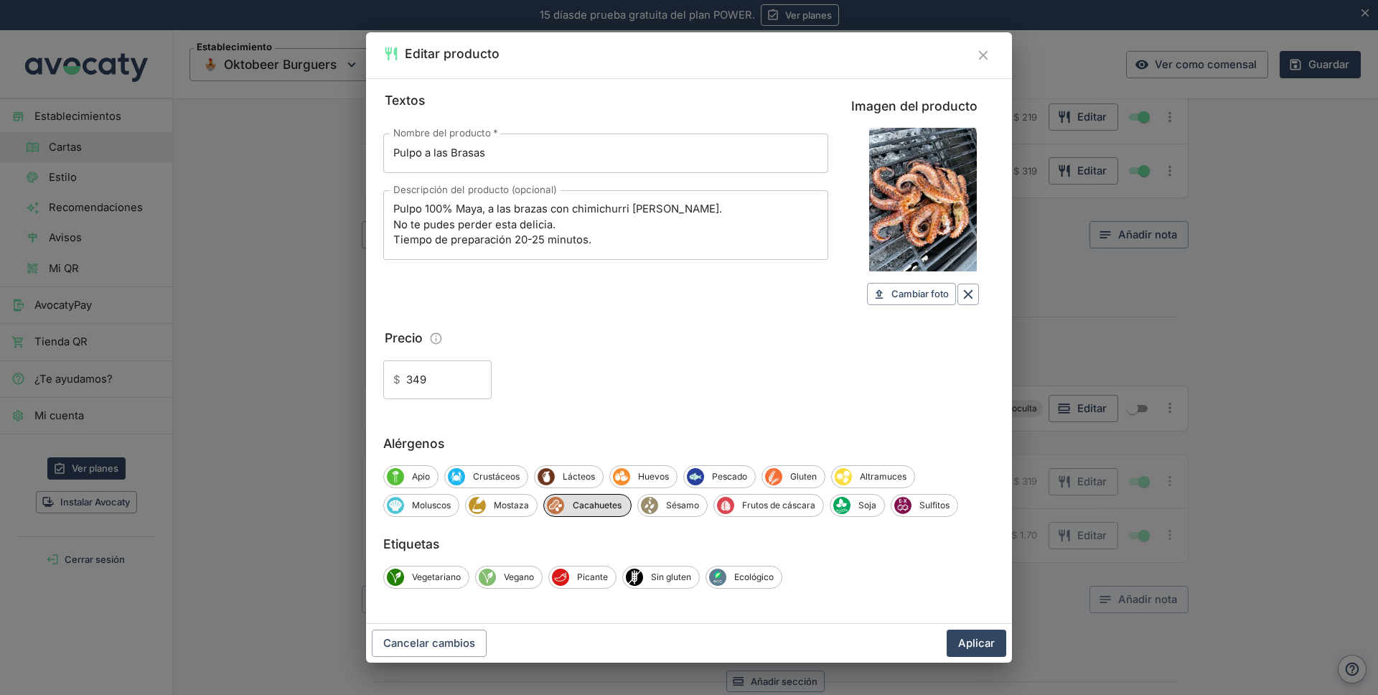
click at [609, 513] on div "Cacahuetes" at bounding box center [587, 505] width 88 height 23
click at [974, 639] on button "Aplicar" at bounding box center [977, 642] width 60 height 27
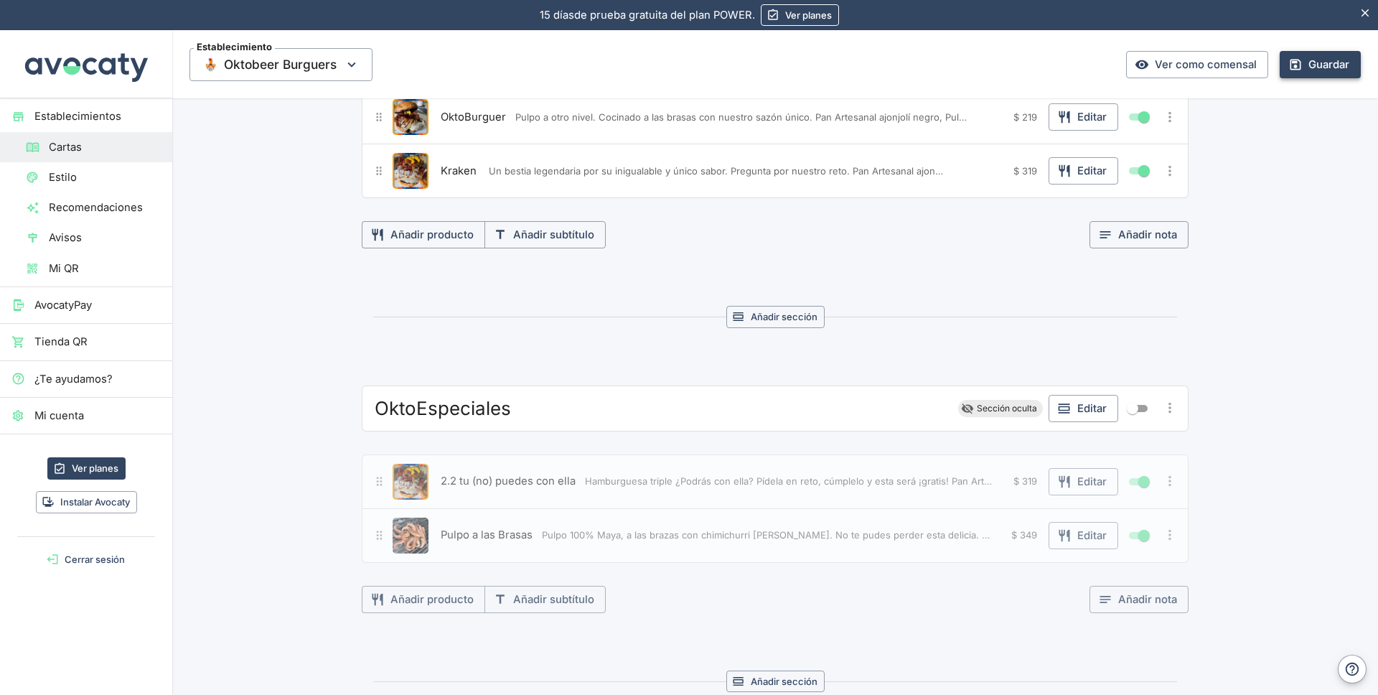
click at [1319, 64] on button "Guardar" at bounding box center [1320, 64] width 81 height 27
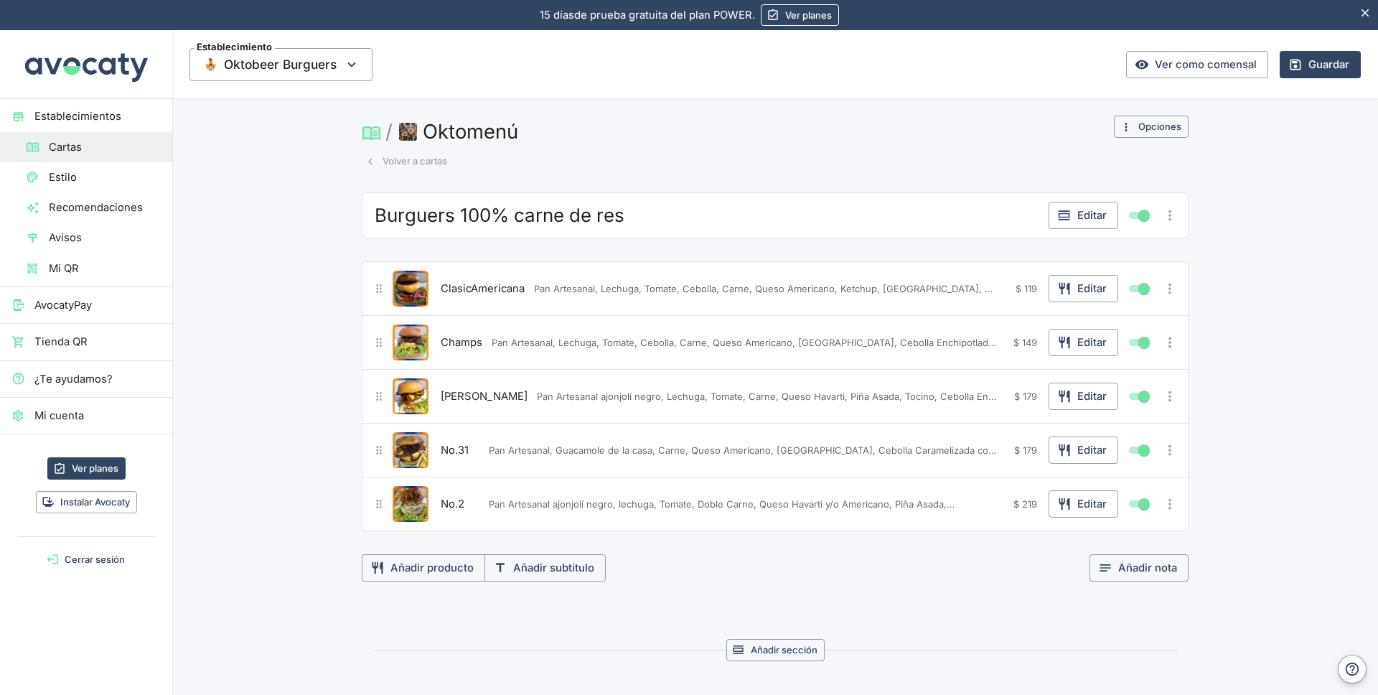
scroll to position [3, 0]
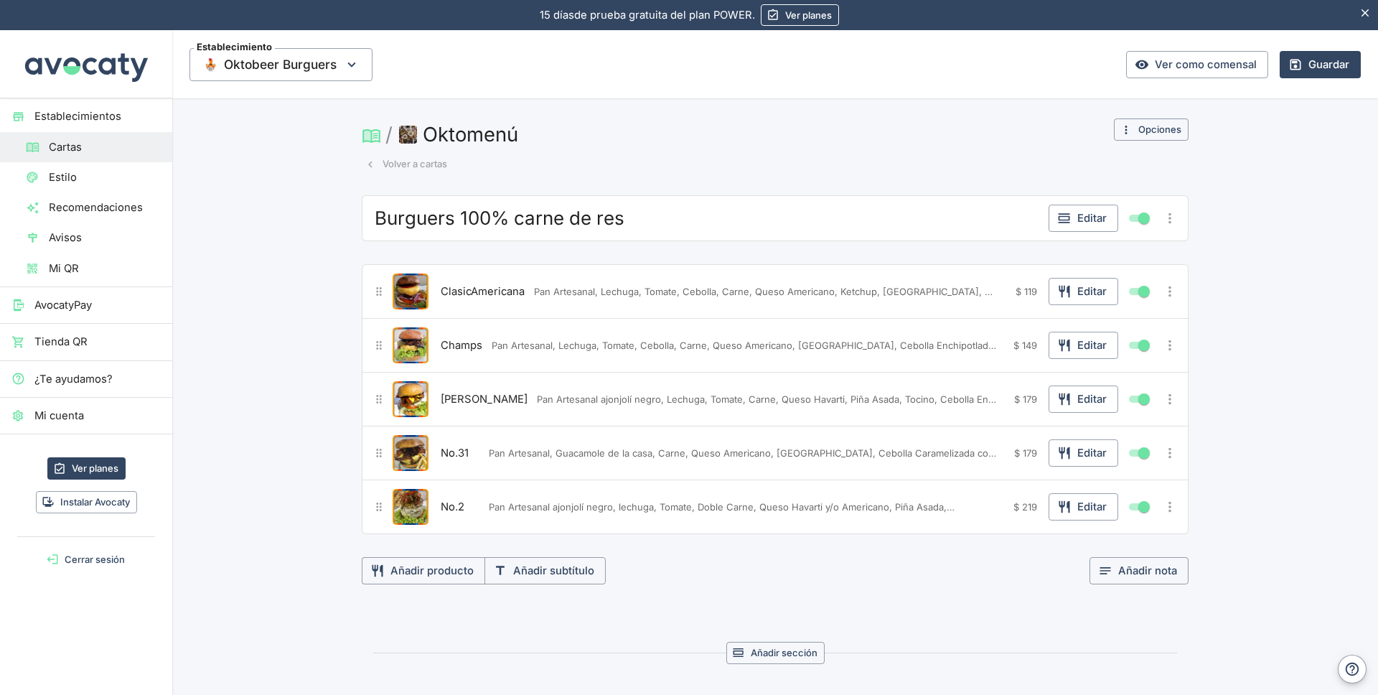
click at [102, 343] on span "Tienda QR" at bounding box center [97, 342] width 126 height 16
click at [1302, 65] on button "Guardar" at bounding box center [1320, 64] width 81 height 27
click at [351, 63] on icon "button" at bounding box center [352, 65] width 16 height 16
click at [422, 75] on div at bounding box center [689, 347] width 1378 height 695
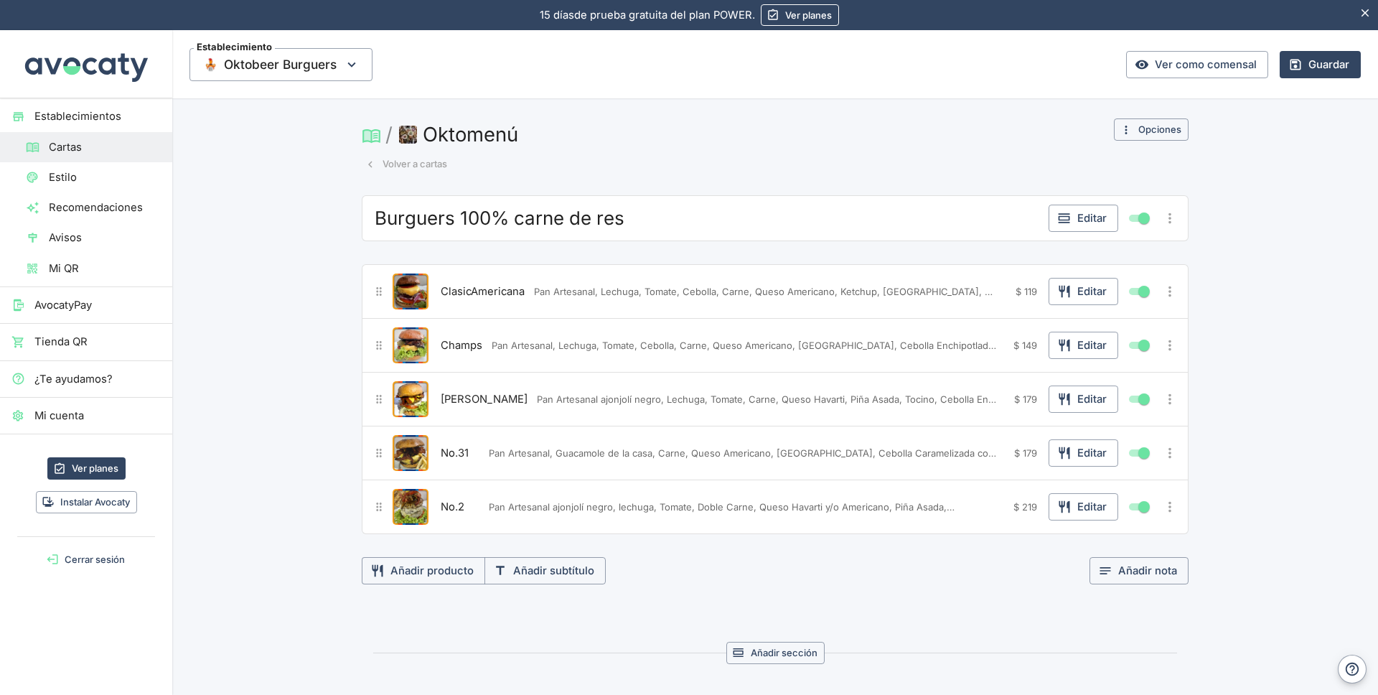
click at [67, 263] on span "Mi QR" at bounding box center [105, 269] width 112 height 16
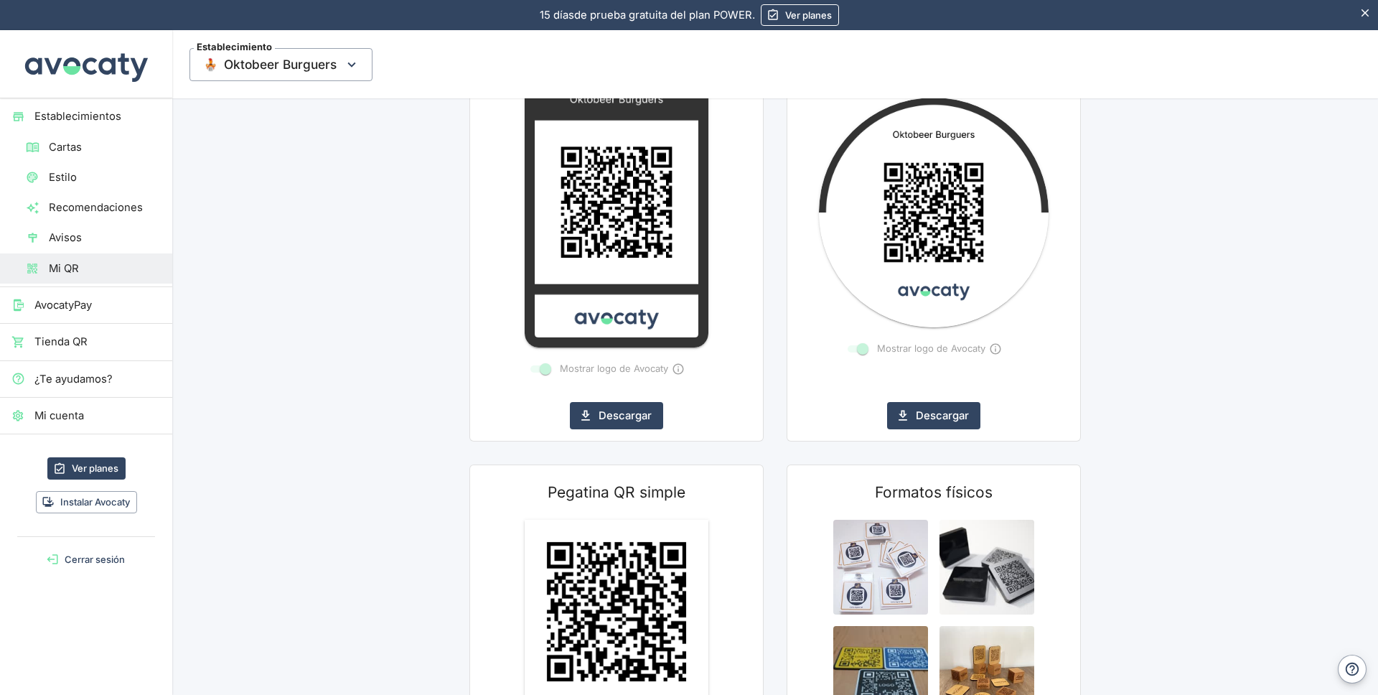
scroll to position [443, 0]
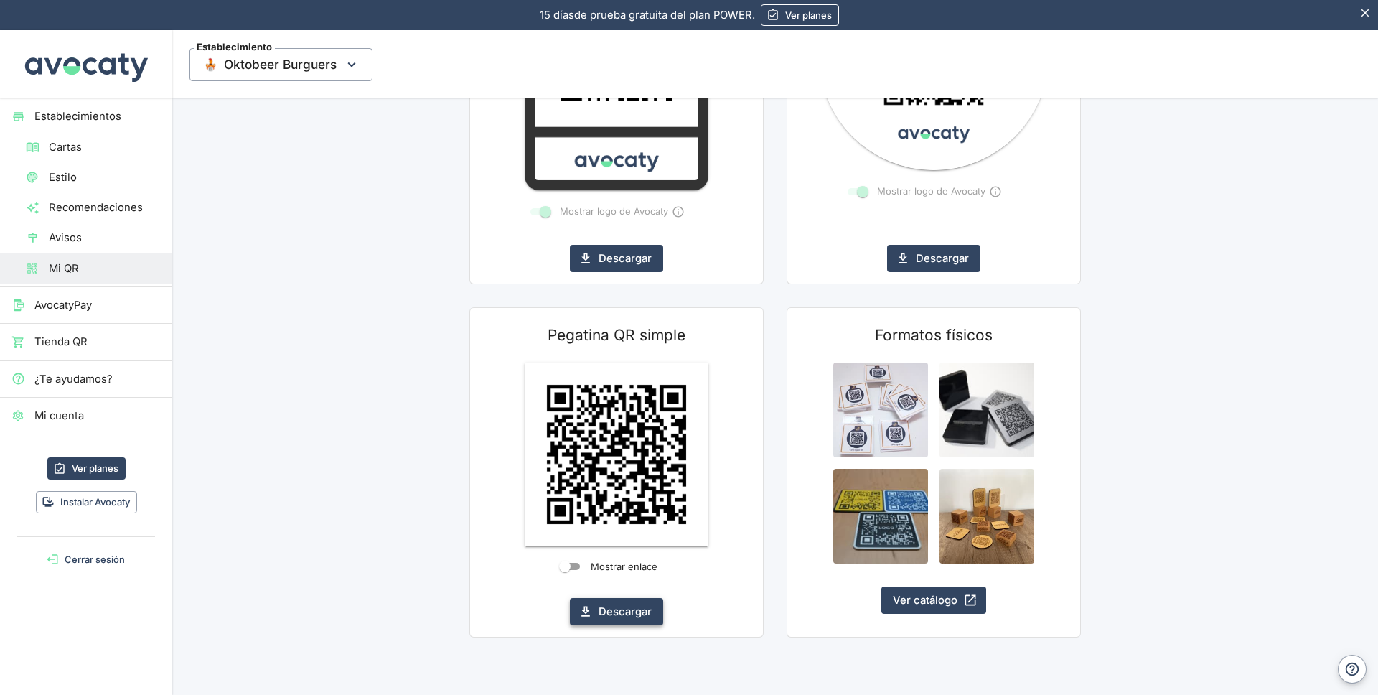
click at [621, 614] on button "Descargar" at bounding box center [616, 611] width 93 height 27
click at [66, 151] on span "Cartas" at bounding box center [105, 147] width 112 height 16
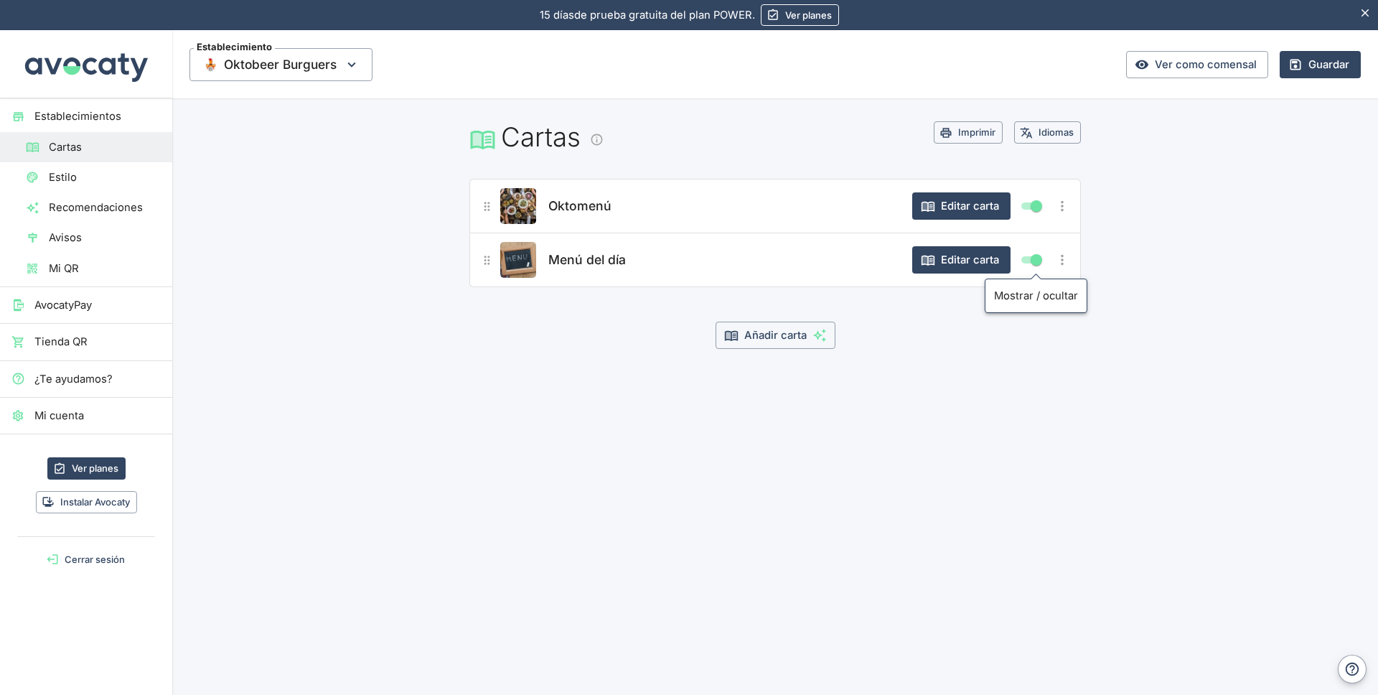
click at [1038, 262] on input "Mostrar/ocultar elemento" at bounding box center [1036, 259] width 52 height 17
checkbox input "false"
click at [581, 207] on span "Oktomenú" at bounding box center [579, 206] width 63 height 20
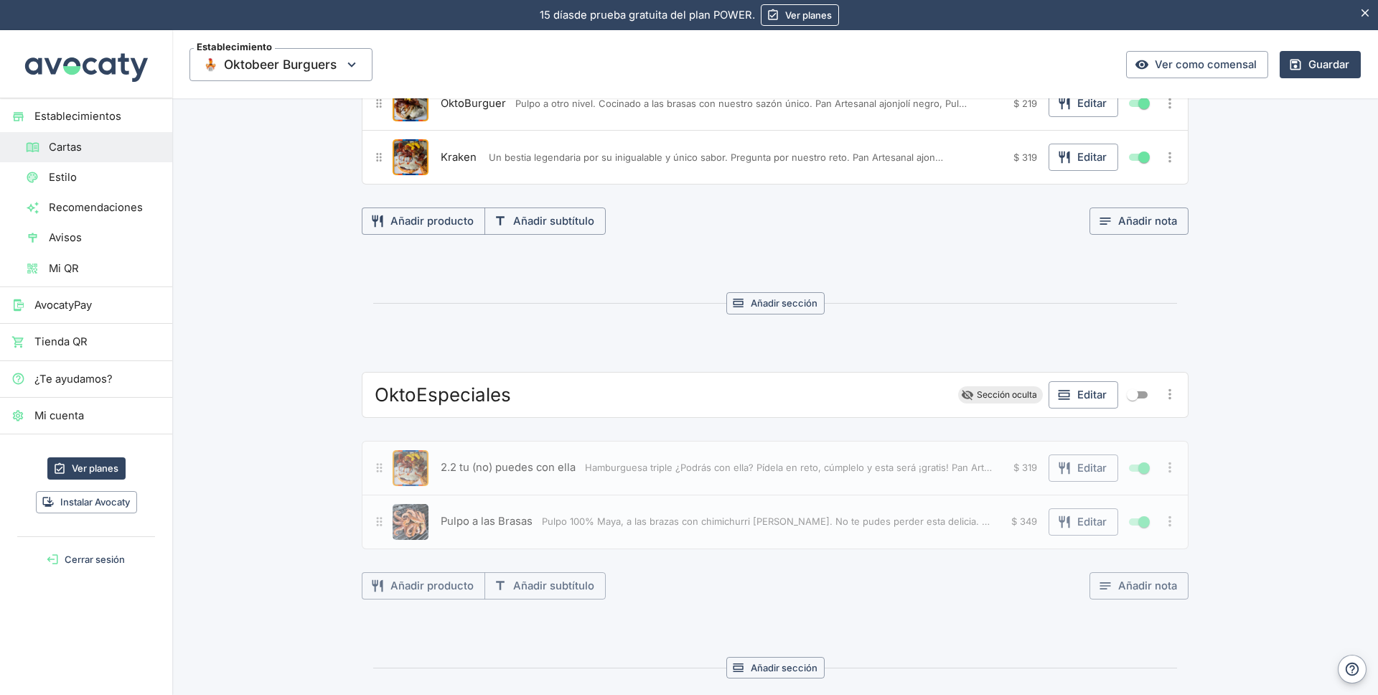
scroll to position [718, 0]
click at [1128, 394] on input "Mostrar/ocultar elemento" at bounding box center [1133, 393] width 52 height 17
checkbox input "true"
click at [1306, 69] on button "Guardar" at bounding box center [1320, 64] width 81 height 27
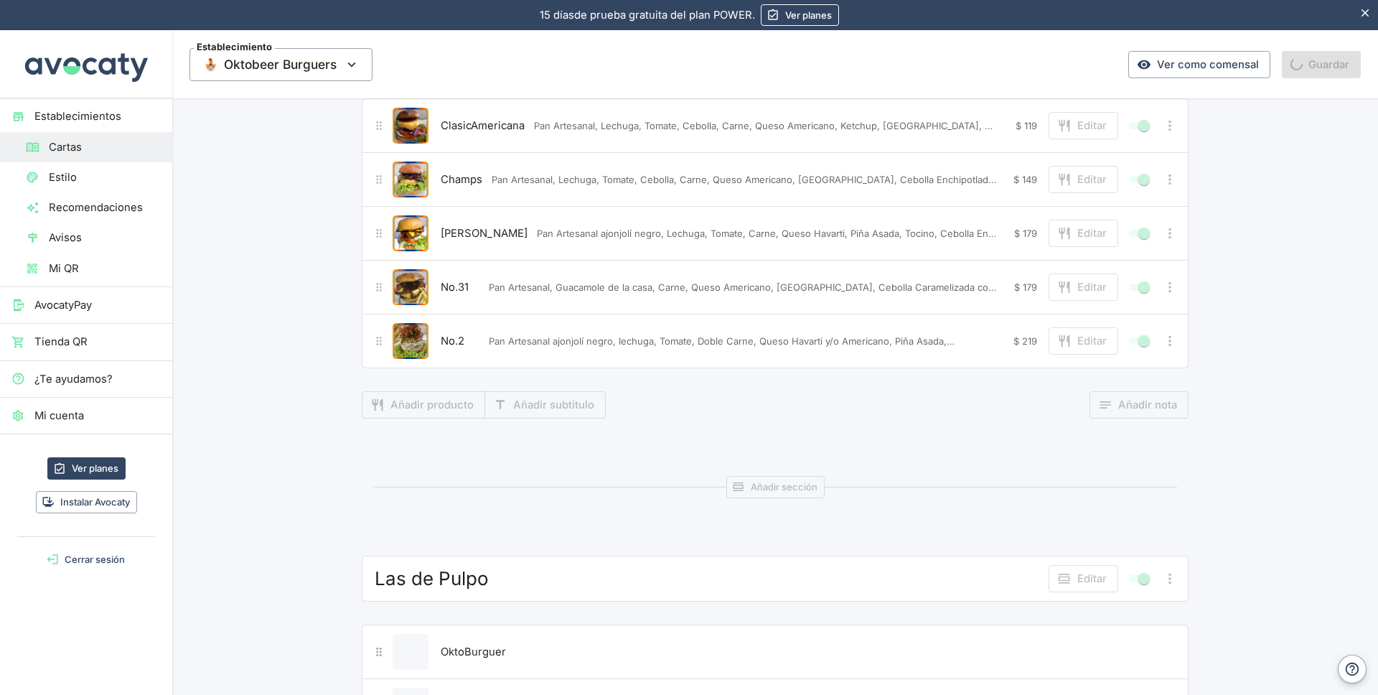
scroll to position [0, 0]
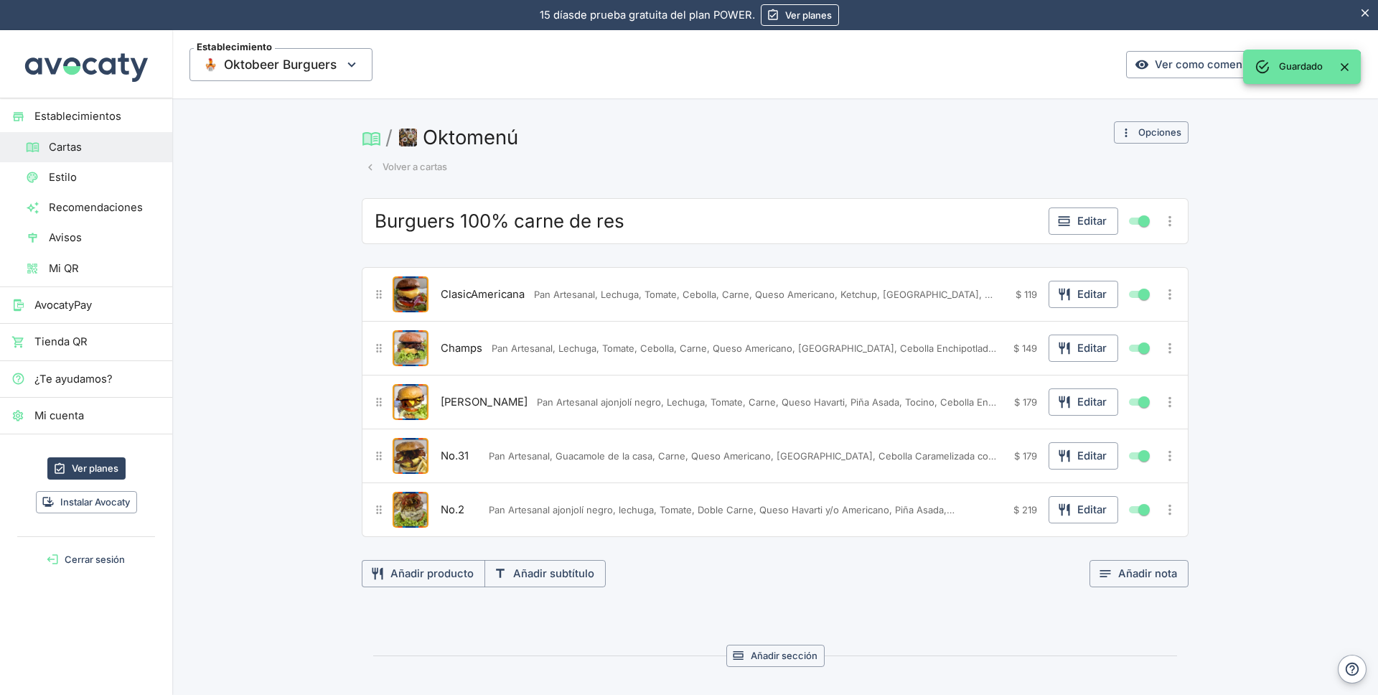
click at [405, 137] on img "button" at bounding box center [408, 137] width 18 height 18
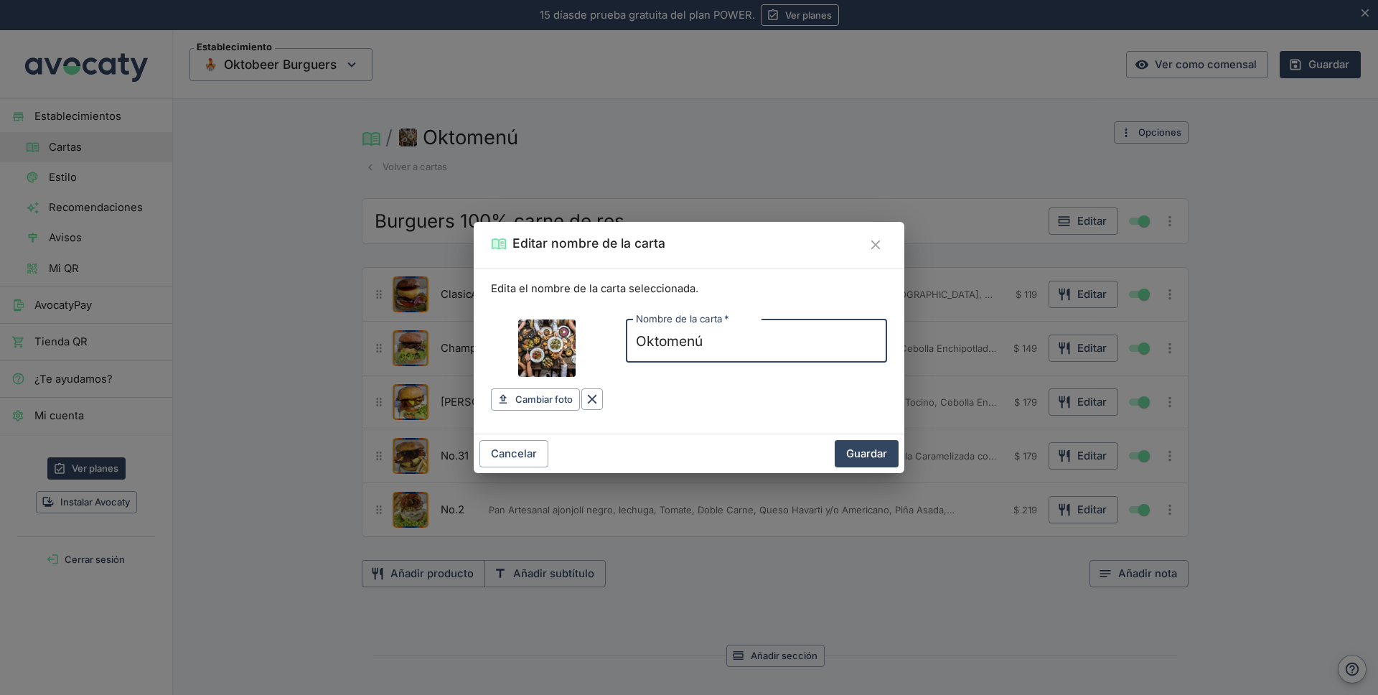
type input "C:\fakepath\5C7537F7-FB0F-4DF4-9646-95412FDB1930.JPEG"
click at [545, 350] on input "Imagen de carta" at bounding box center [546, 347] width 57 height 57
click at [871, 451] on button "Guardar" at bounding box center [867, 453] width 64 height 27
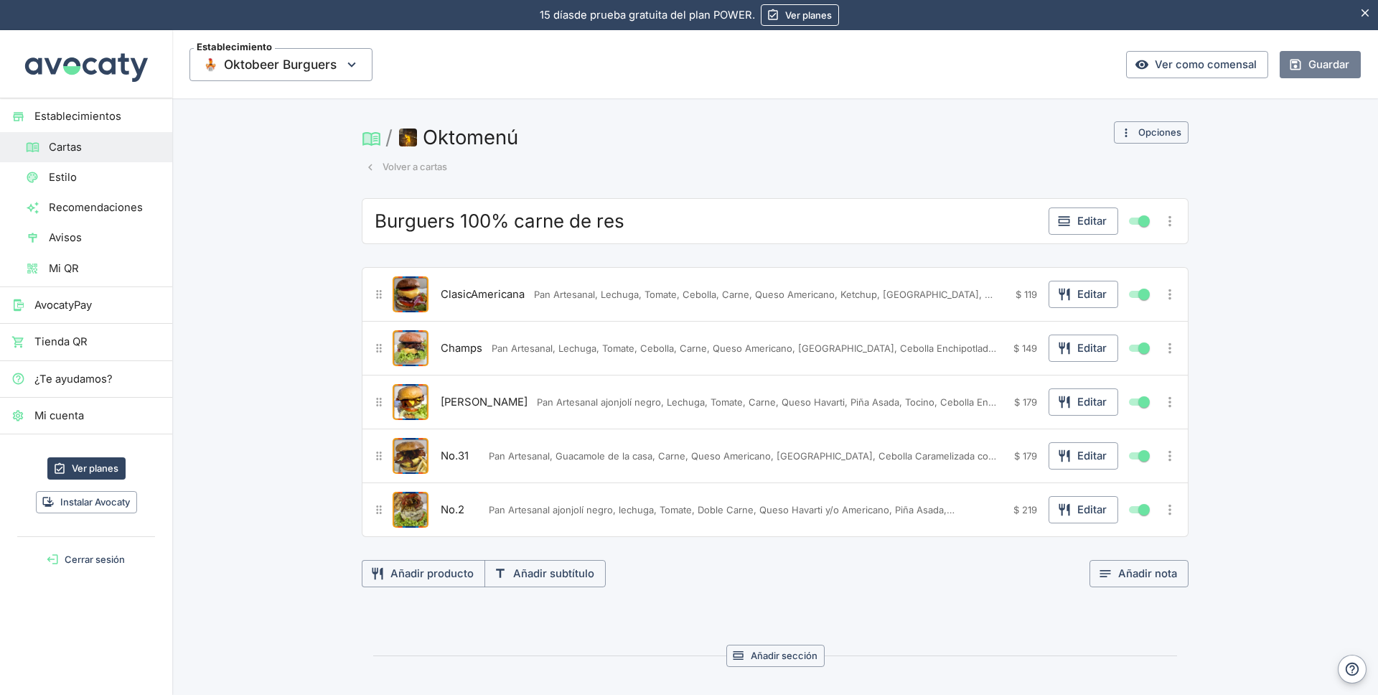
click at [1317, 64] on button "Guardar" at bounding box center [1320, 64] width 81 height 27
click at [72, 167] on link "Estilo" at bounding box center [86, 177] width 172 height 30
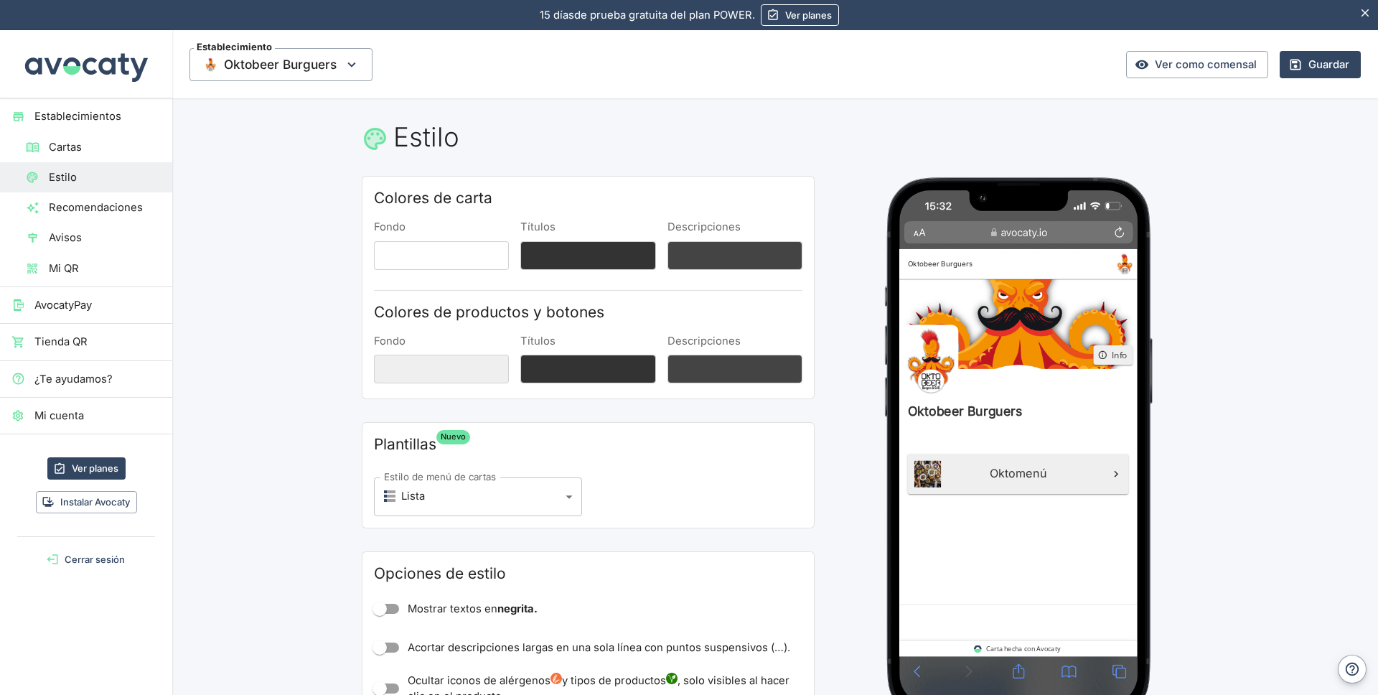
click at [1083, 345] on img at bounding box center [1057, 349] width 317 height 120
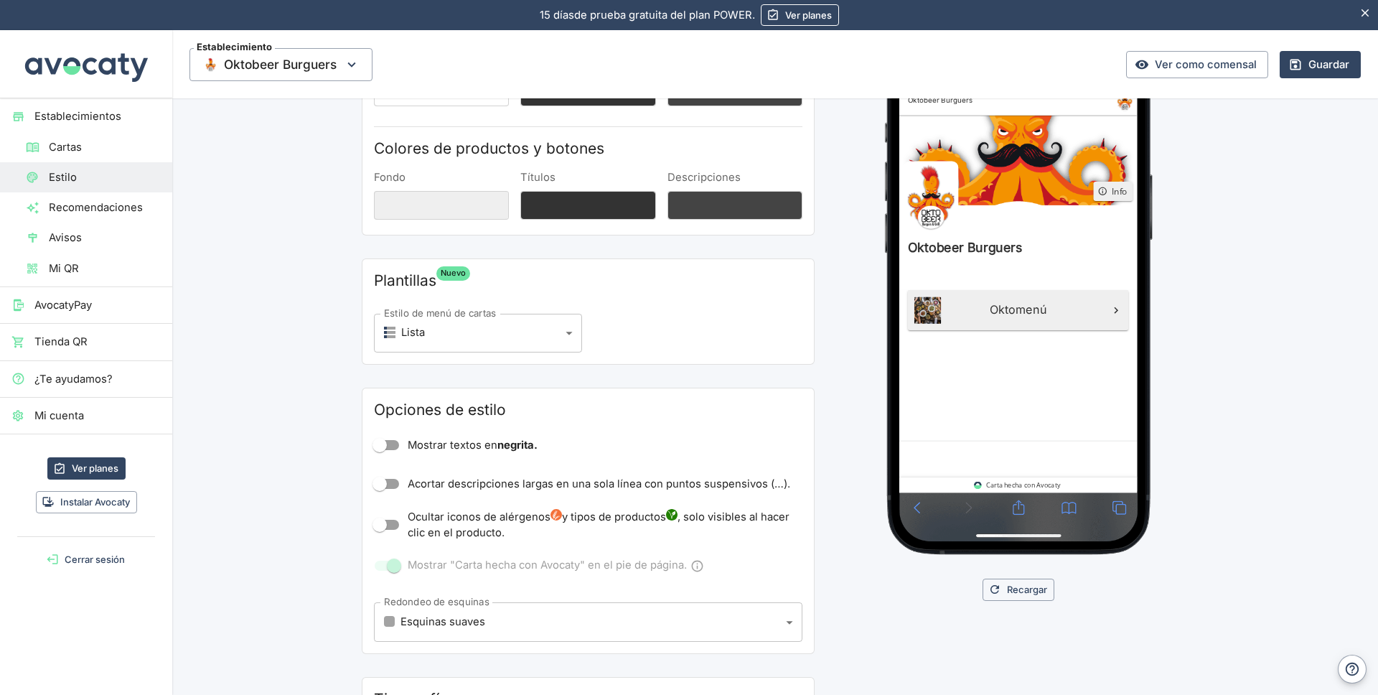
scroll to position [172, 0]
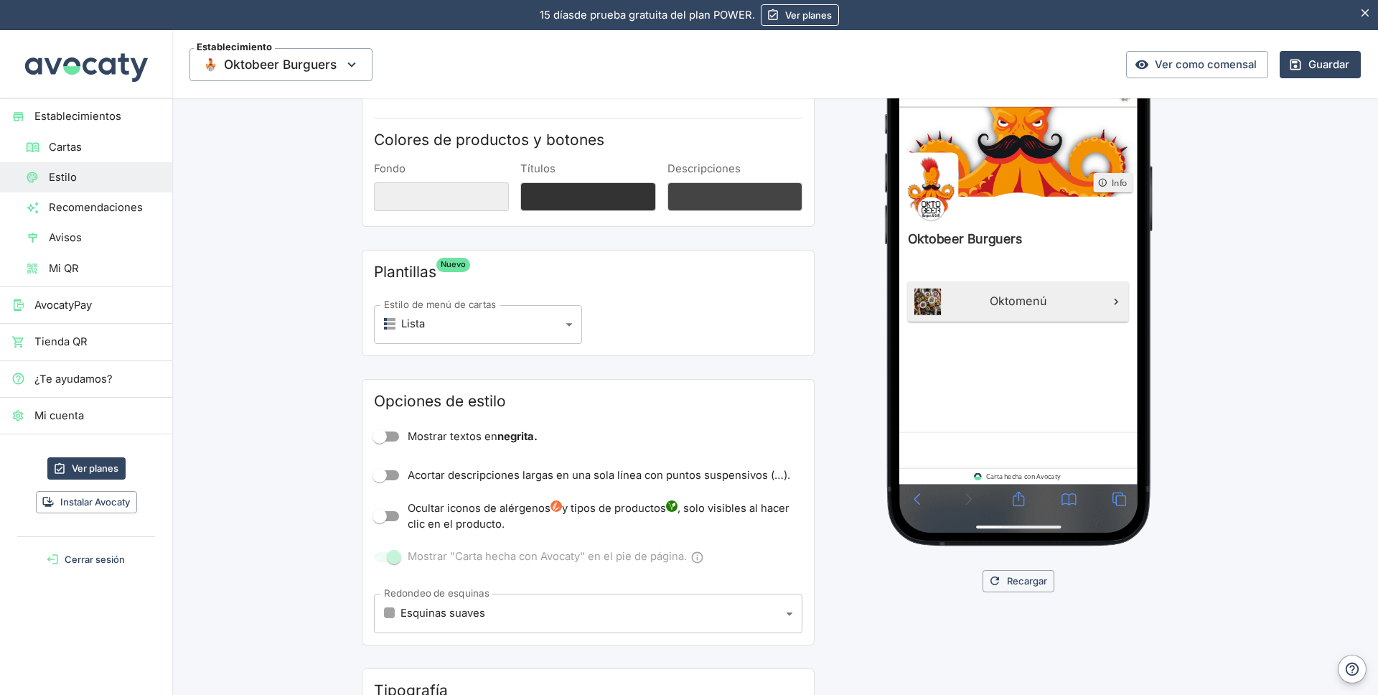
click at [563, 323] on body "15 días de prueba gratuita. 15 días de prueba gratuita del plan POWER. Ver plan…" at bounding box center [689, 347] width 1378 height 695
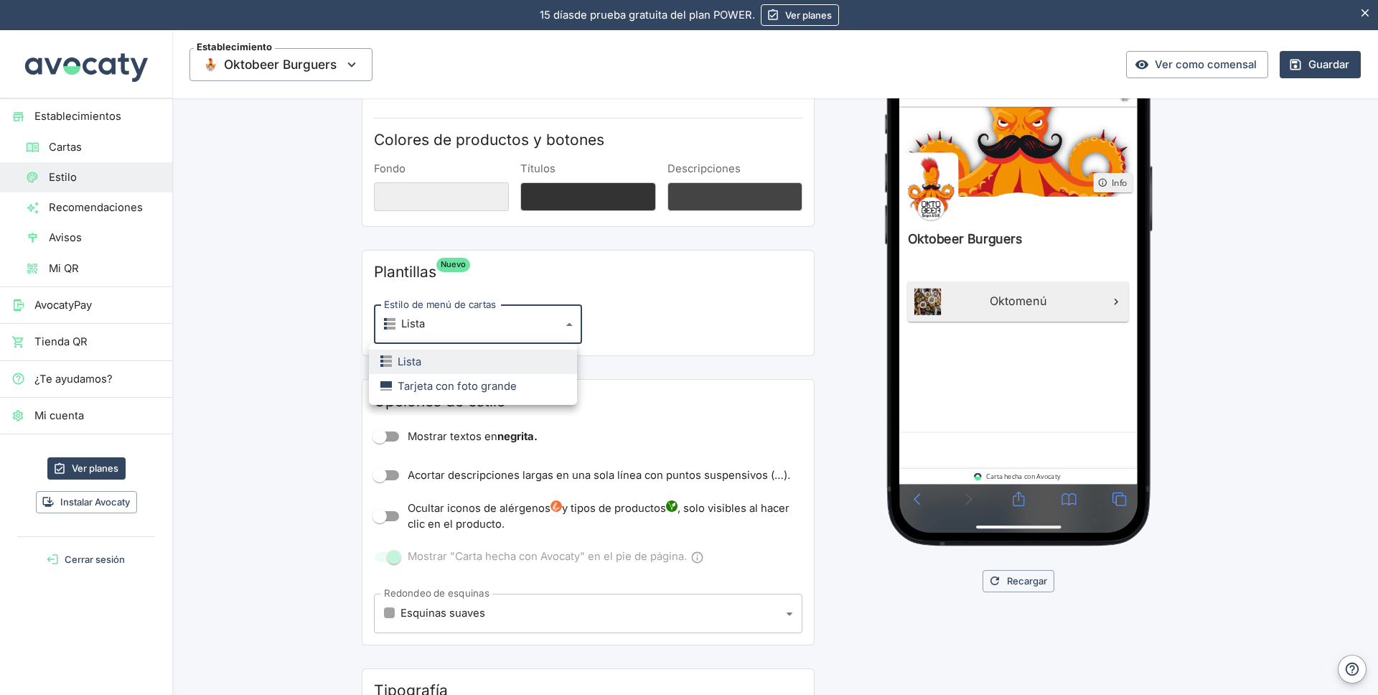
click at [520, 390] on li "Tarjeta con foto grande" at bounding box center [473, 386] width 208 height 24
type input "card"
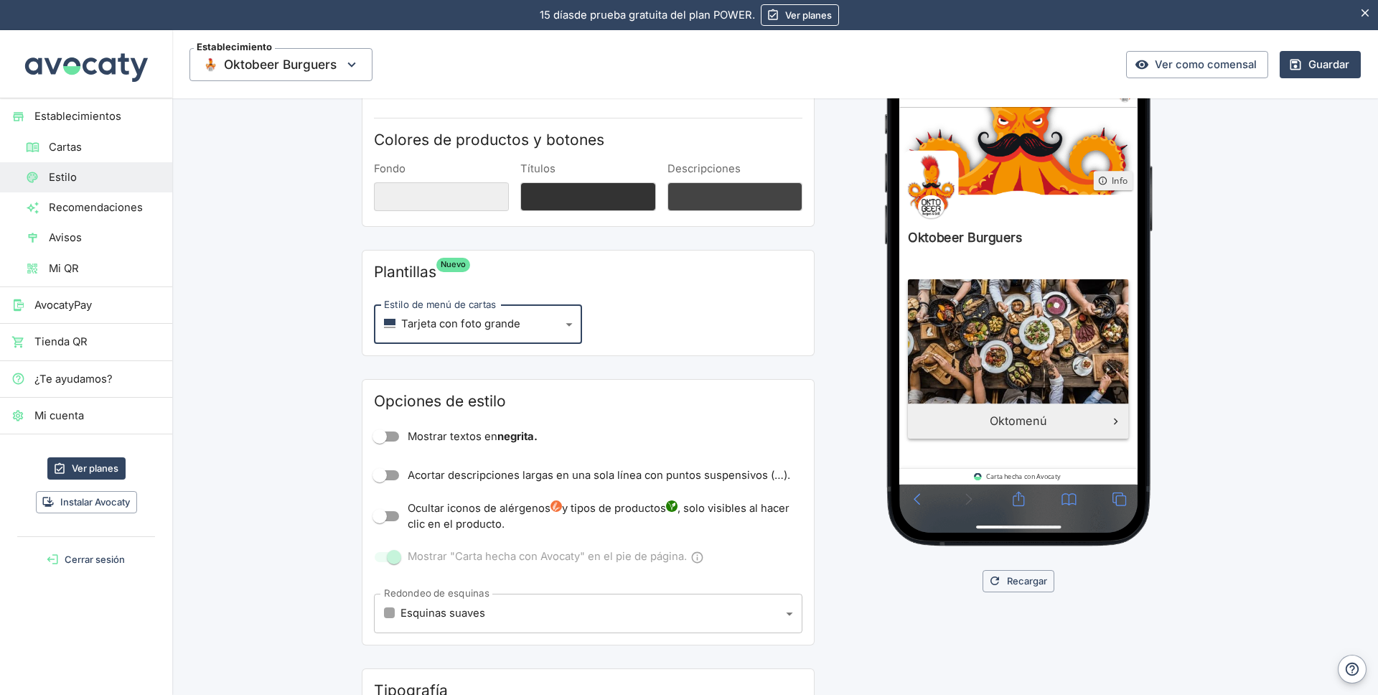
scroll to position [0, 0]
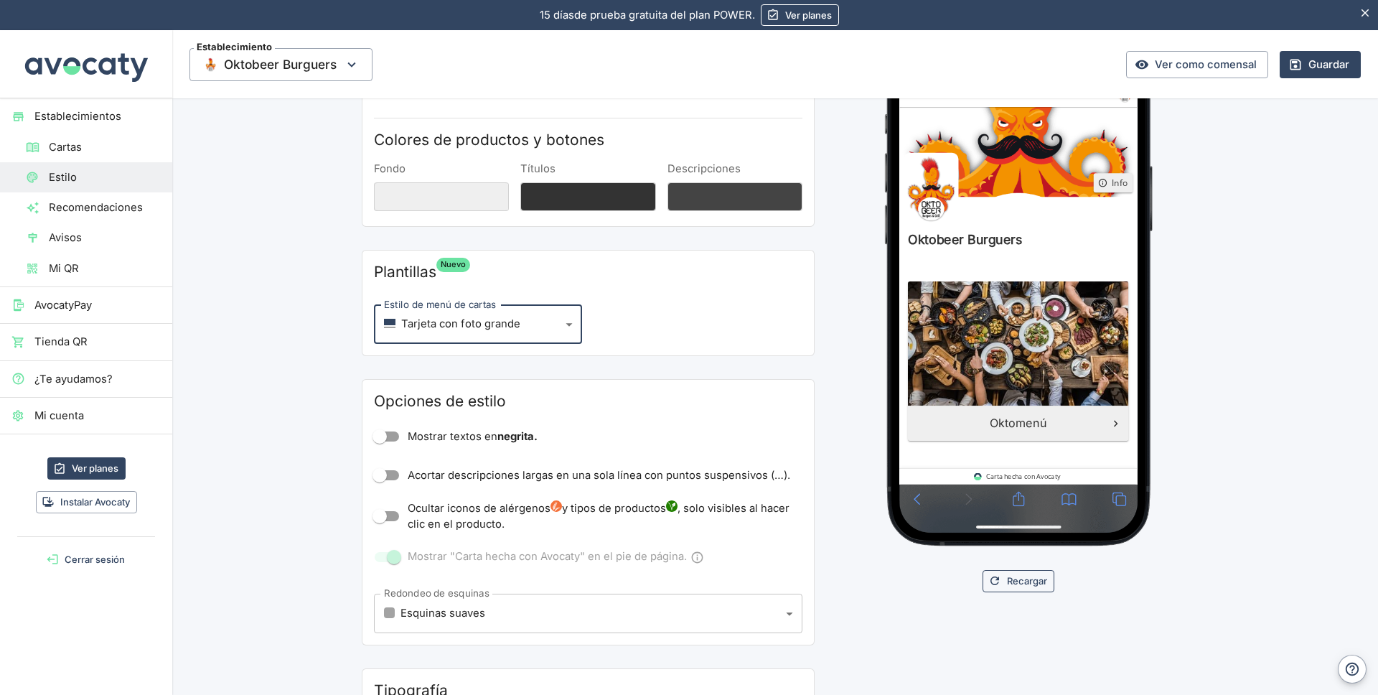
click at [1008, 578] on button "Recargar" at bounding box center [1019, 581] width 72 height 22
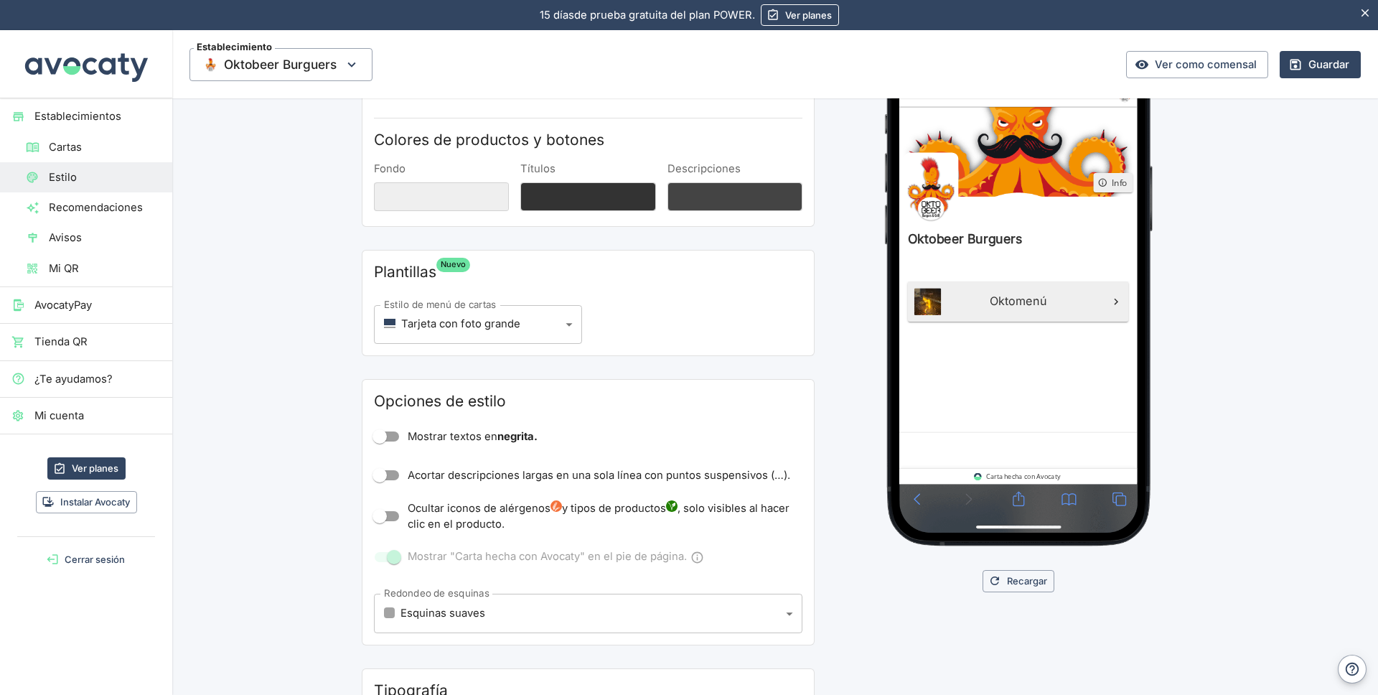
click at [566, 323] on body "15 días de prueba gratuita. 15 días de prueba gratuita del plan POWER. Ver plan…" at bounding box center [689, 347] width 1378 height 695
click at [485, 383] on div "Tarjeta con foto grande" at bounding box center [448, 386] width 136 height 16
click at [375, 436] on input "Mostrar textos en negrita." at bounding box center [380, 436] width 82 height 27
checkbox input "true"
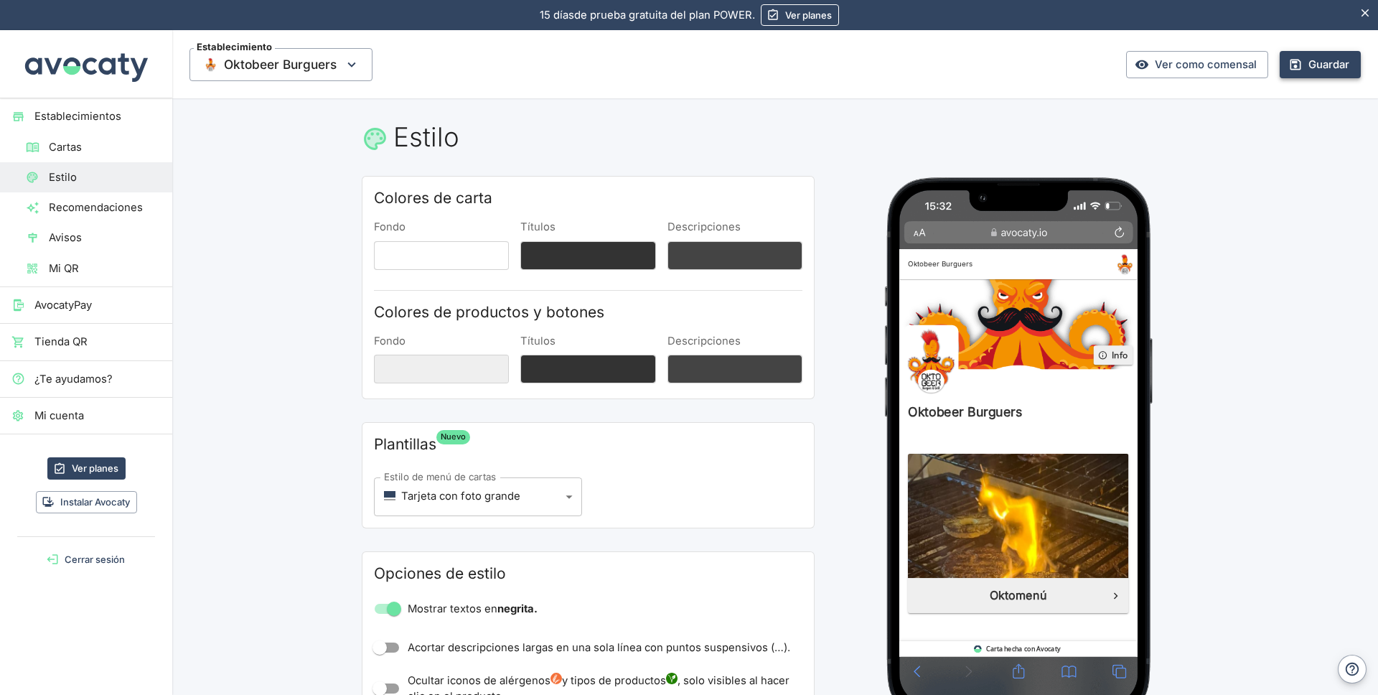
click at [1306, 68] on button "Guardar" at bounding box center [1320, 64] width 81 height 27
click at [1177, 65] on div "Actualizando menú… [GEOGRAPHIC_DATA]" at bounding box center [1241, 64] width 239 height 27
click at [1172, 66] on link "Ver como comensal" at bounding box center [1197, 64] width 142 height 27
click at [937, 407] on img at bounding box center [941, 397] width 73 height 95
click at [1179, 392] on button "Info" at bounding box center [1184, 390] width 52 height 26
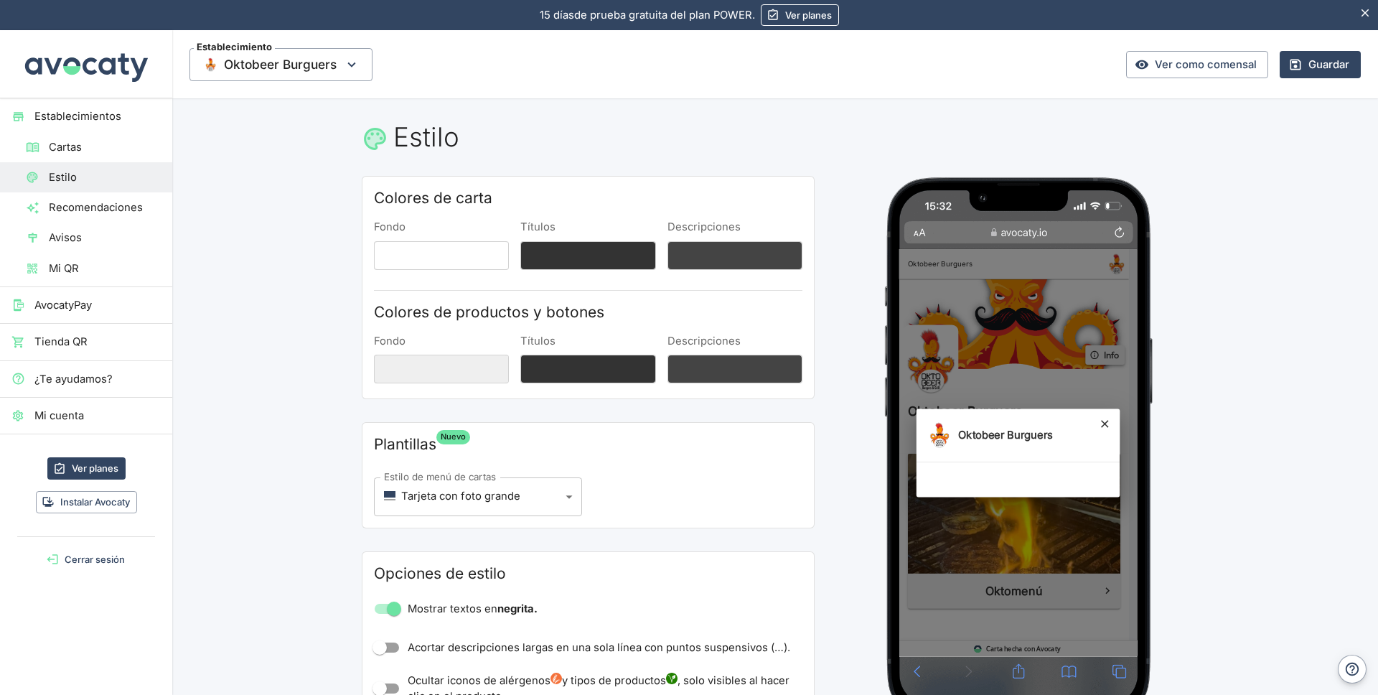
click at [1179, 392] on div "Oktobeer Burguers" at bounding box center [1057, 519] width 317 height 543
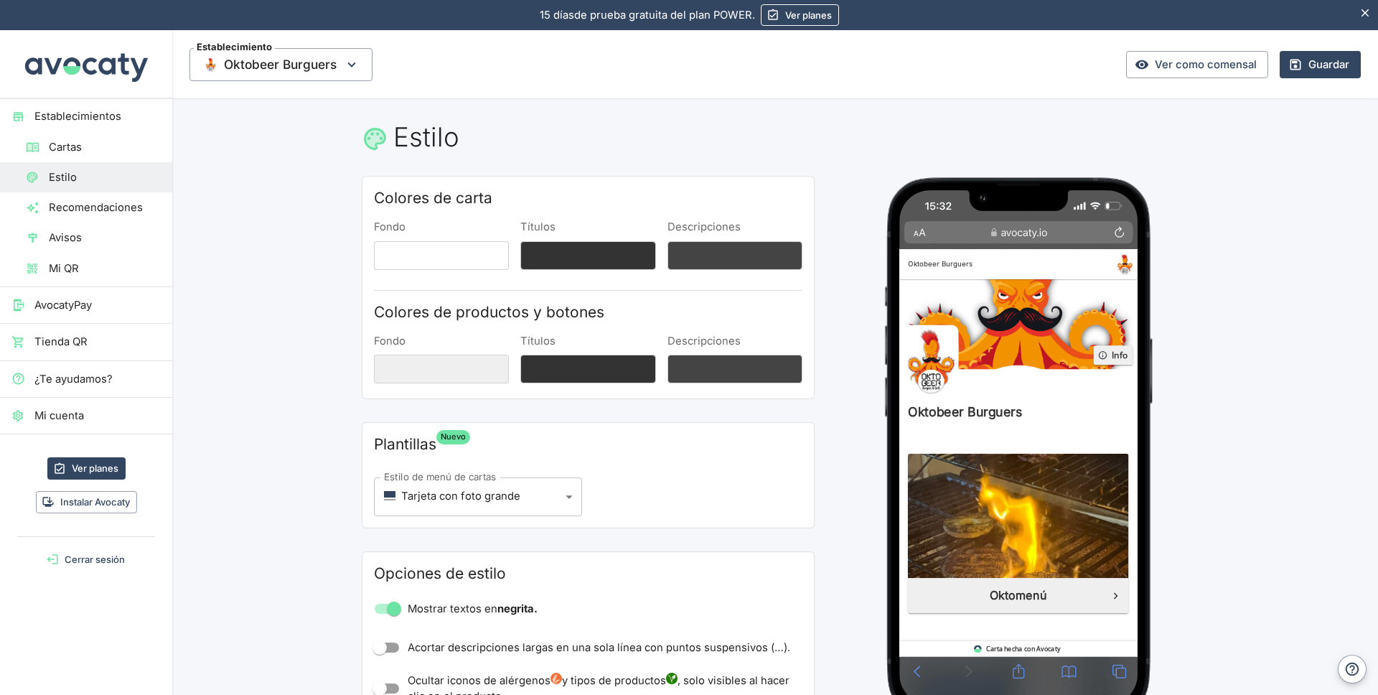
click at [1123, 320] on img at bounding box center [1057, 349] width 317 height 120
click at [62, 410] on span "Mi cuenta" at bounding box center [97, 416] width 126 height 16
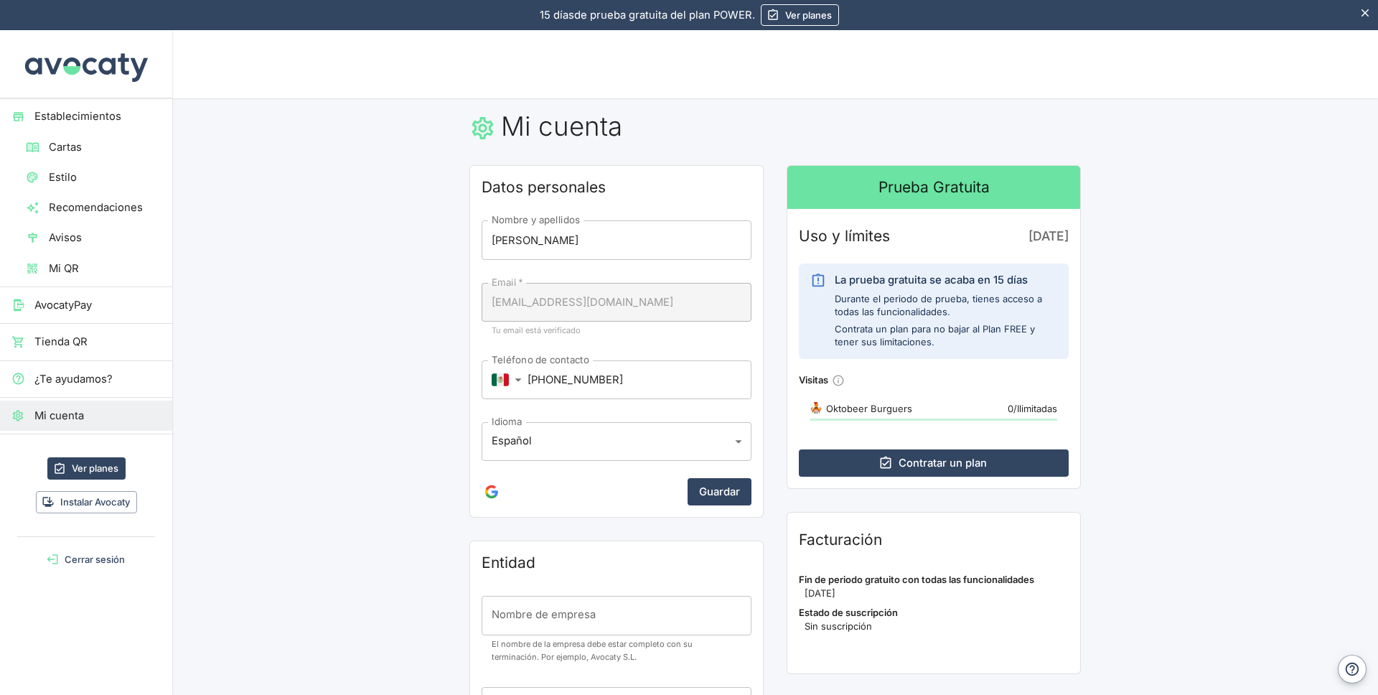
scroll to position [5, 0]
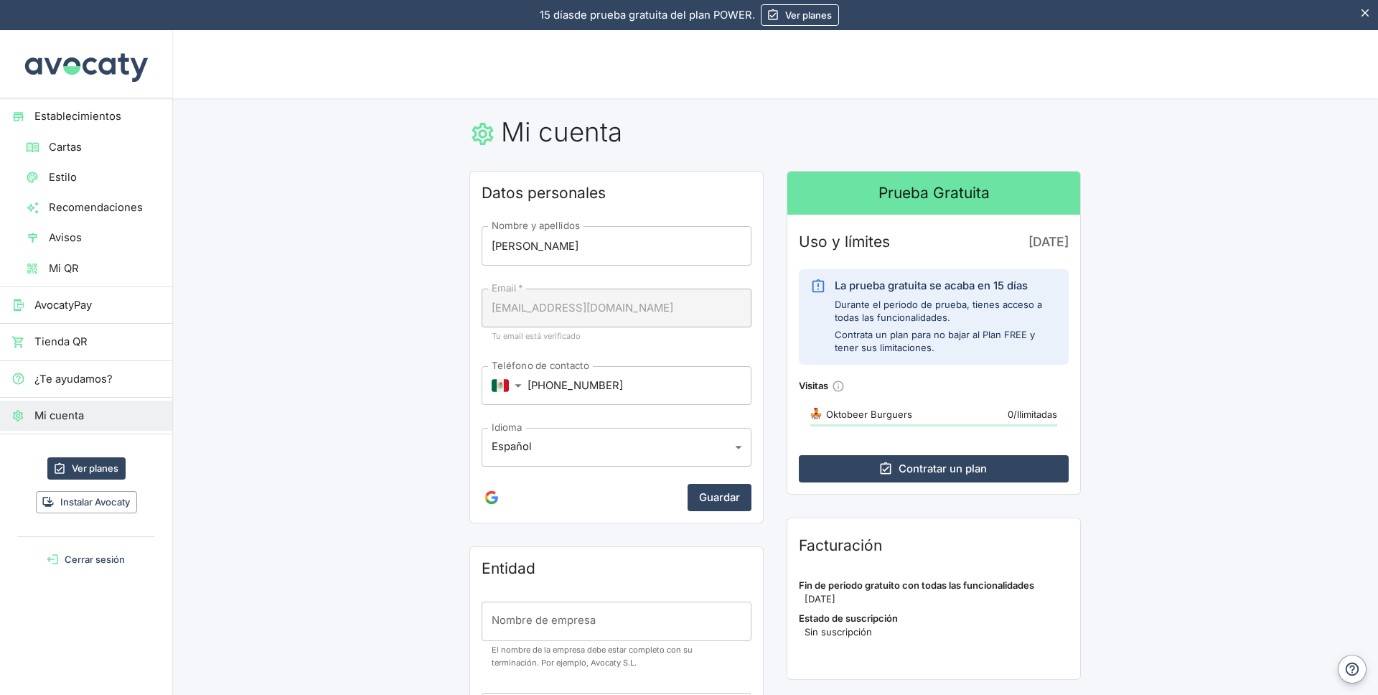
click at [98, 368] on div "¿Te ayudamos?" at bounding box center [86, 379] width 172 height 30
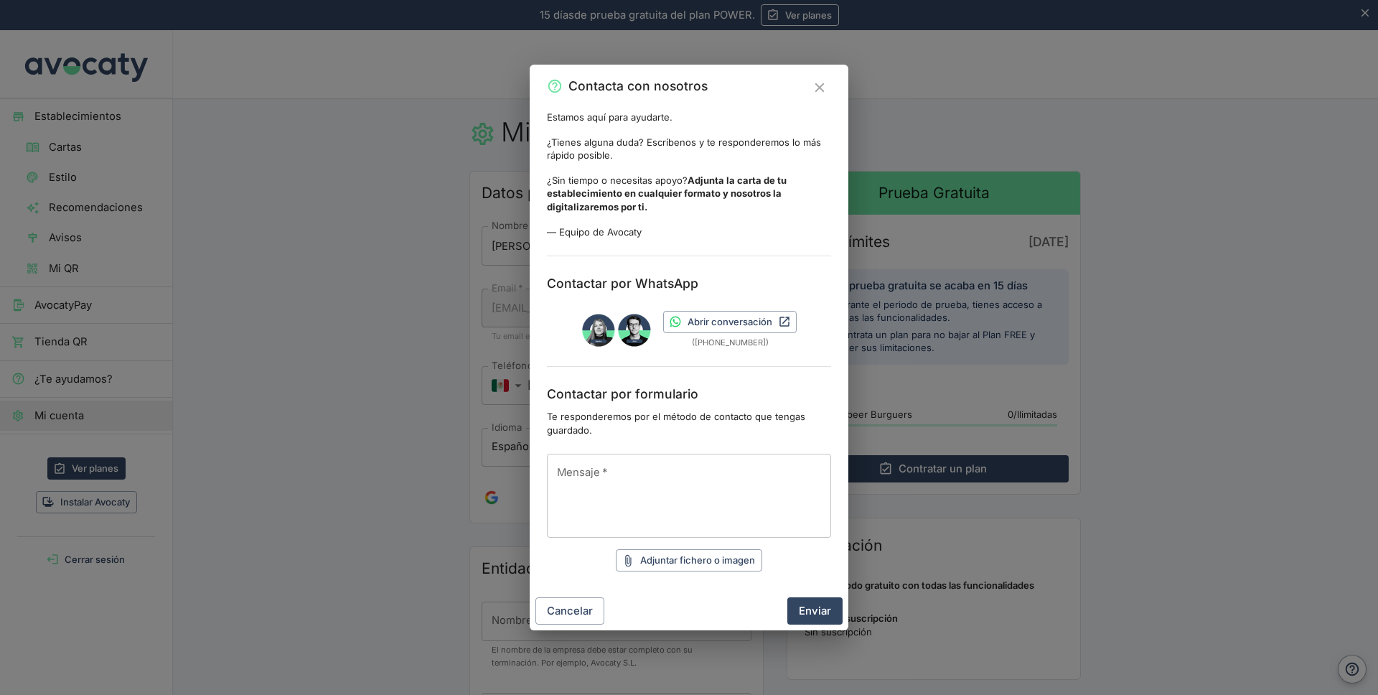
click at [609, 467] on textarea "Mensaje   *" at bounding box center [689, 496] width 264 height 60
type textarea "cambiar imagen"
click at [817, 607] on button "Enviar" at bounding box center [814, 610] width 55 height 27
click at [652, 483] on textarea "cambiar imagen" at bounding box center [689, 496] width 264 height 60
click at [587, 478] on div "Mensaje   * x Mensaje   *" at bounding box center [689, 496] width 284 height 84
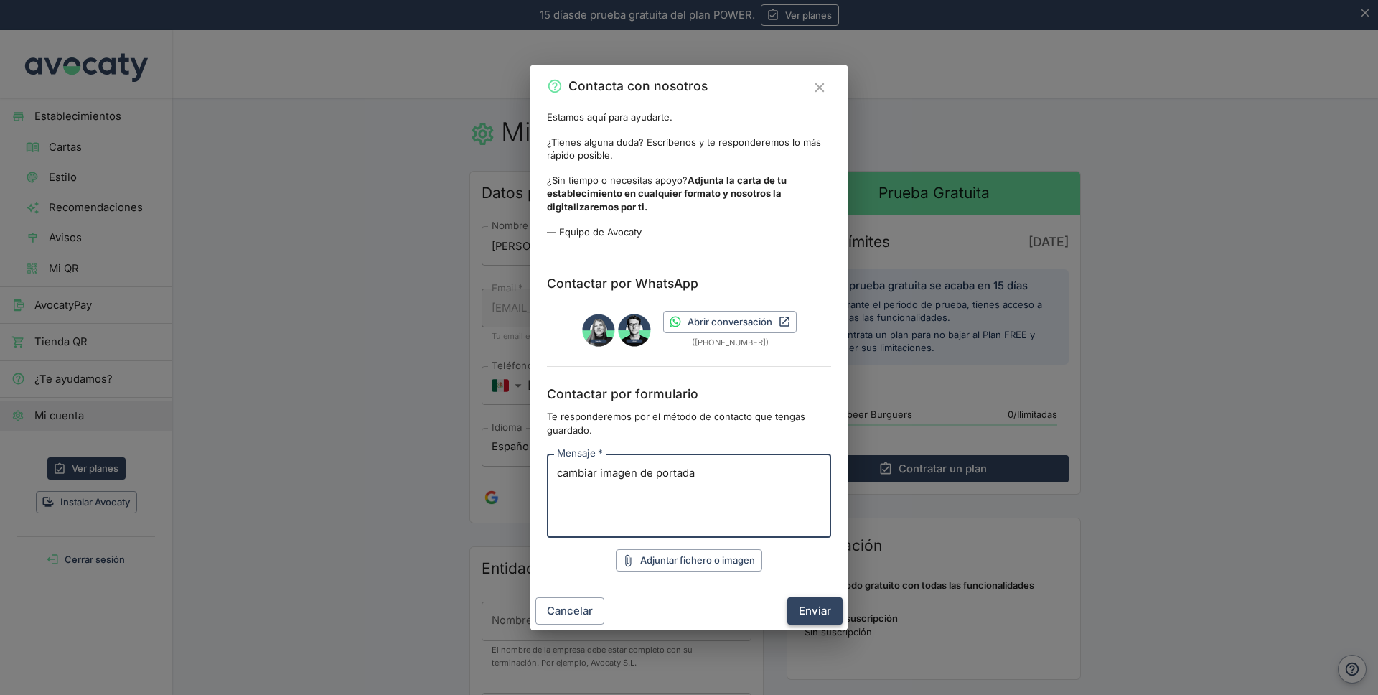
type textarea "cambiar imagen de portada"
click at [807, 610] on button "Enviar" at bounding box center [814, 610] width 55 height 27
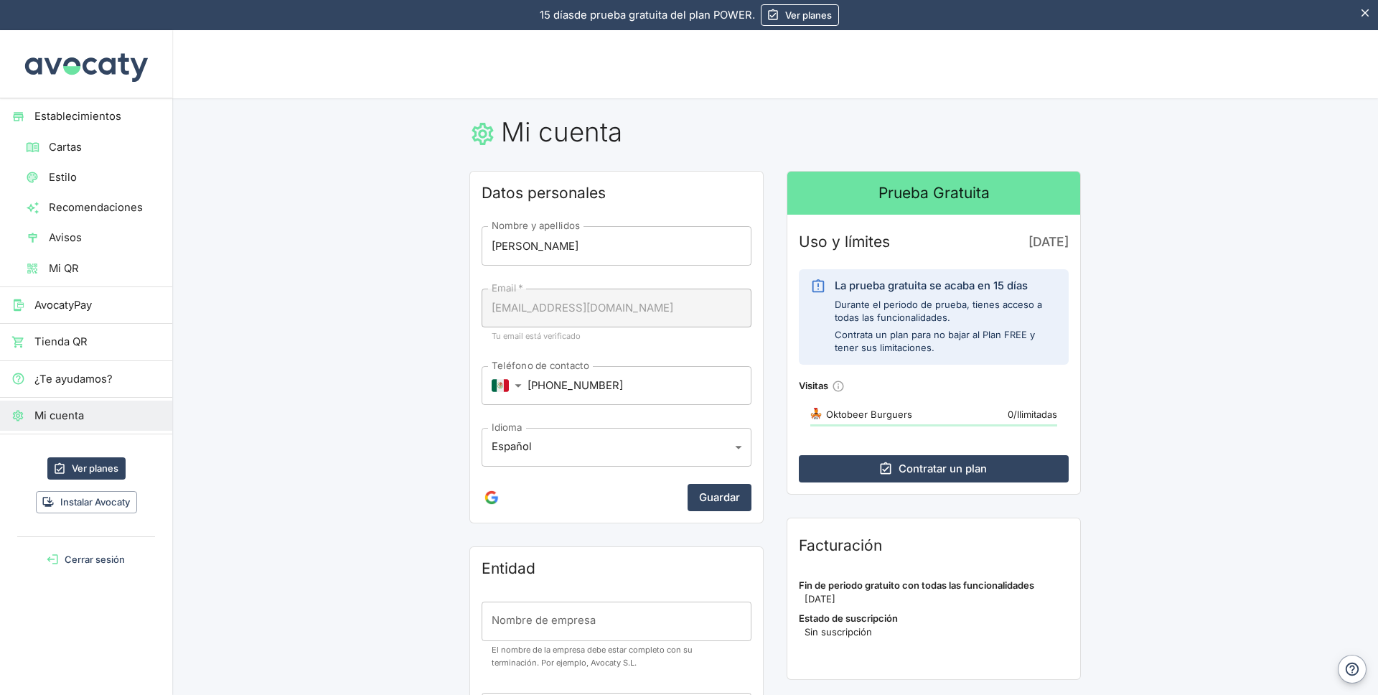
click at [58, 185] on span "Estilo" at bounding box center [105, 177] width 112 height 16
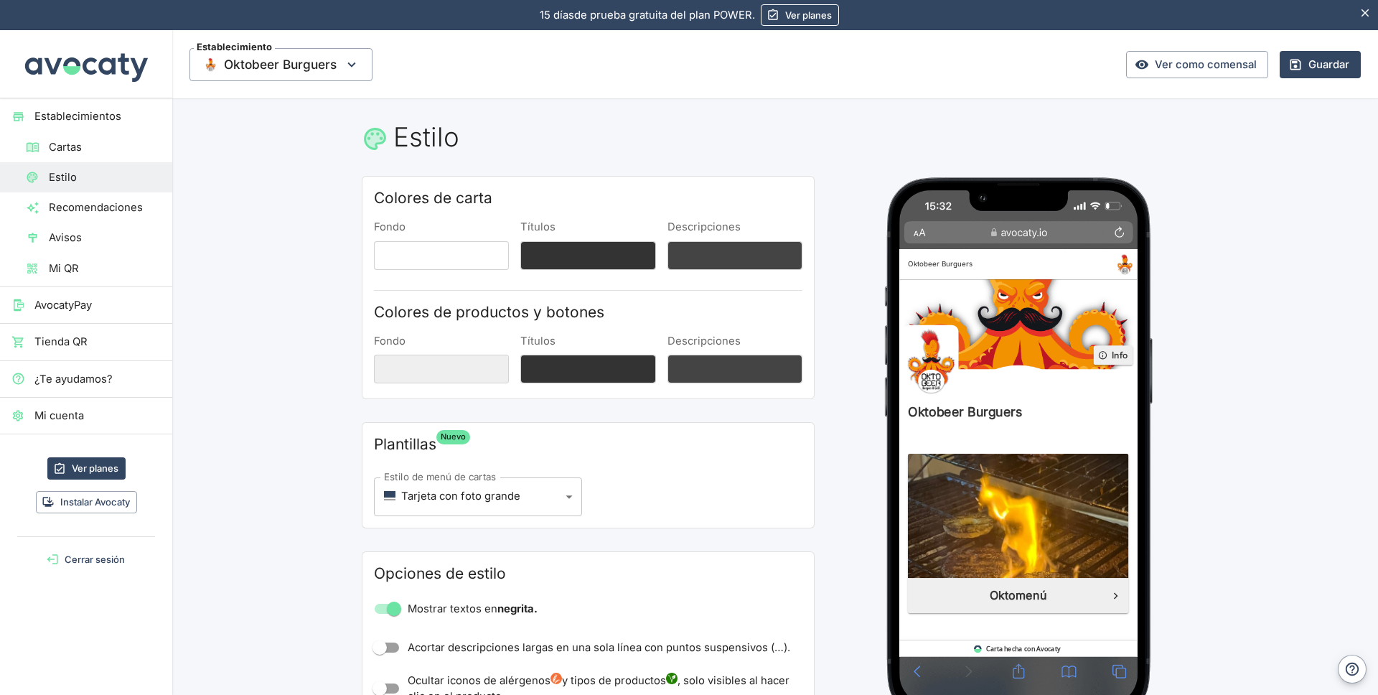
click at [71, 206] on span "Recomendaciones" at bounding box center [105, 208] width 112 height 16
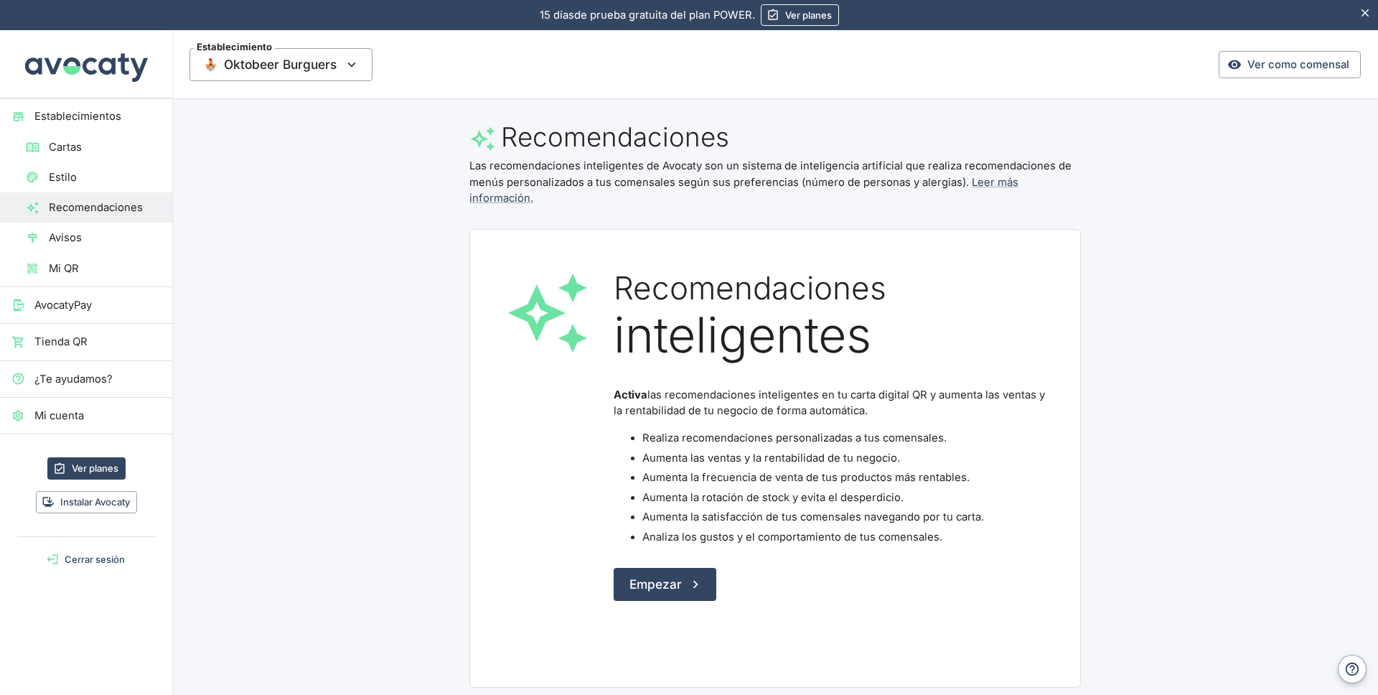
click at [74, 240] on span "Avisos" at bounding box center [105, 238] width 112 height 16
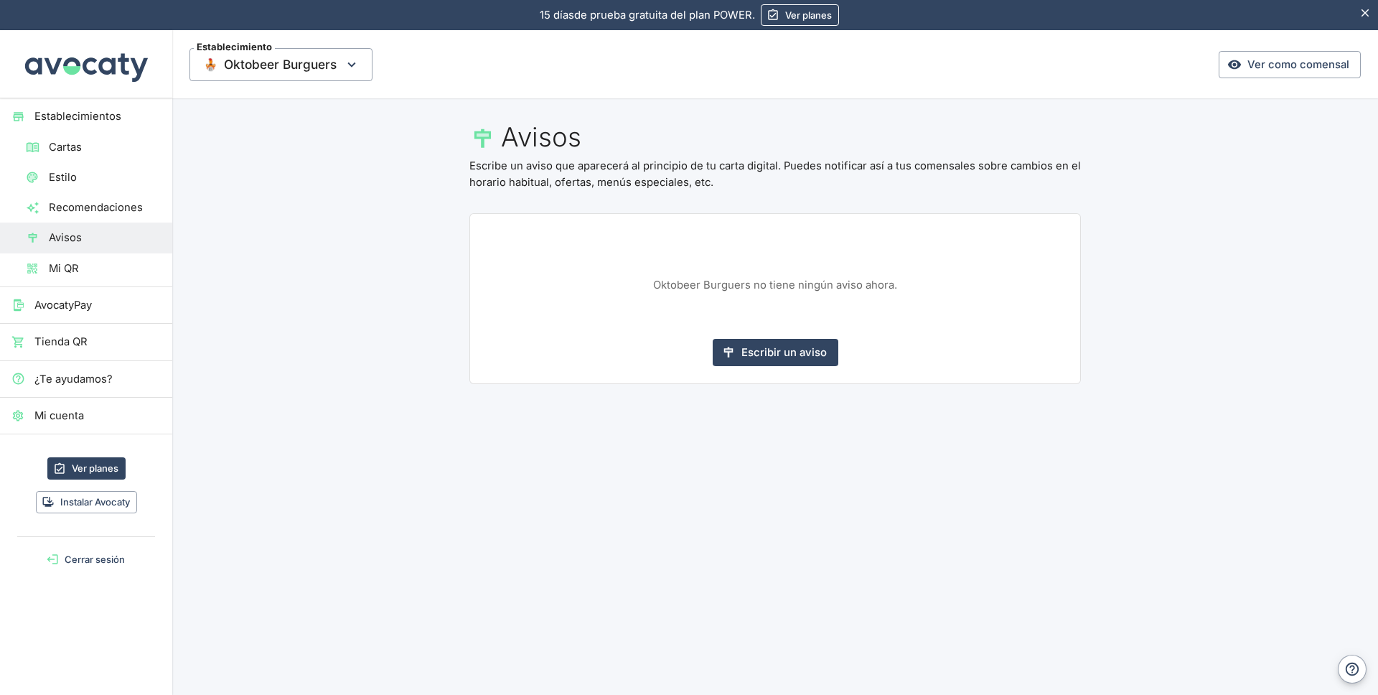
click at [68, 264] on span "Mi QR" at bounding box center [105, 269] width 112 height 16
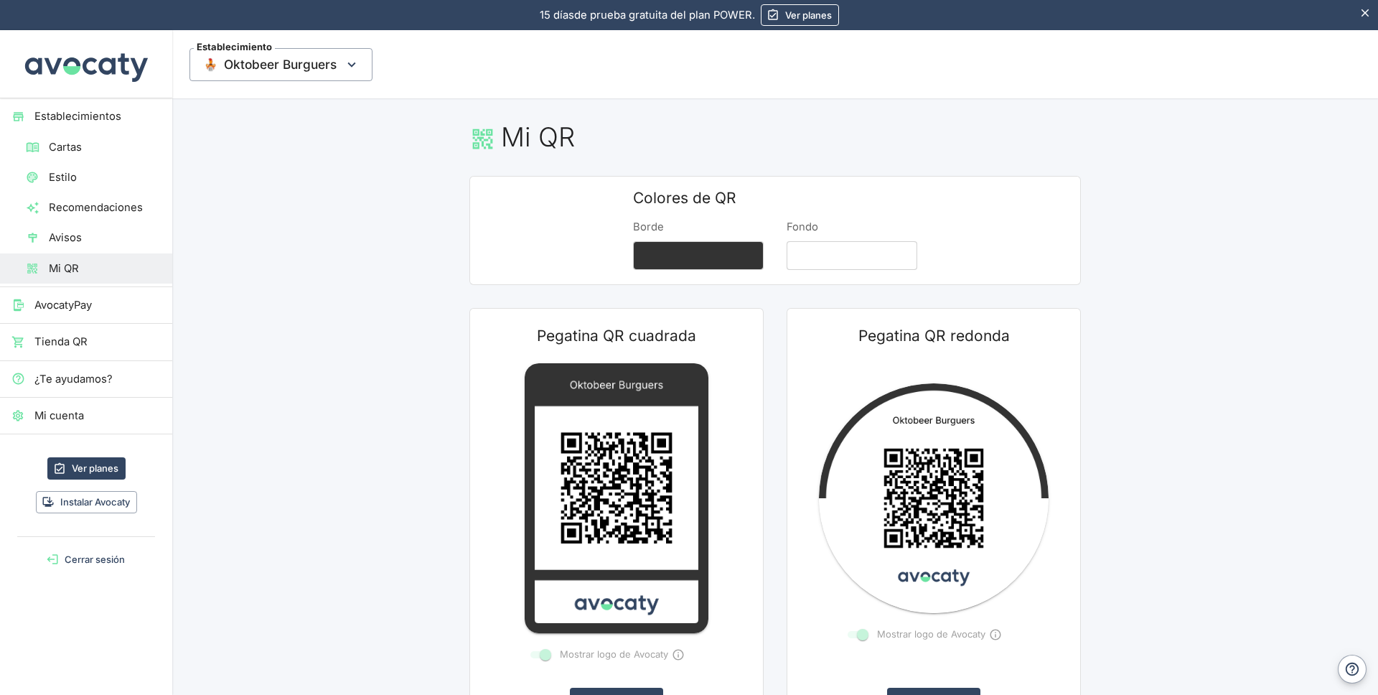
click at [103, 120] on span "Establecimientos" at bounding box center [97, 116] width 126 height 16
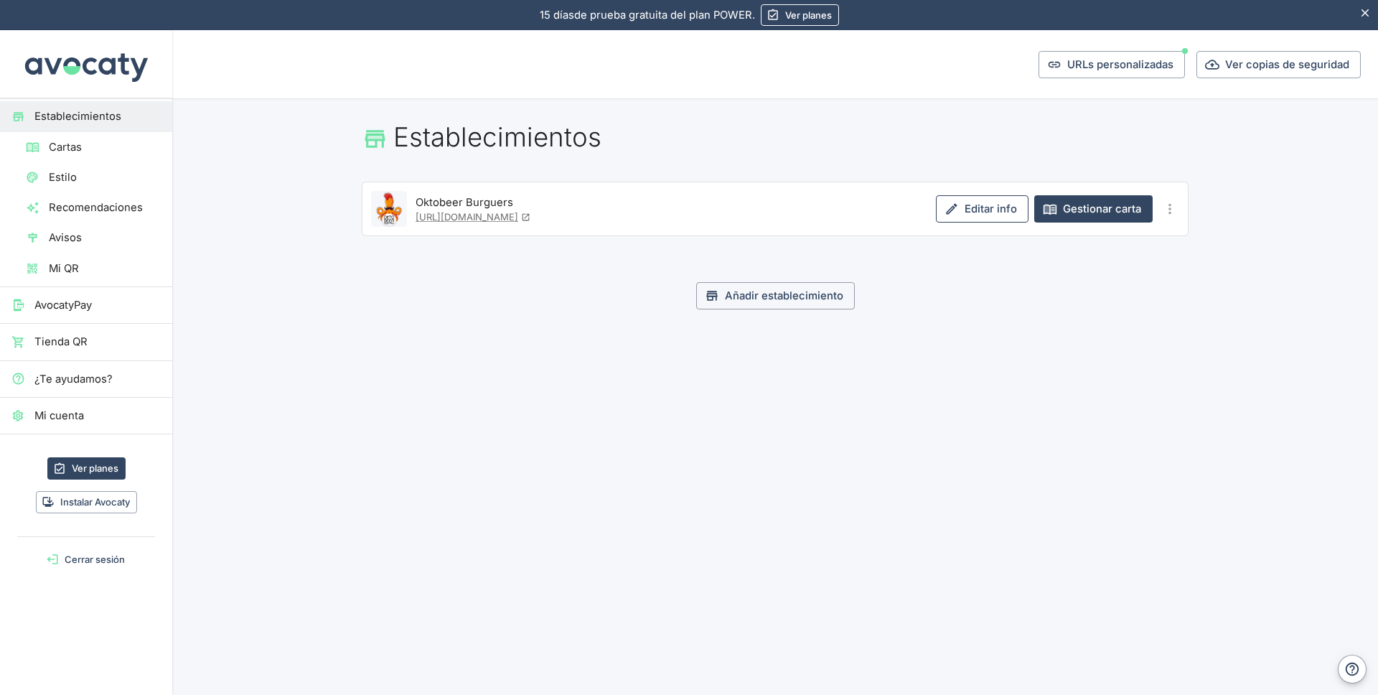
click at [986, 206] on link "Editar info" at bounding box center [982, 208] width 93 height 27
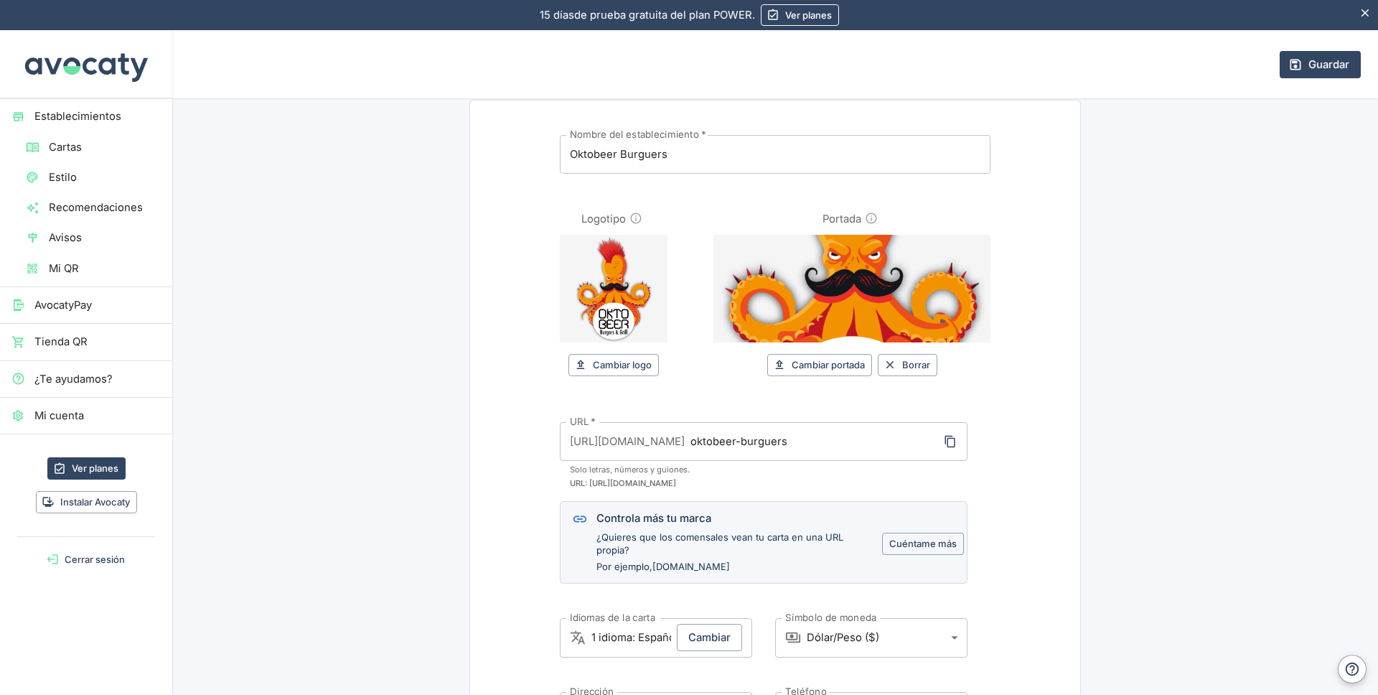
scroll to position [100, 0]
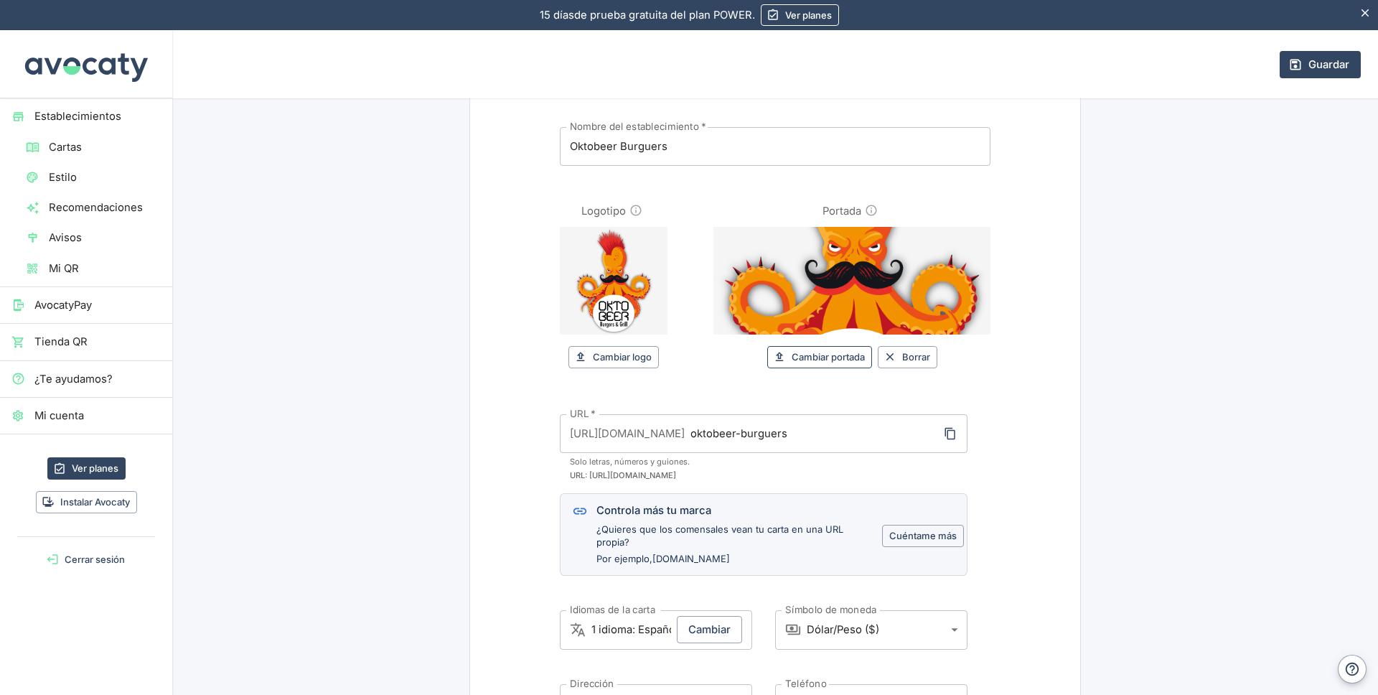
click at [817, 355] on button "Cambiar portada" at bounding box center [819, 357] width 105 height 22
type input "C:\fakepath\portada-Facebook-Oktobeer-2ok.jpg"
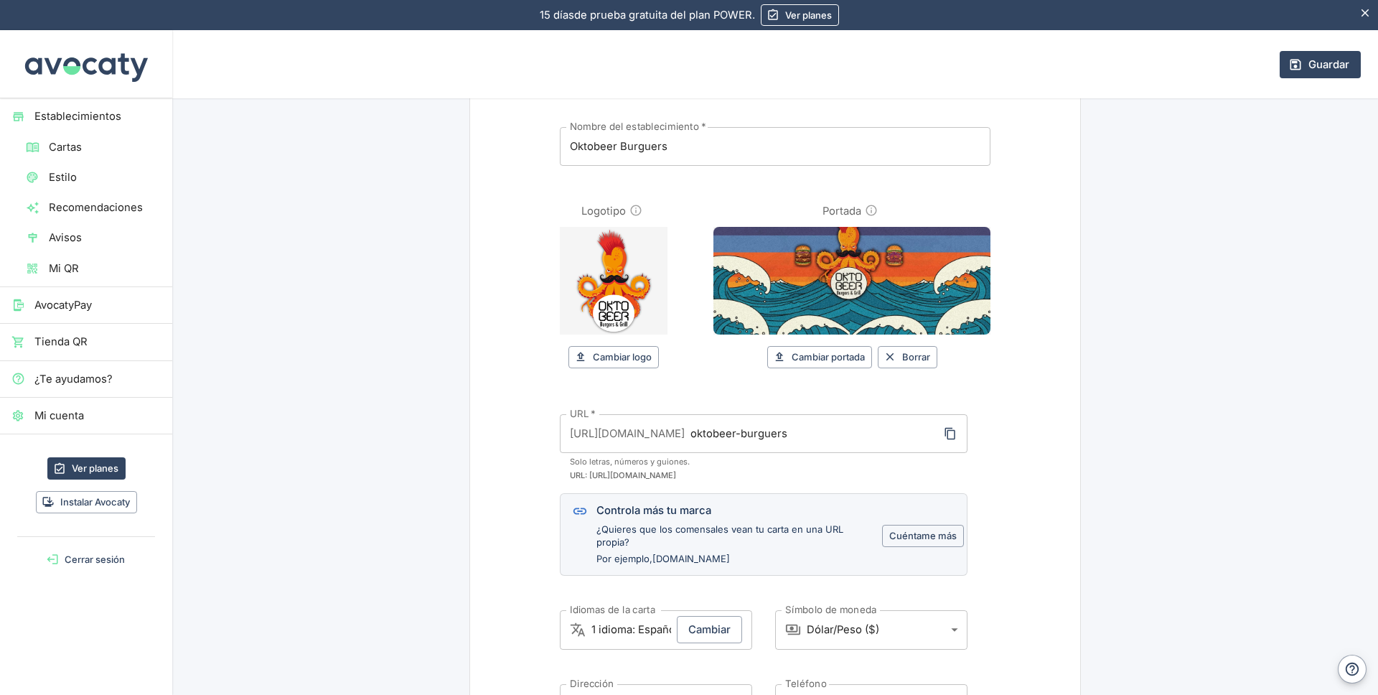
drag, startPoint x: 850, startPoint y: 294, endPoint x: 850, endPoint y: 306, distance: 12.9
click at [850, 306] on input "Portada" at bounding box center [851, 281] width 277 height 108
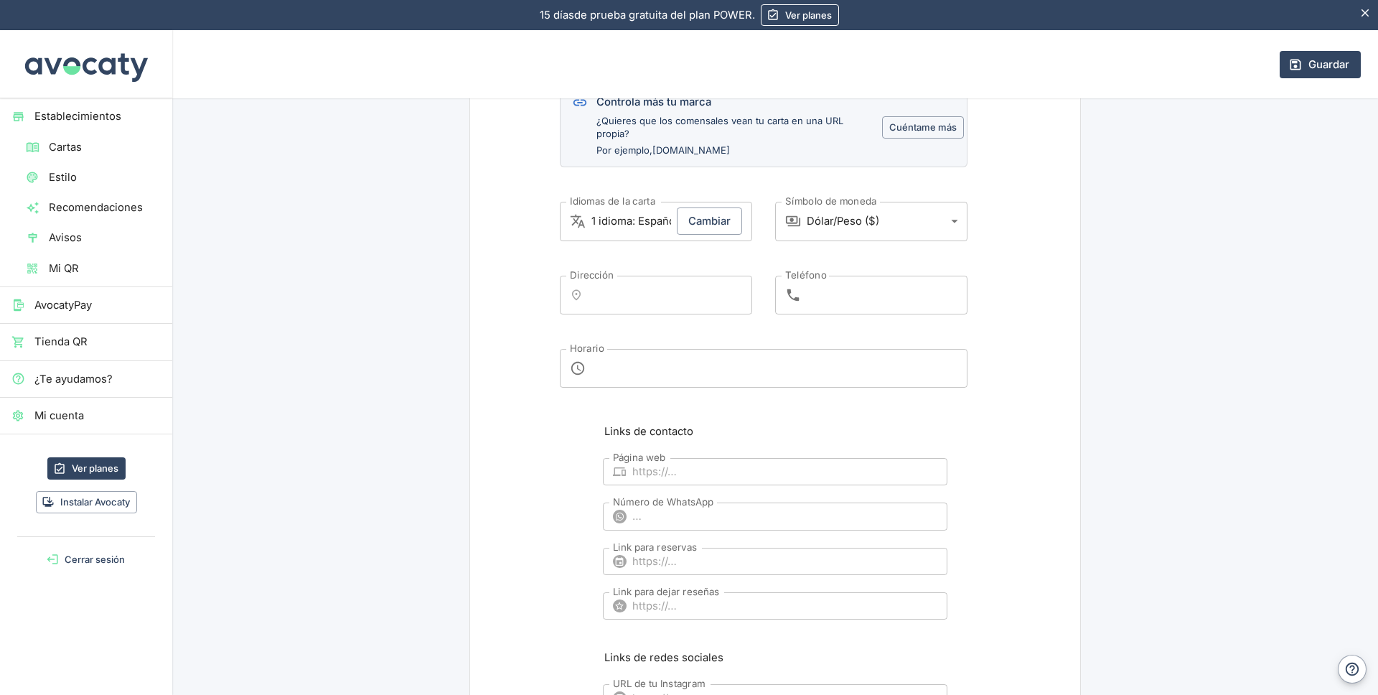
scroll to position [502, 0]
click at [600, 303] on input "Dirección" at bounding box center [669, 302] width 153 height 26
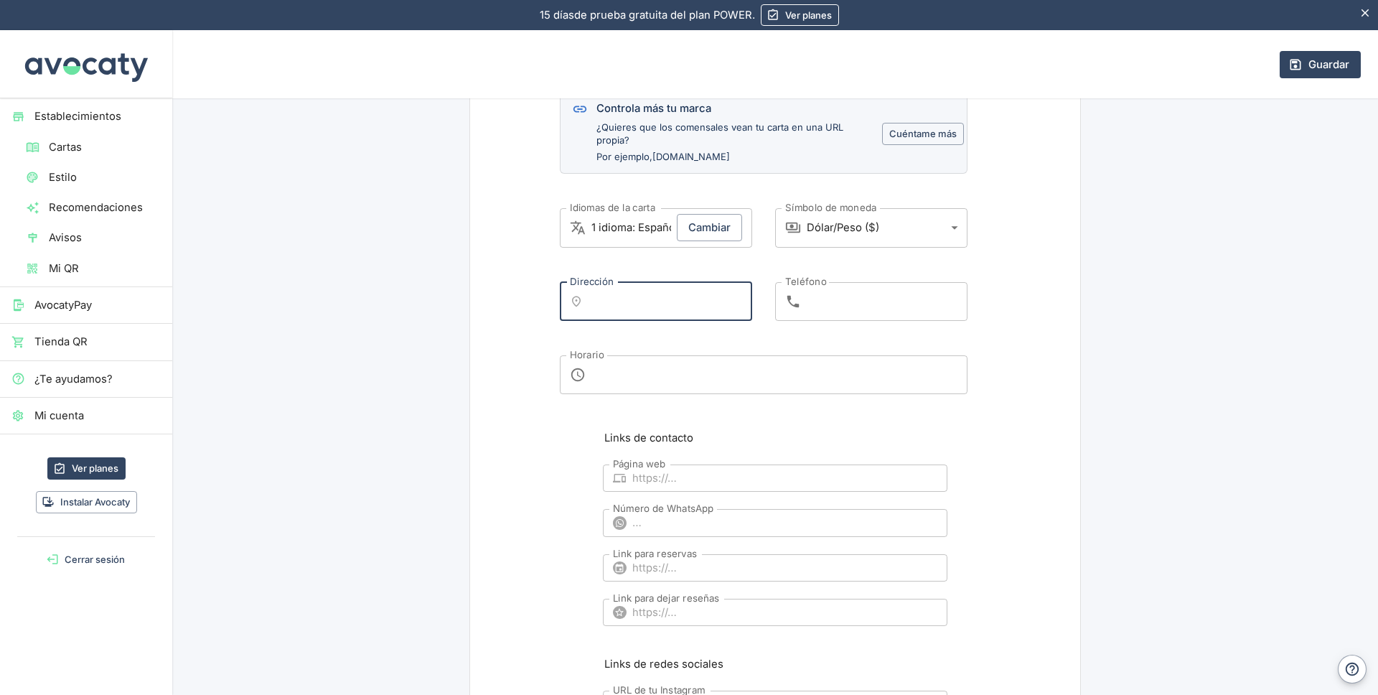
click at [596, 391] on div "​ x Horario" at bounding box center [764, 374] width 408 height 39
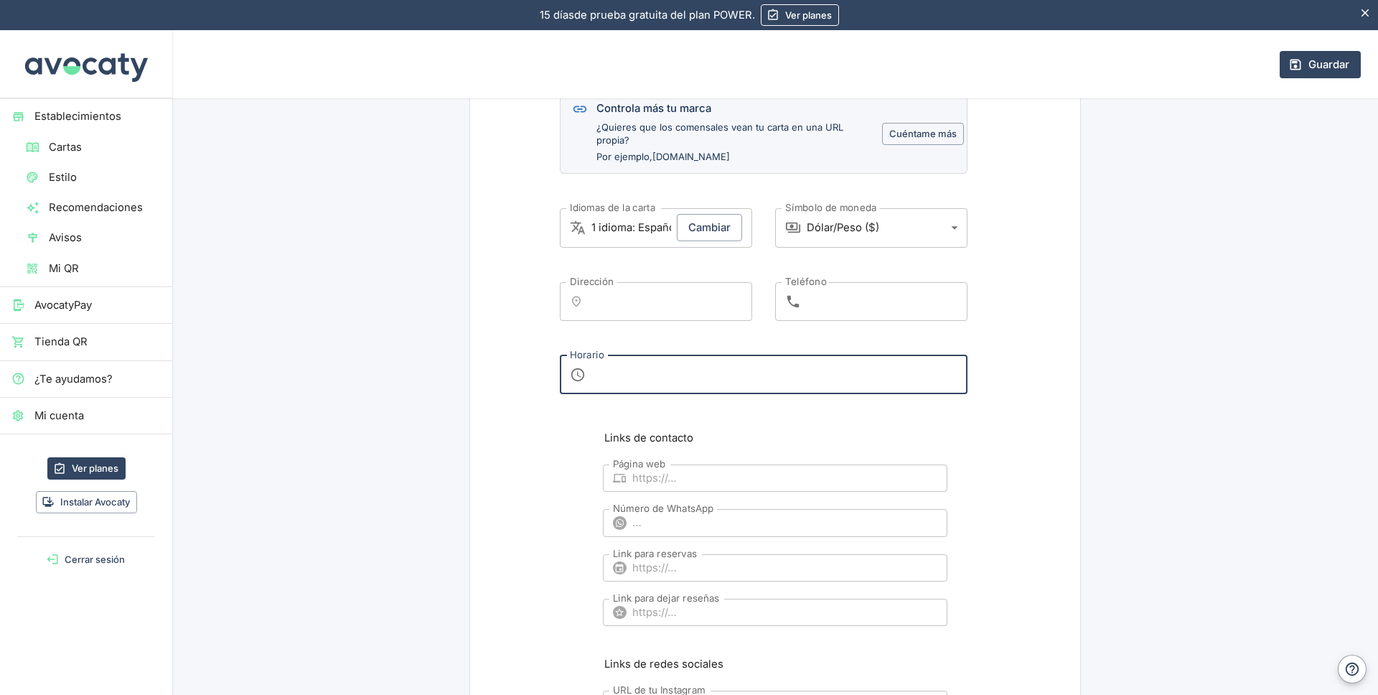
click at [573, 374] on div "​ x Horario" at bounding box center [764, 374] width 408 height 39
click at [603, 371] on textarea "Horario" at bounding box center [774, 374] width 366 height 15
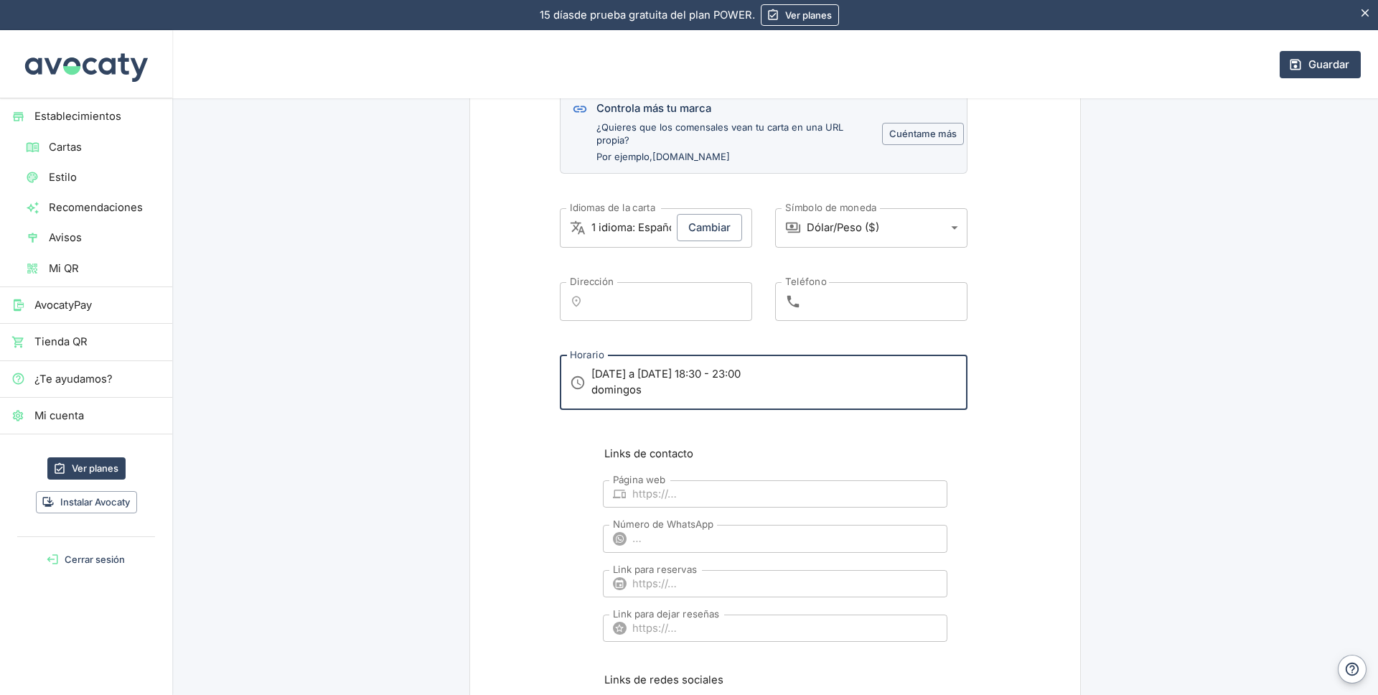
click at [648, 393] on textarea "[DATE] a [DATE] 18:30 - 23:00 domingos" at bounding box center [774, 382] width 366 height 31
click at [734, 375] on textarea "[DATE] a [DATE] 18:30 - 23:00 domingos 17:00 - 21:00" at bounding box center [774, 382] width 366 height 31
click at [811, 384] on textarea "[DATE] a [DATE] 18:30 - 23:00 domingos 17:00 - 21:00" at bounding box center [774, 382] width 366 height 31
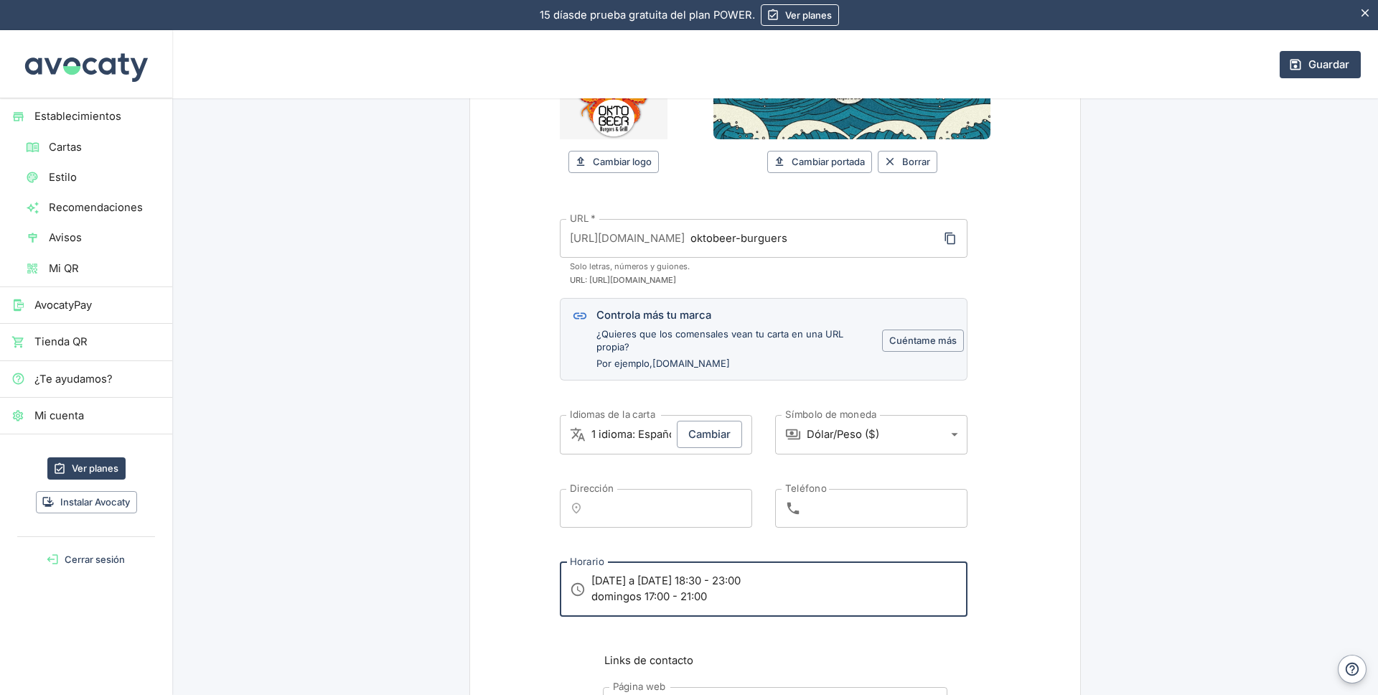
scroll to position [0, 0]
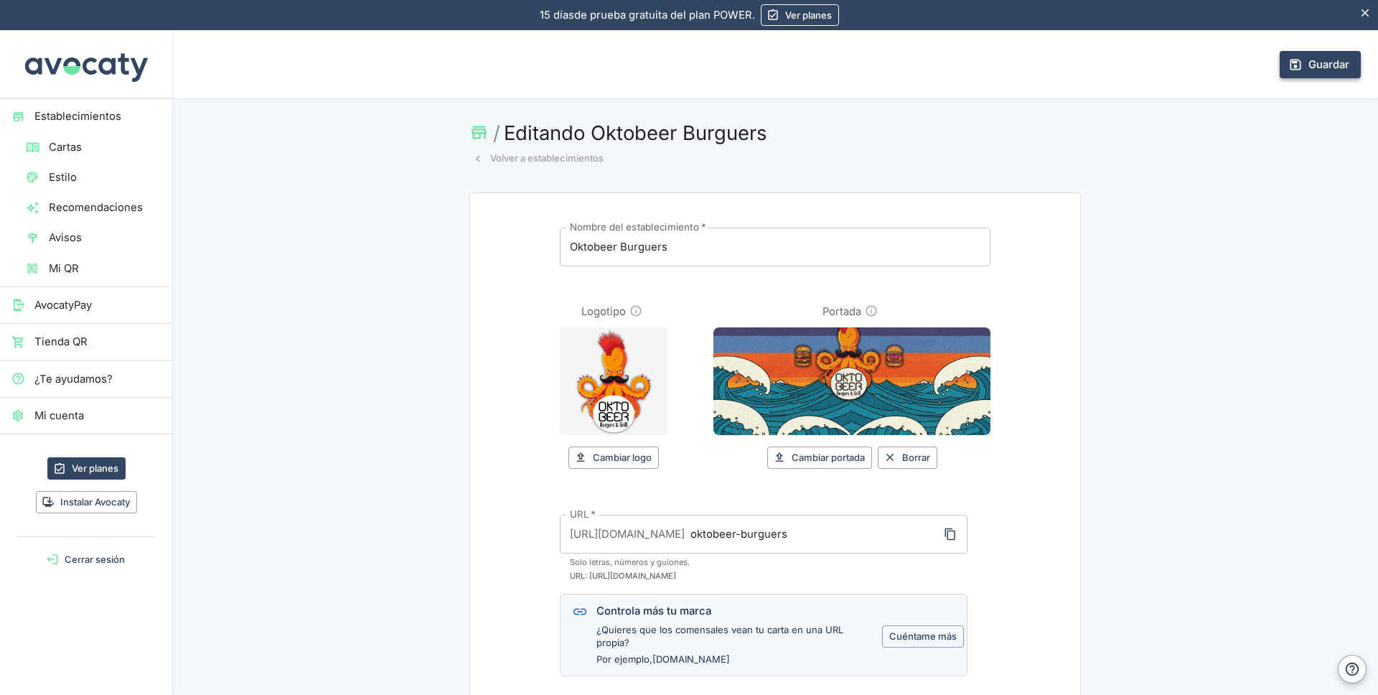
type textarea "[DATE] a [DATE] 18:30 - 23:00 domingos 17:00 - 21:00"
click at [1320, 66] on button "Guardar" at bounding box center [1320, 64] width 81 height 27
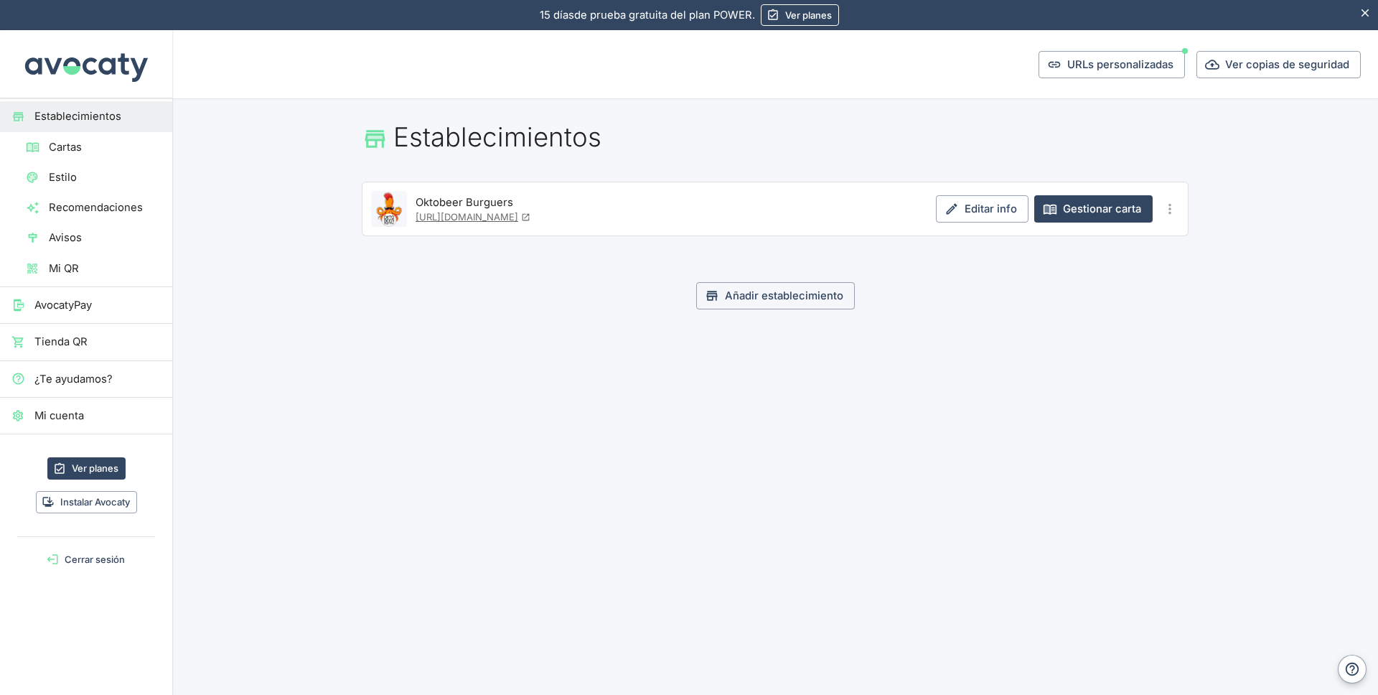
click at [530, 220] on link "[URL][DOMAIN_NAME]" at bounding box center [473, 216] width 115 height 11
